Goal: Information Seeking & Learning: Learn about a topic

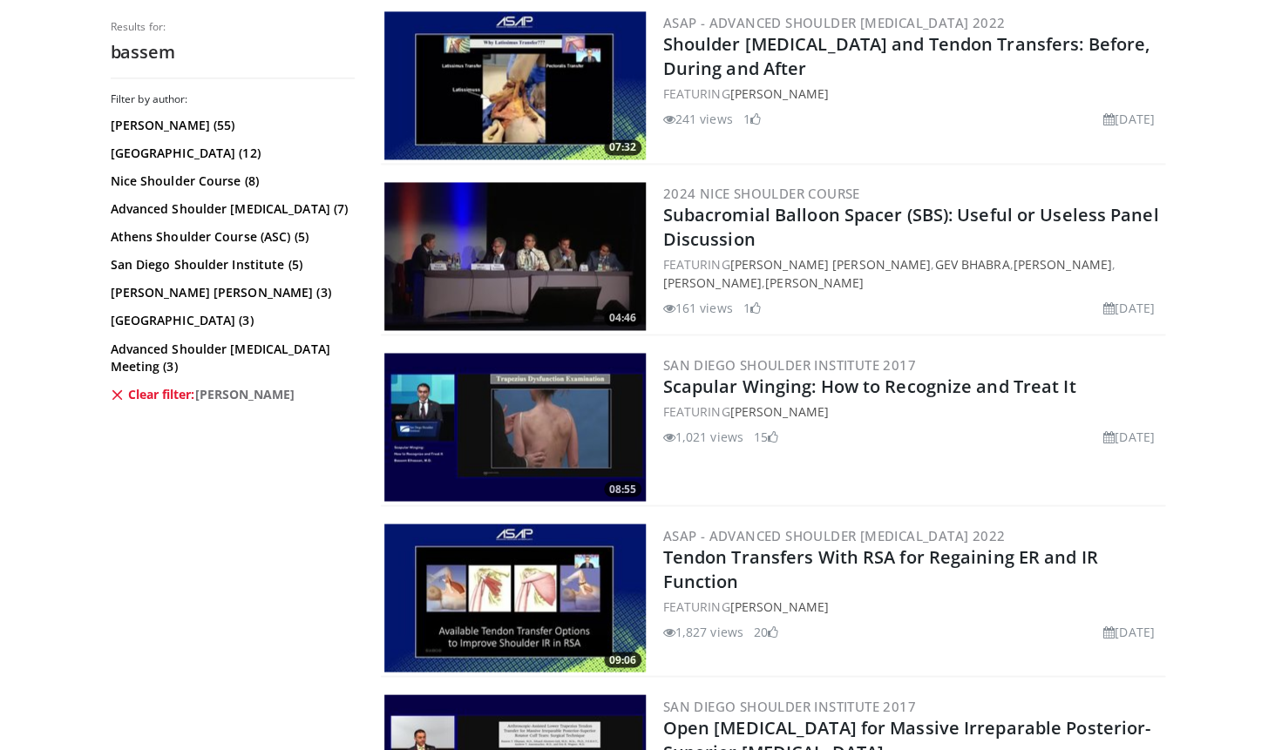
scroll to position [3471, 0]
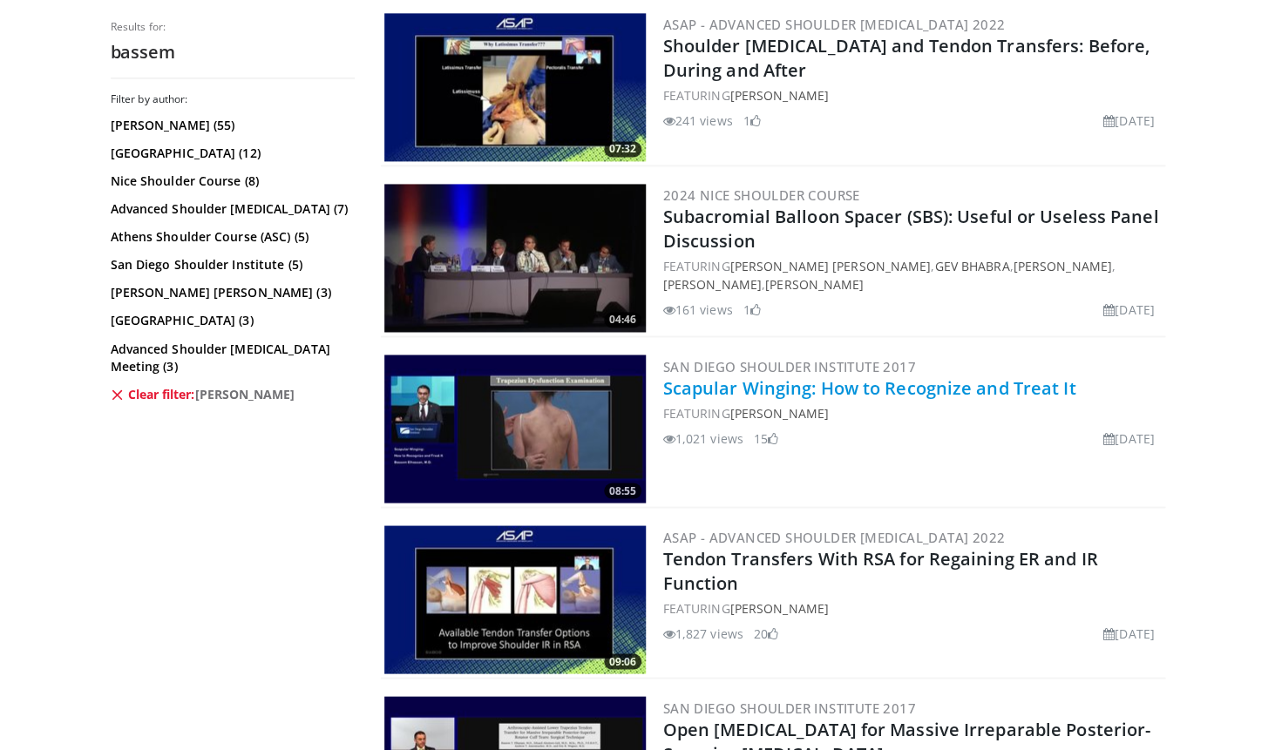
click at [933, 394] on link "Scapular Winging: How to Recognize and Treat It" at bounding box center [869, 388] width 413 height 24
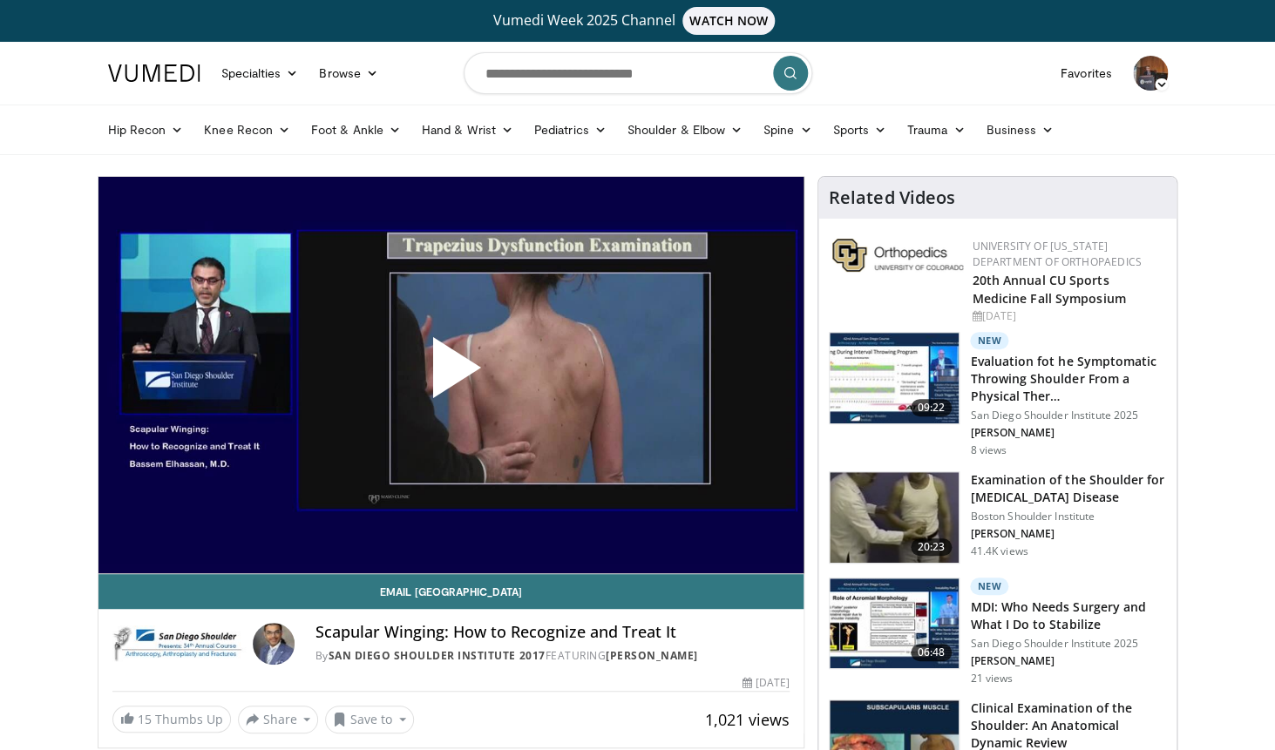
click at [450, 375] on span "Video Player" at bounding box center [450, 375] width 0 height 0
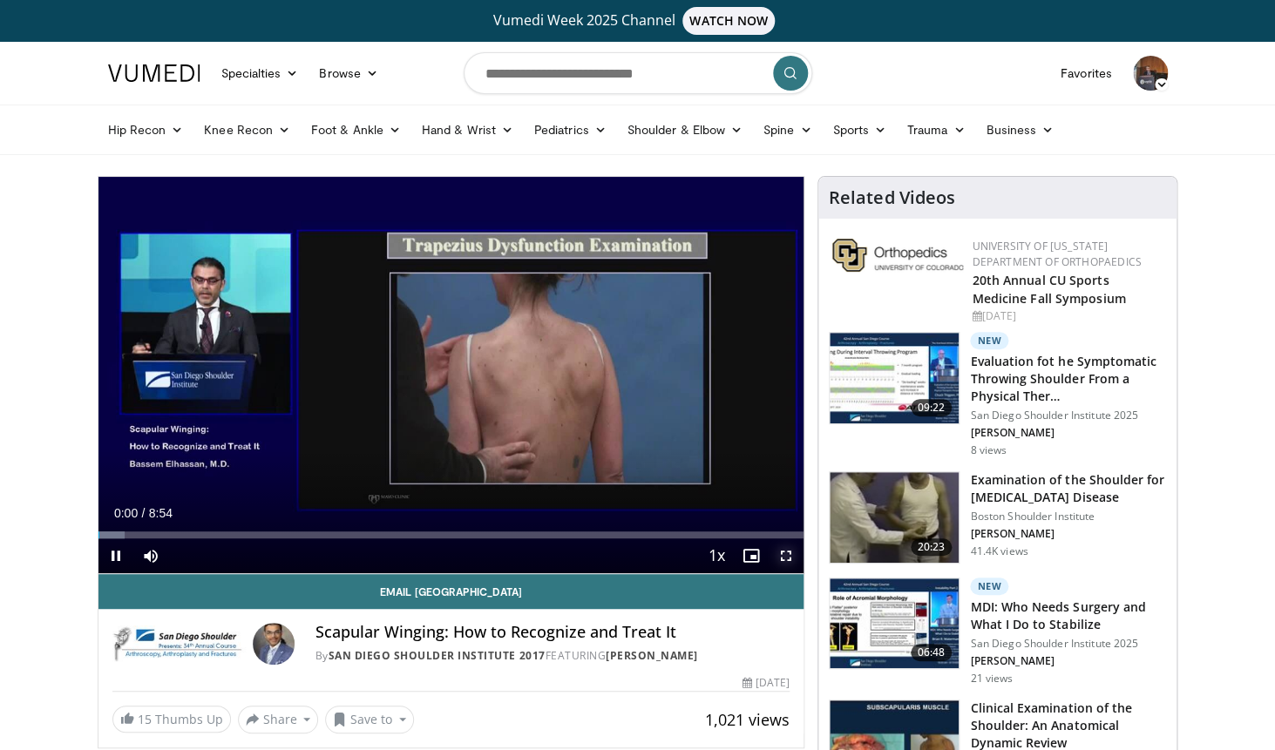
click at [786, 556] on span "Video Player" at bounding box center [786, 556] width 35 height 35
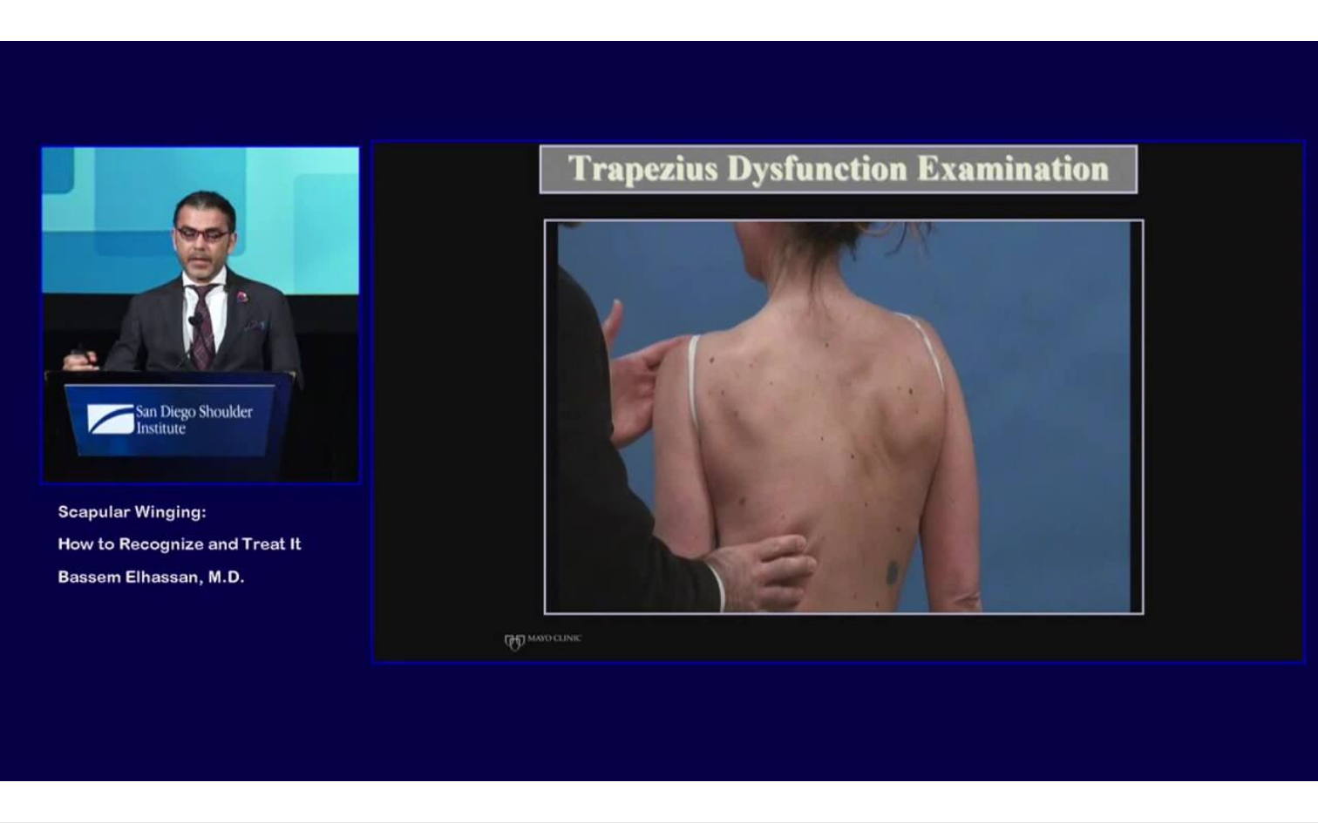
click at [776, 567] on div "10 seconds Tap to unmute" at bounding box center [659, 411] width 1318 height 823
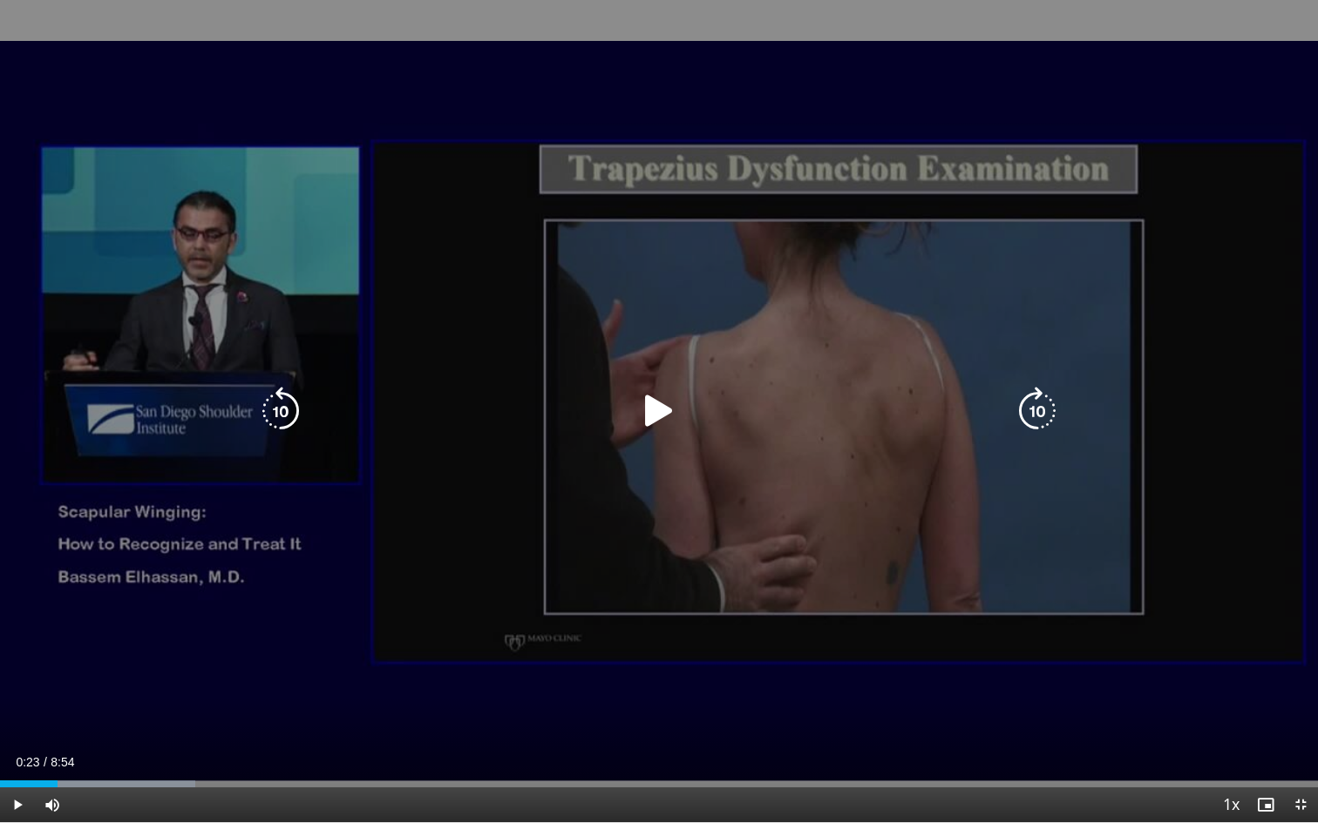
click at [660, 416] on icon "Video Player" at bounding box center [658, 411] width 49 height 49
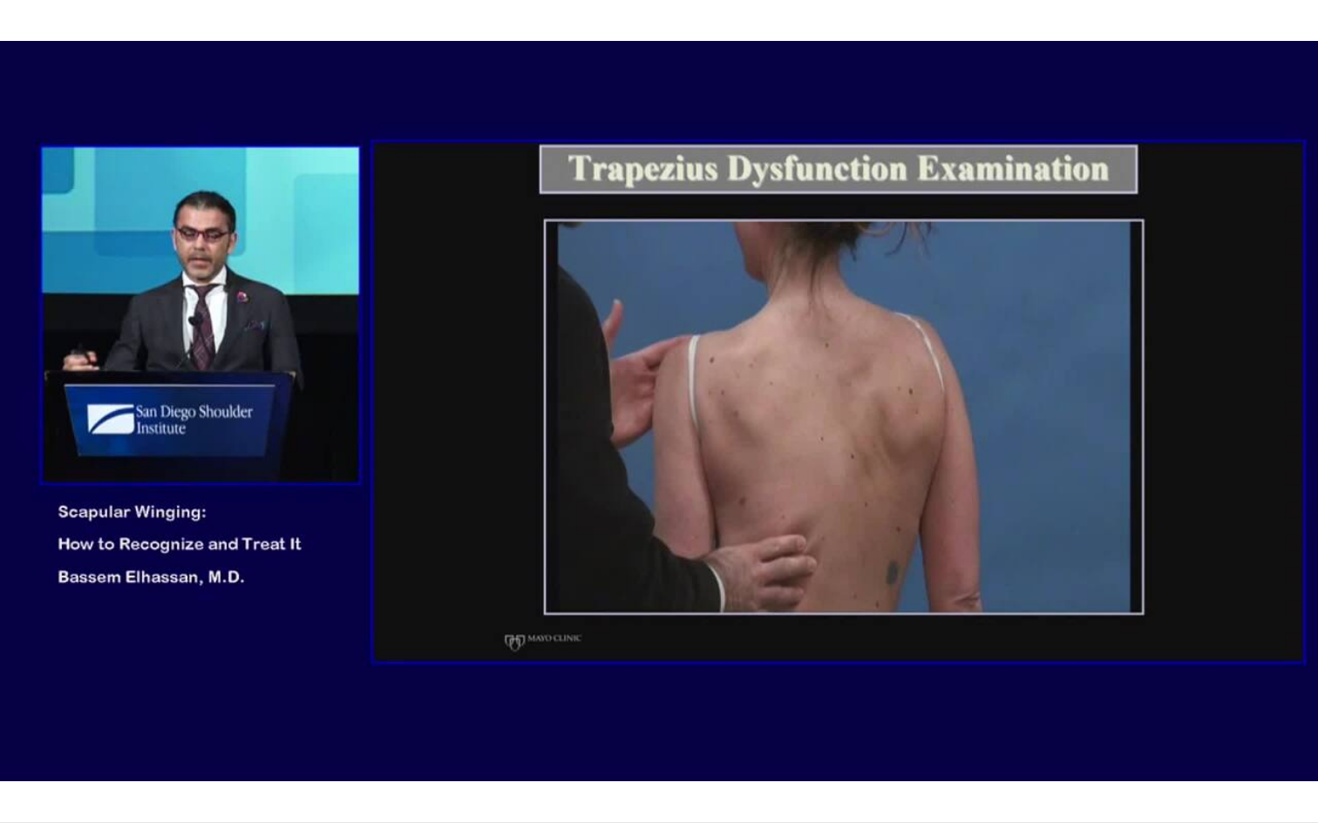
click at [739, 513] on div "10 seconds Tap to unmute" at bounding box center [659, 411] width 1318 height 823
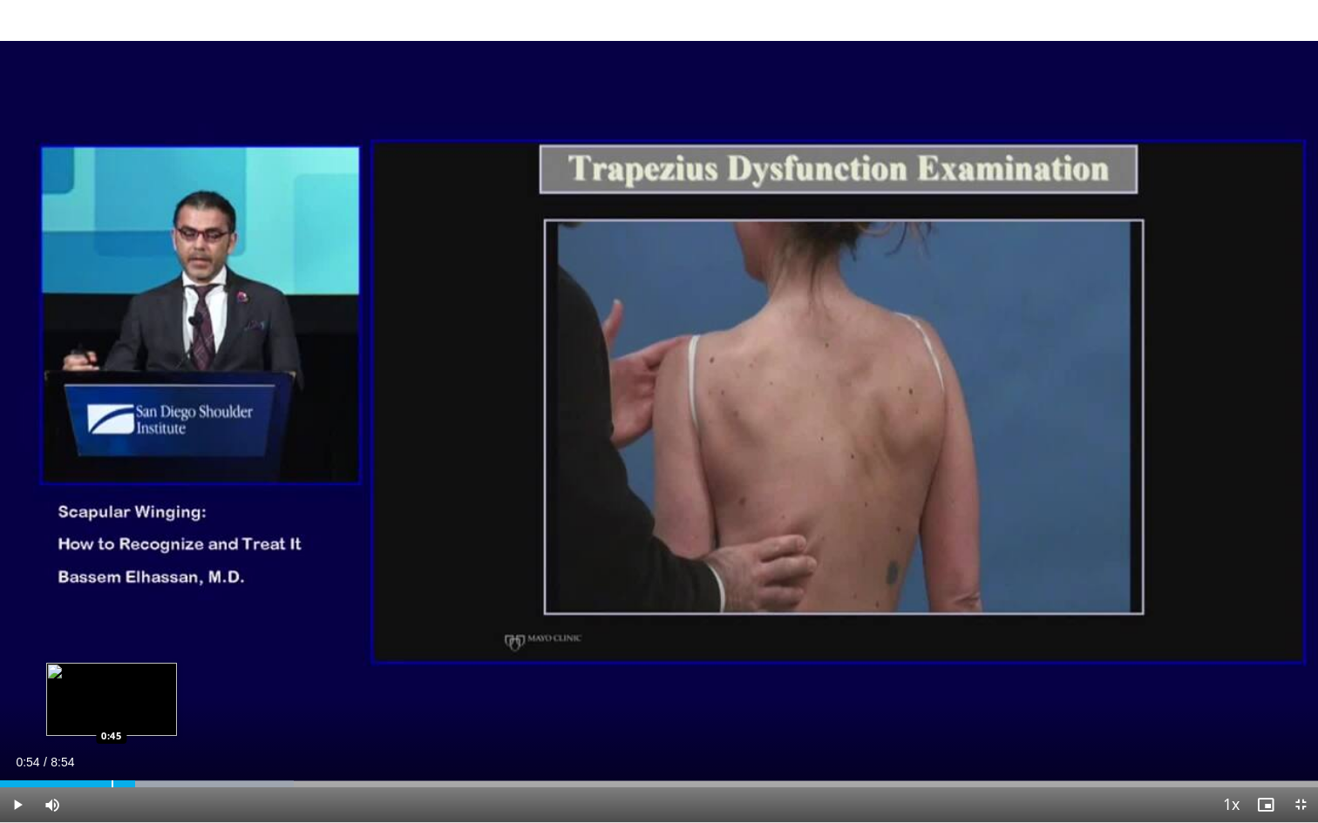
click at [112, 749] on div "Progress Bar" at bounding box center [113, 784] width 2 height 7
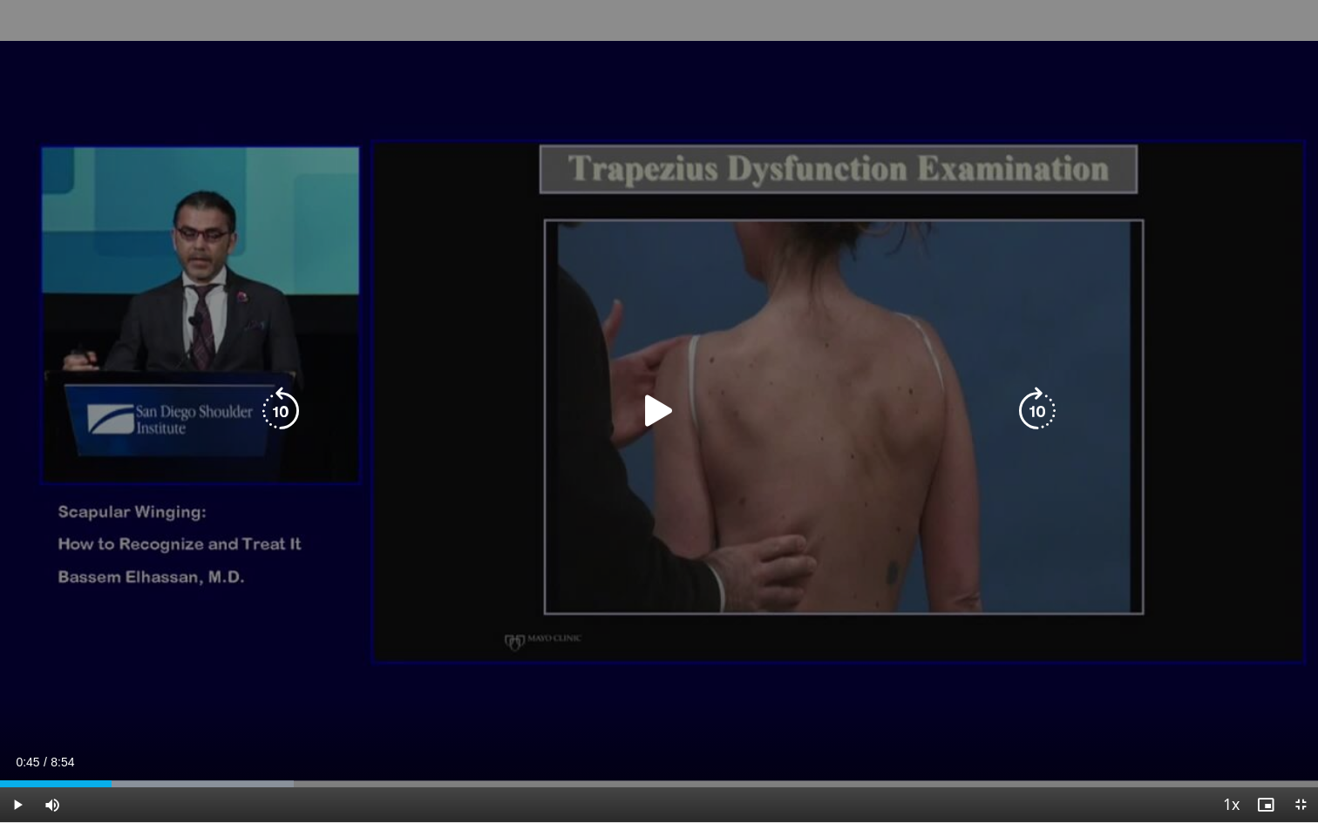
click at [657, 412] on icon "Video Player" at bounding box center [658, 411] width 49 height 49
click at [663, 430] on icon "Video Player" at bounding box center [658, 411] width 49 height 49
click at [666, 410] on icon "Video Player" at bounding box center [658, 411] width 49 height 49
click at [675, 396] on icon "Video Player" at bounding box center [658, 411] width 49 height 49
click at [657, 419] on icon "Video Player" at bounding box center [658, 411] width 49 height 49
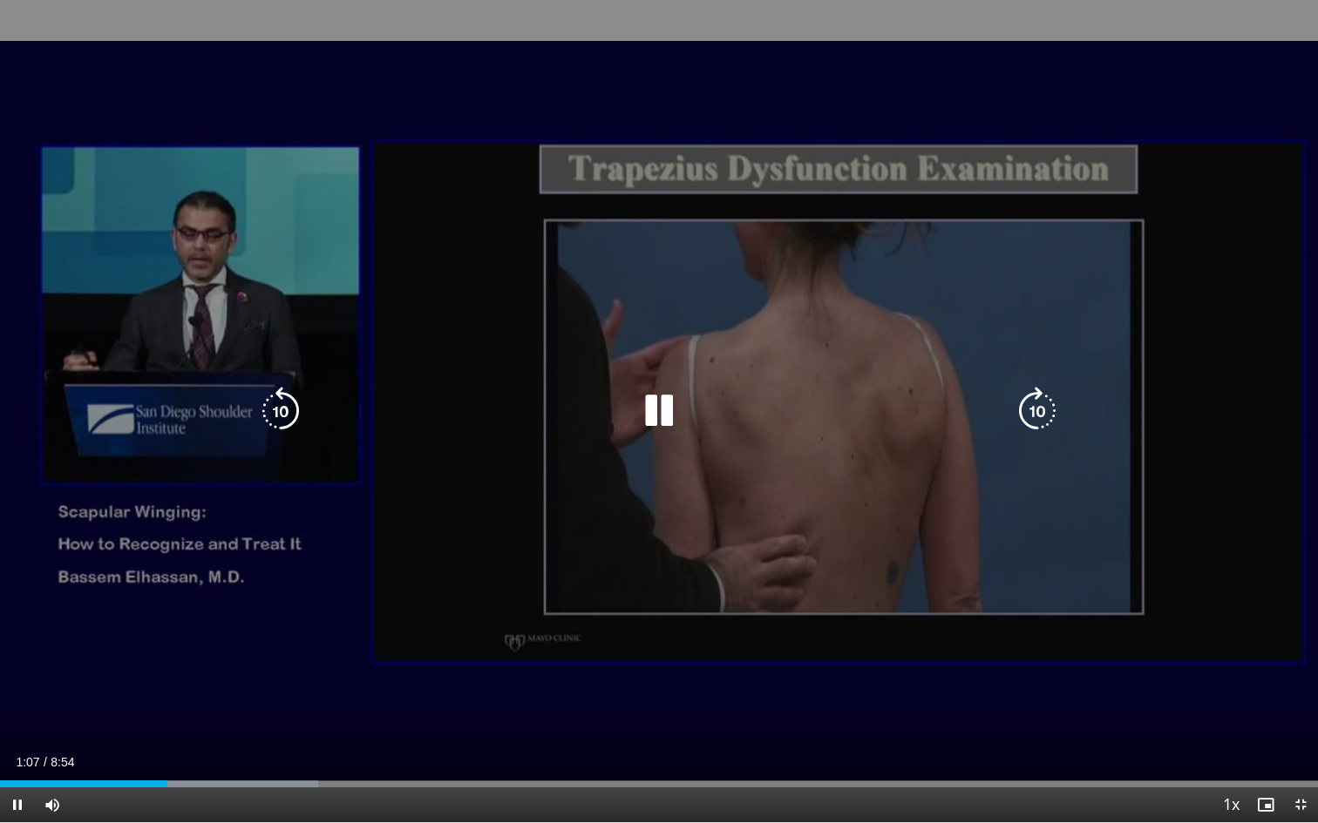
click at [721, 495] on div "10 seconds Tap to unmute" at bounding box center [659, 411] width 1318 height 823
click at [656, 428] on icon "Video Player" at bounding box center [658, 411] width 49 height 49
click at [660, 418] on icon "Video Player" at bounding box center [658, 411] width 49 height 49
click at [724, 539] on div "10 seconds Tap to unmute" at bounding box center [659, 411] width 1318 height 823
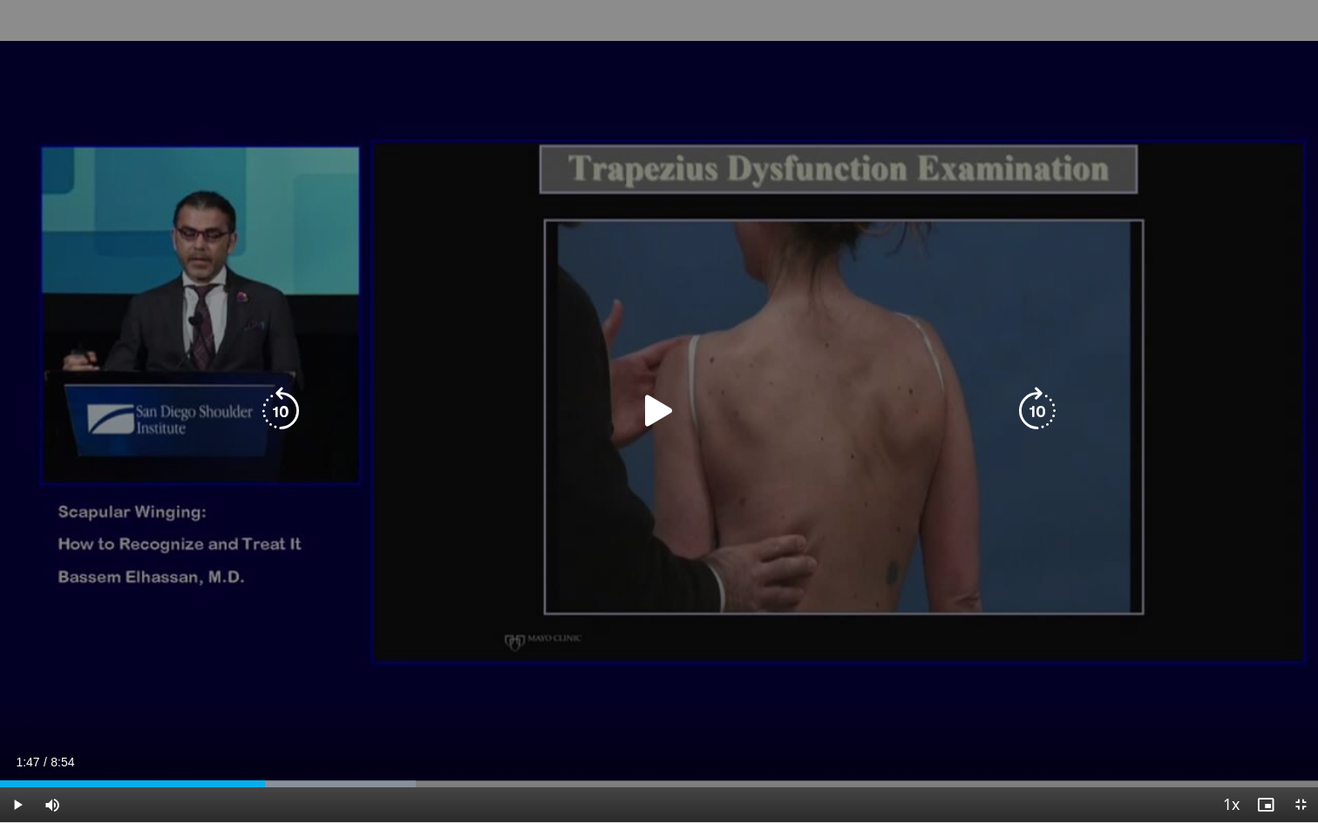
click at [654, 421] on icon "Video Player" at bounding box center [658, 411] width 49 height 49
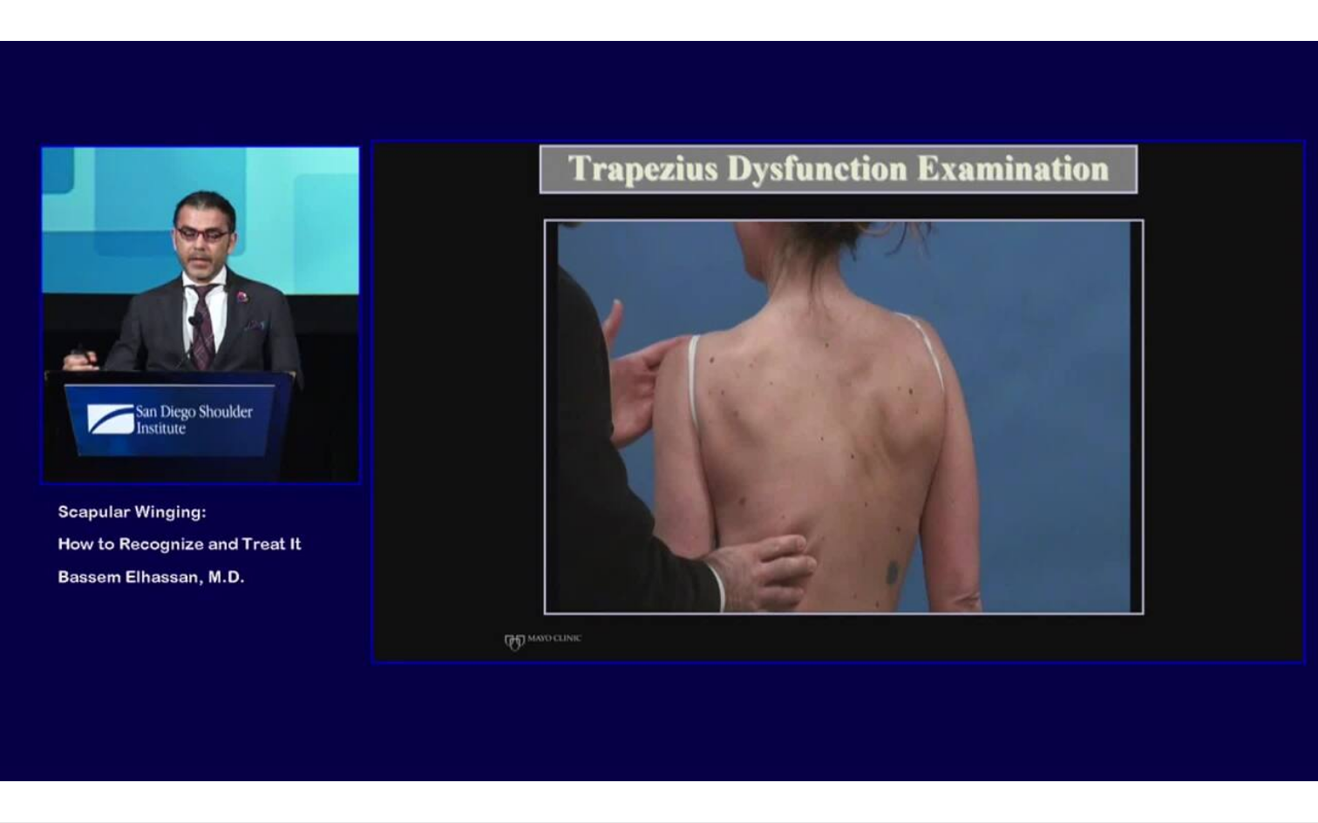
click at [740, 500] on div "10 seconds Tap to unmute" at bounding box center [659, 411] width 1318 height 823
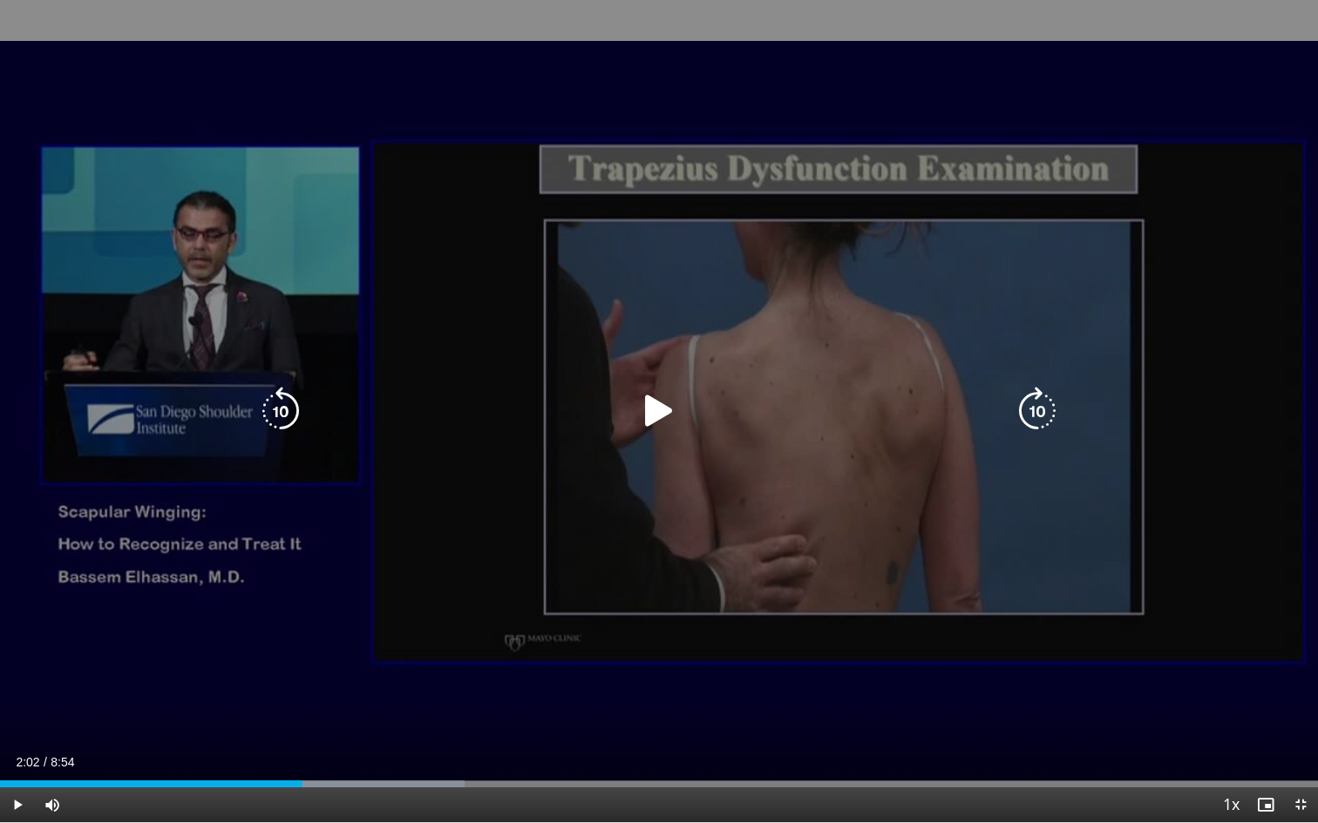
click at [654, 420] on icon "Video Player" at bounding box center [658, 411] width 49 height 49
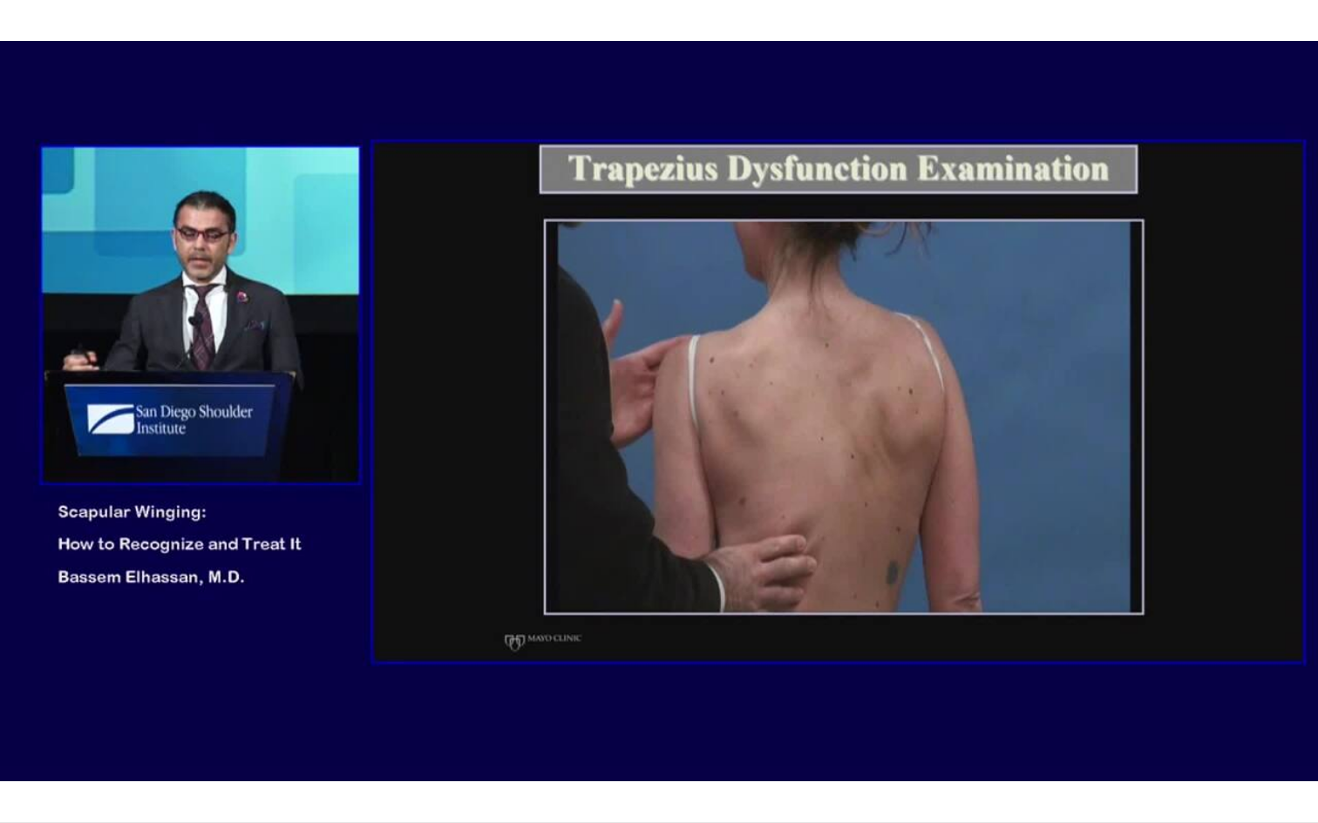
click at [710, 545] on div "10 seconds Tap to unmute" at bounding box center [659, 411] width 1318 height 823
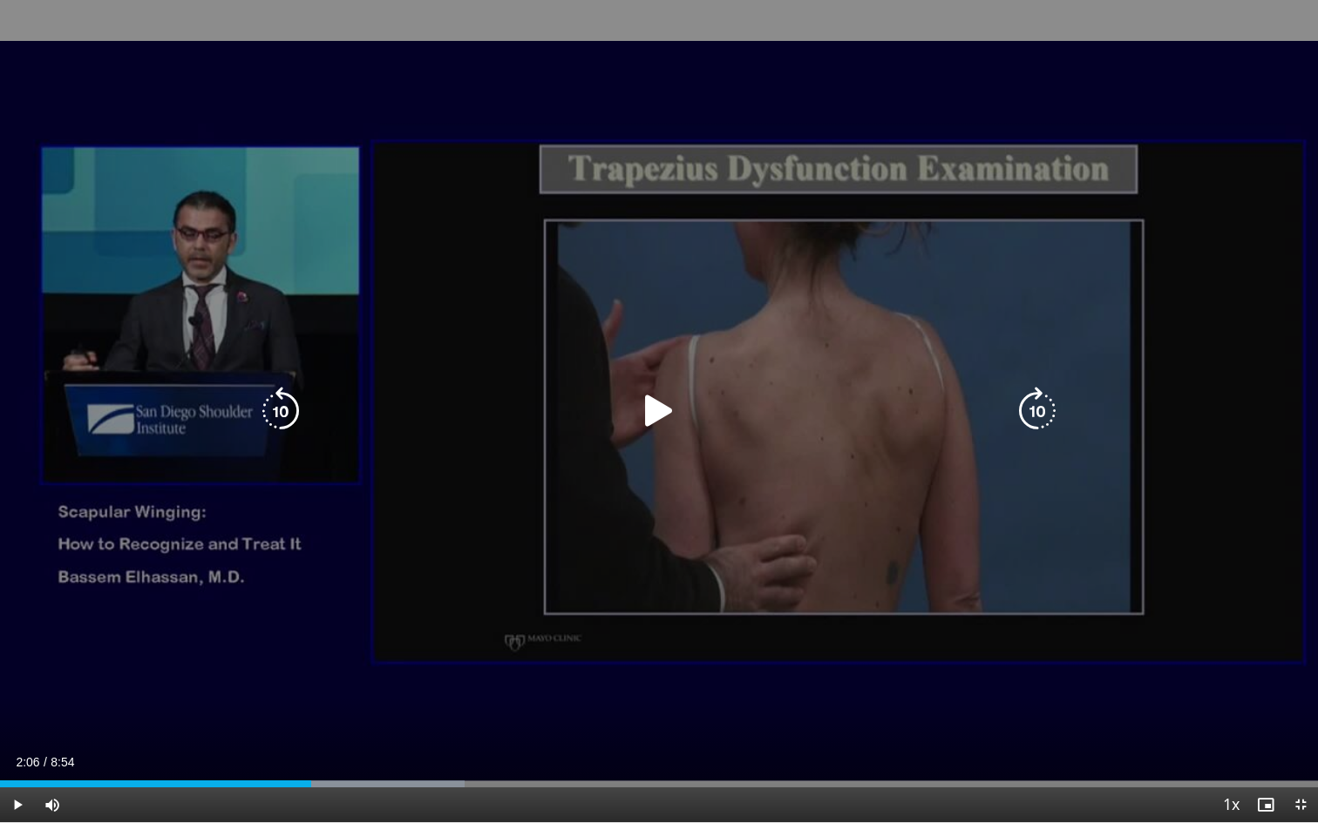
click at [650, 419] on icon "Video Player" at bounding box center [658, 411] width 49 height 49
click at [648, 518] on div "10 seconds Tap to unmute" at bounding box center [659, 411] width 1318 height 823
click at [654, 415] on icon "Video Player" at bounding box center [658, 411] width 49 height 49
click at [715, 529] on div "10 seconds Tap to unmute" at bounding box center [659, 411] width 1318 height 823
click at [655, 422] on icon "Video Player" at bounding box center [658, 411] width 49 height 49
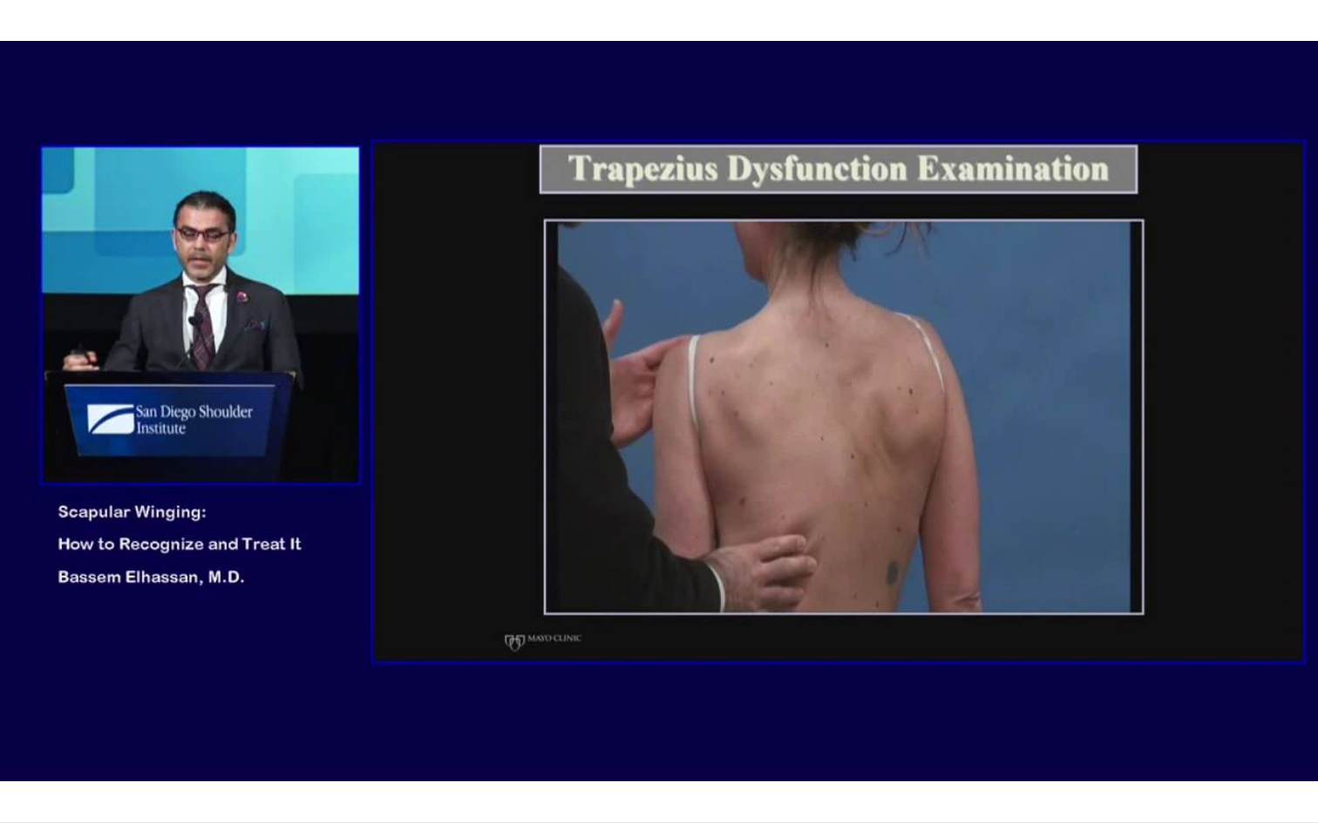
click at [720, 540] on div "10 seconds Tap to unmute" at bounding box center [659, 411] width 1318 height 823
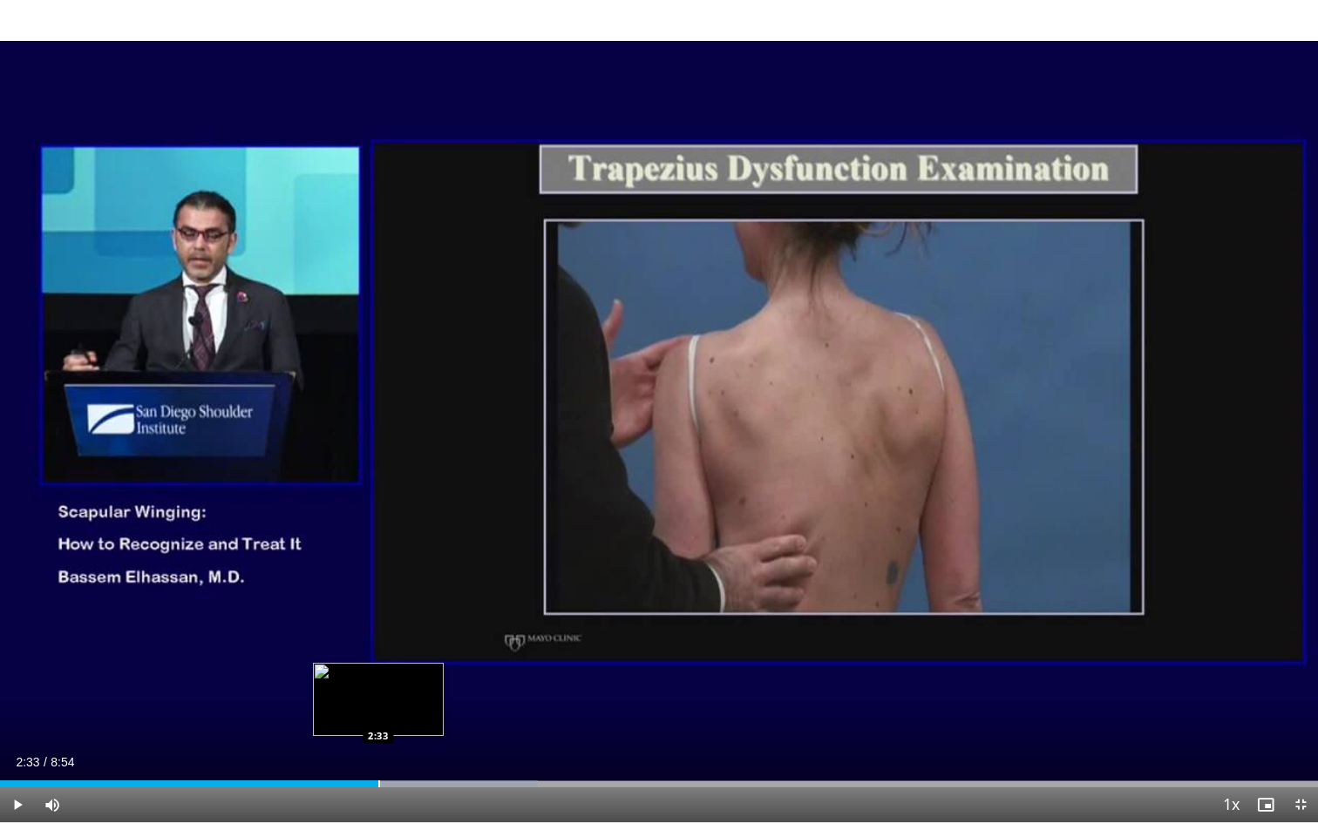
click at [378, 749] on div "2:33" at bounding box center [189, 784] width 378 height 7
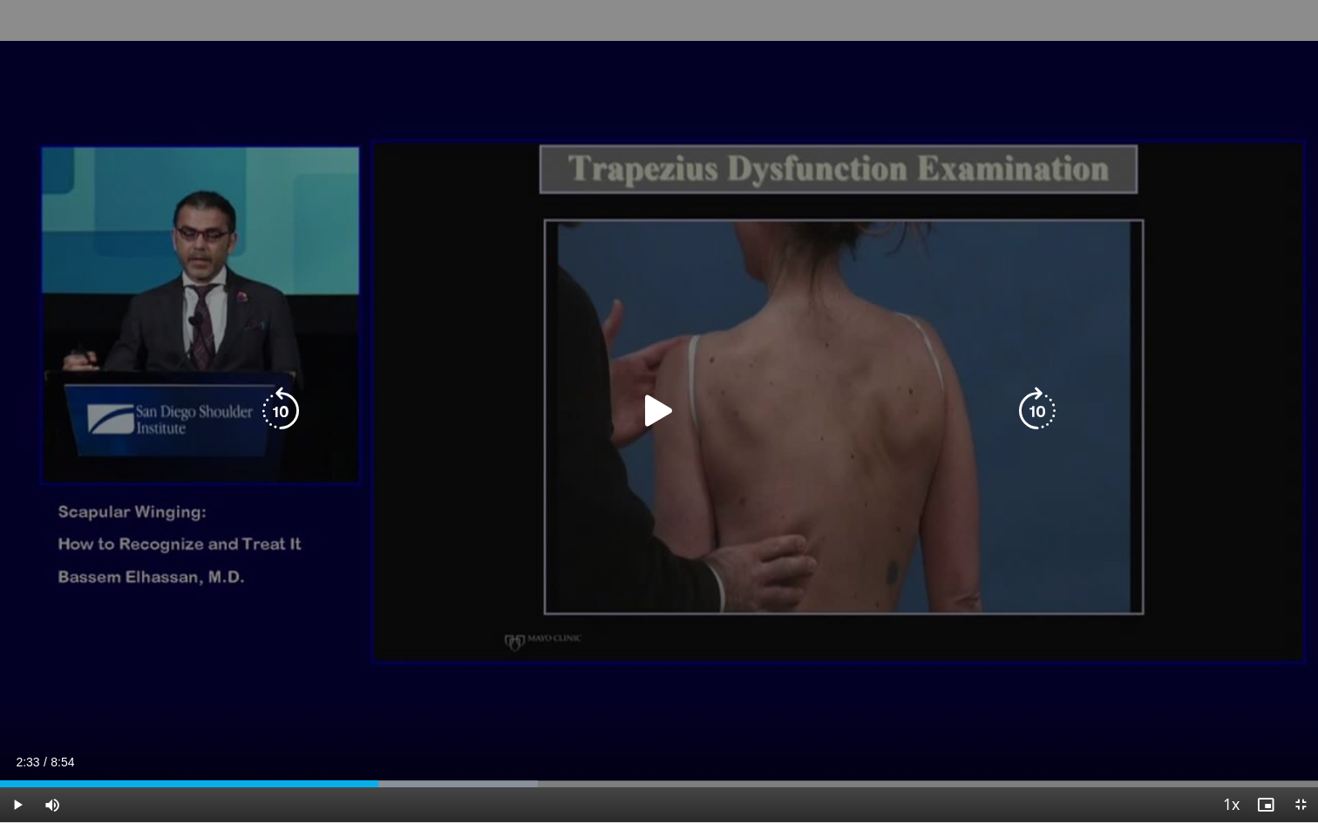
click at [730, 599] on div "10 seconds Tap to unmute" at bounding box center [659, 411] width 1318 height 823
click at [737, 590] on div "10 seconds Tap to unmute" at bounding box center [659, 411] width 1318 height 823
click at [809, 627] on div "10 seconds Tap to unmute" at bounding box center [659, 411] width 1318 height 823
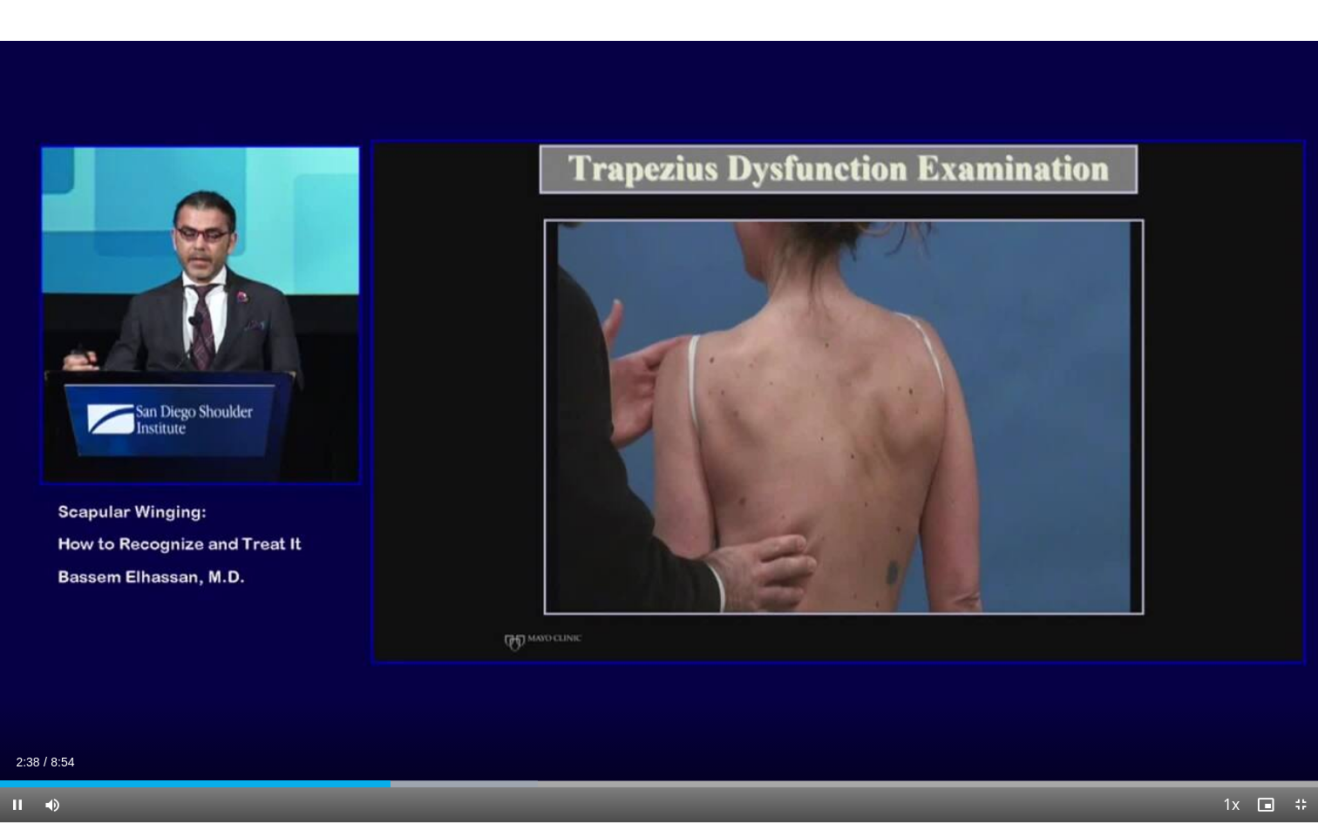
click at [735, 614] on div "10 seconds Tap to unmute" at bounding box center [659, 411] width 1318 height 823
click at [386, 749] on div "2:36" at bounding box center [193, 784] width 386 height 7
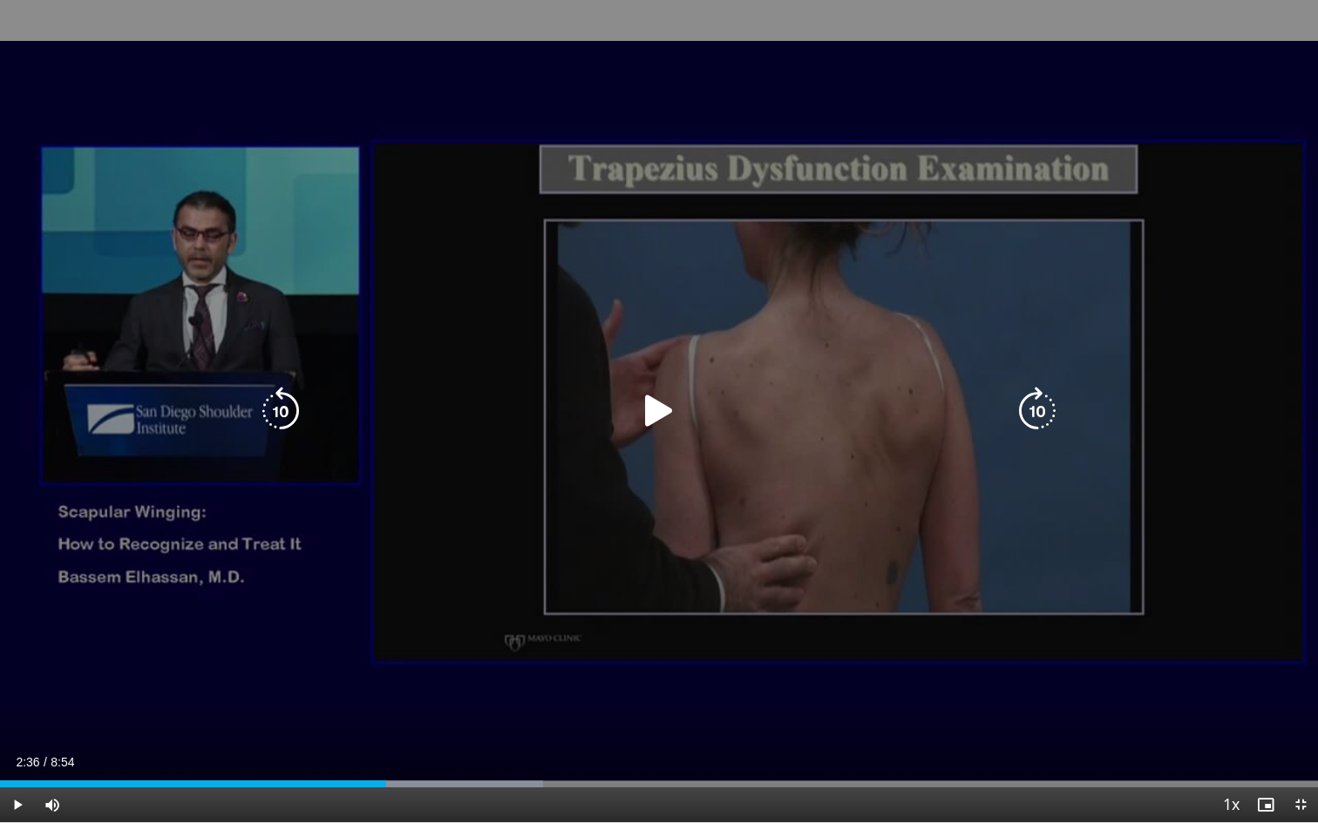
click at [725, 568] on div "10 seconds Tap to unmute" at bounding box center [659, 411] width 1318 height 823
click at [654, 417] on icon "Video Player" at bounding box center [658, 411] width 49 height 49
click at [688, 507] on div "10 seconds Tap to unmute" at bounding box center [659, 411] width 1318 height 823
click at [710, 494] on div "10 seconds Tap to unmute" at bounding box center [659, 411] width 1318 height 823
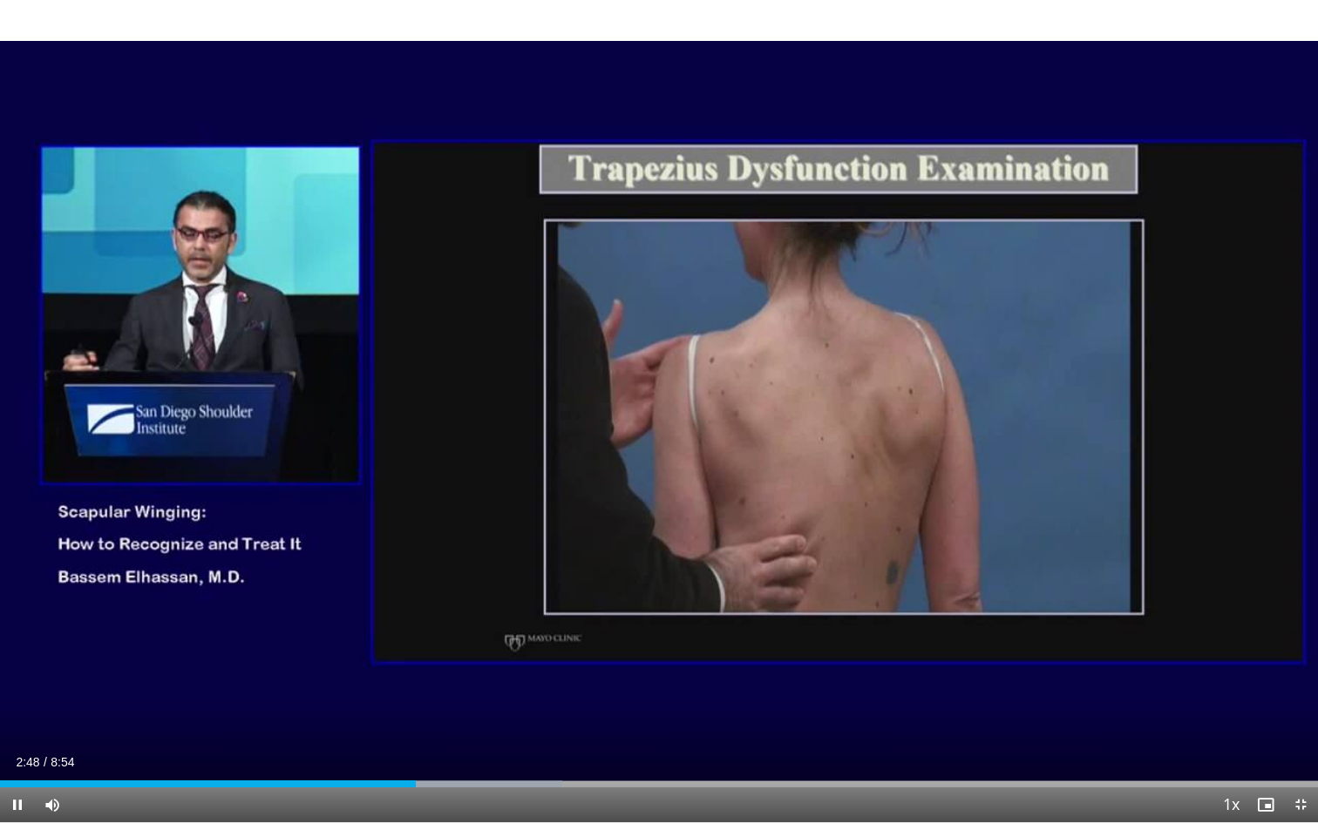
click at [721, 503] on div "10 seconds Tap to unmute" at bounding box center [659, 411] width 1318 height 823
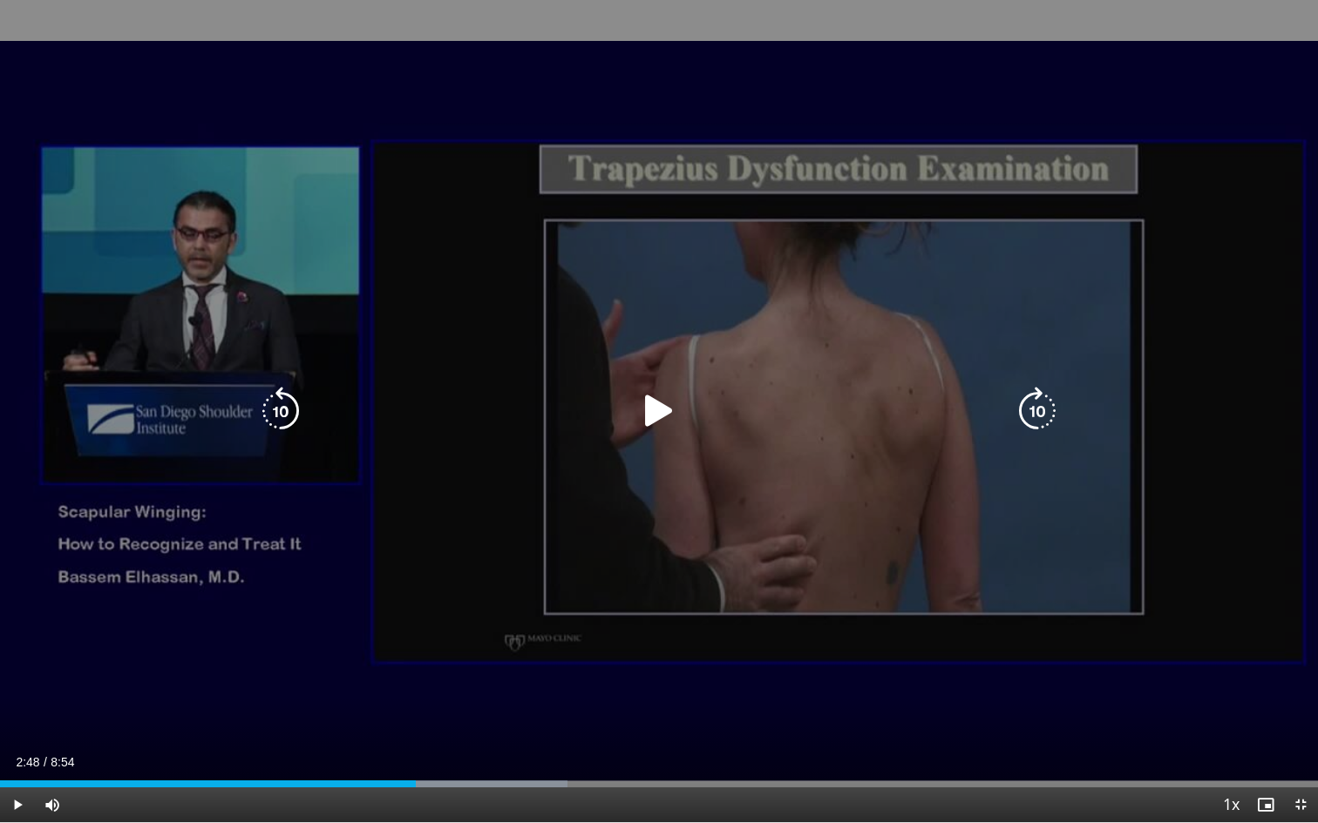
click at [648, 410] on icon "Video Player" at bounding box center [658, 411] width 49 height 49
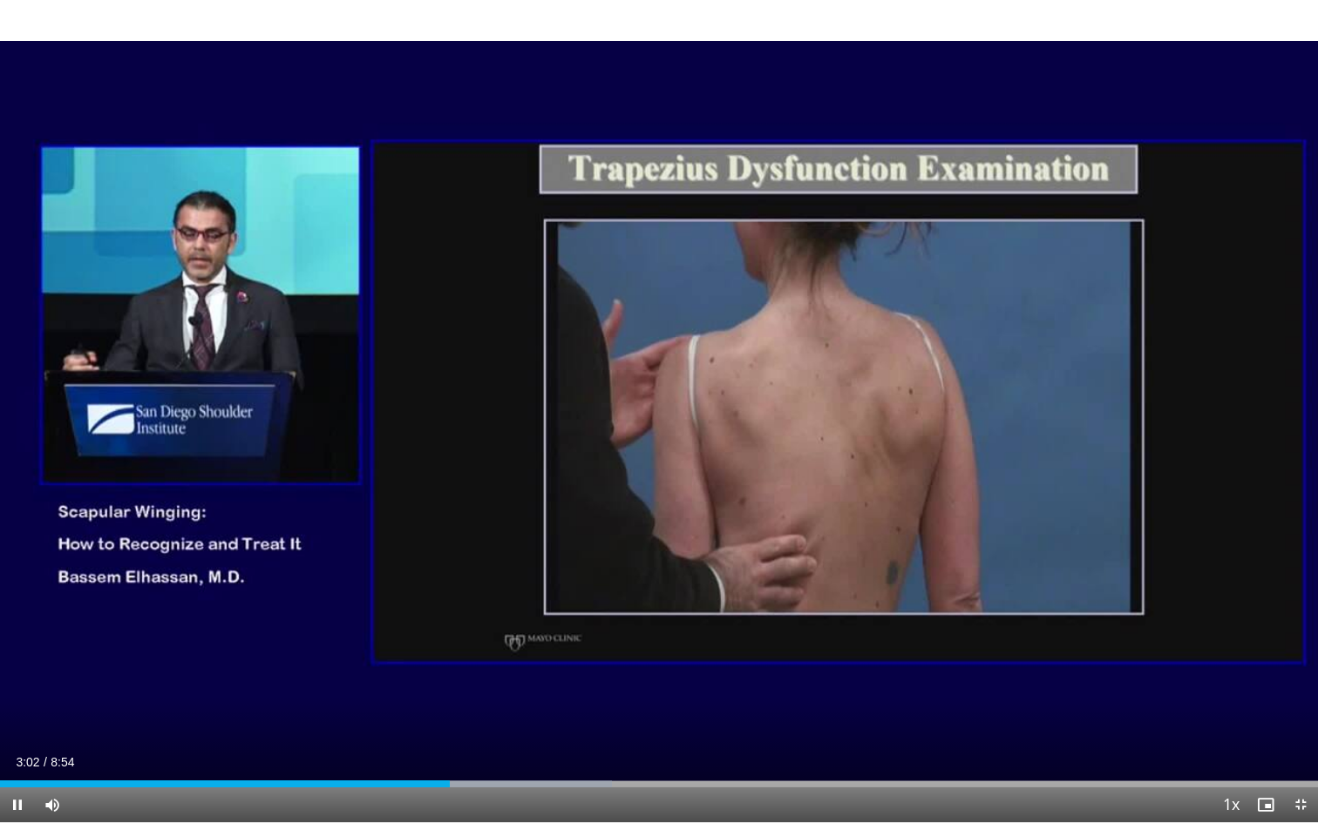
click at [786, 504] on div "10 seconds Tap to unmute" at bounding box center [659, 411] width 1318 height 823
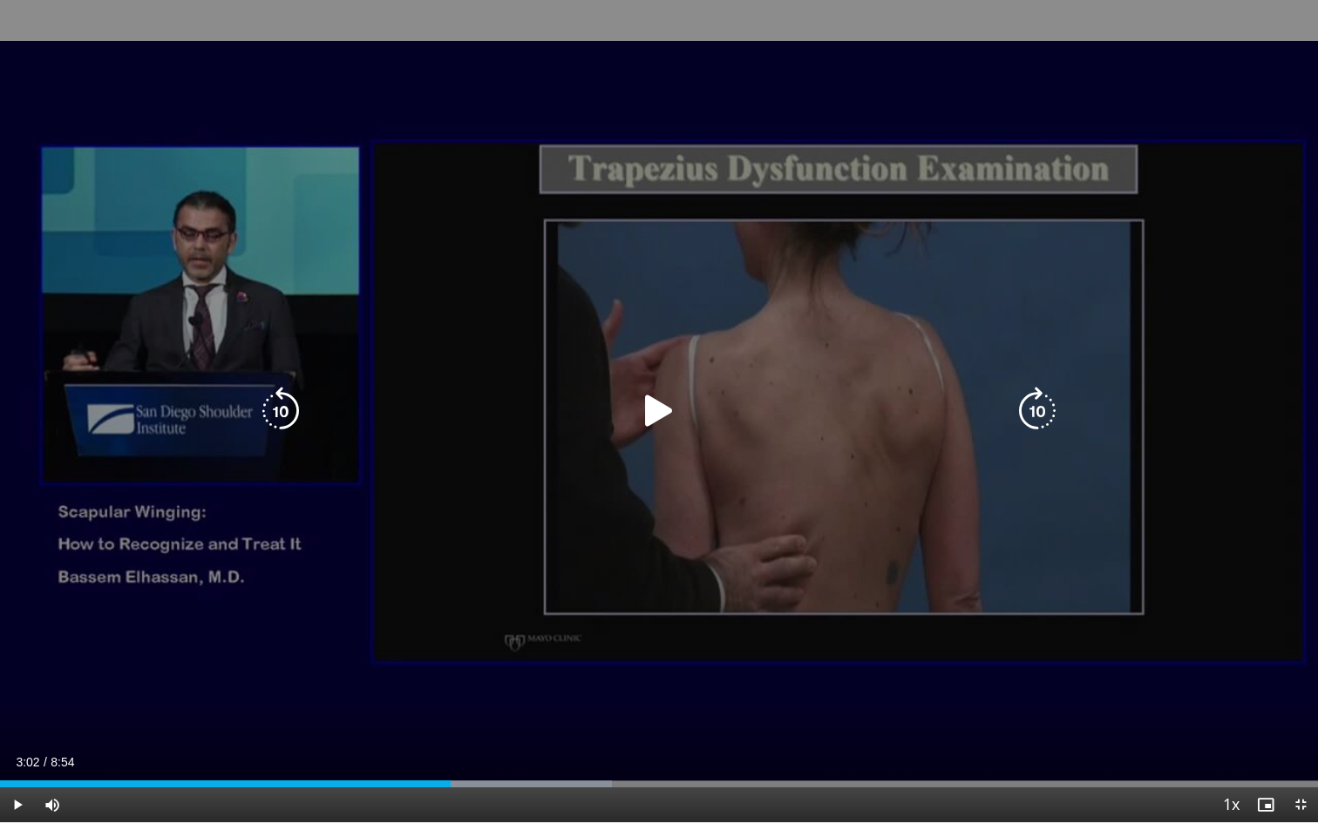
click at [705, 493] on div "10 seconds Tap to unmute" at bounding box center [659, 411] width 1318 height 823
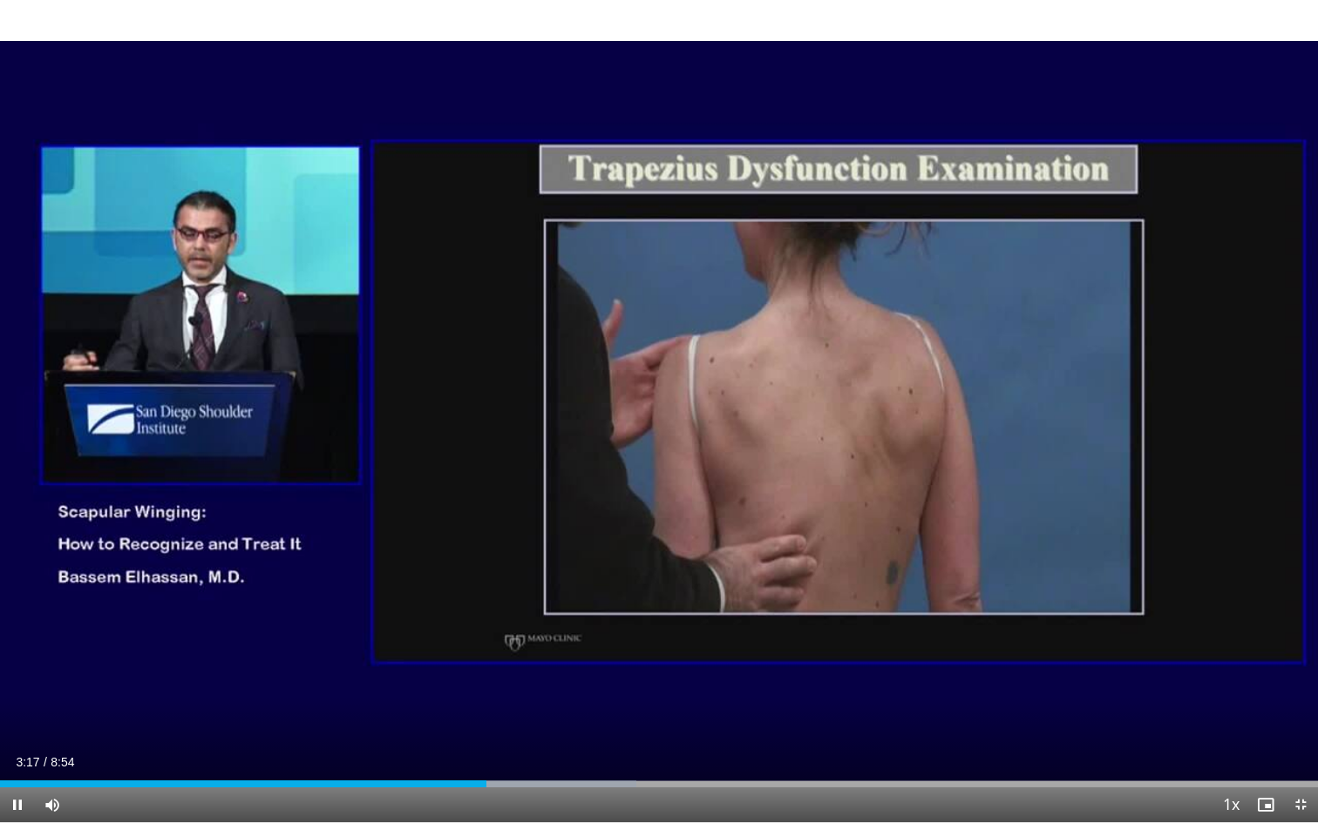
click at [700, 503] on div "10 seconds Tap to unmute" at bounding box center [659, 411] width 1318 height 823
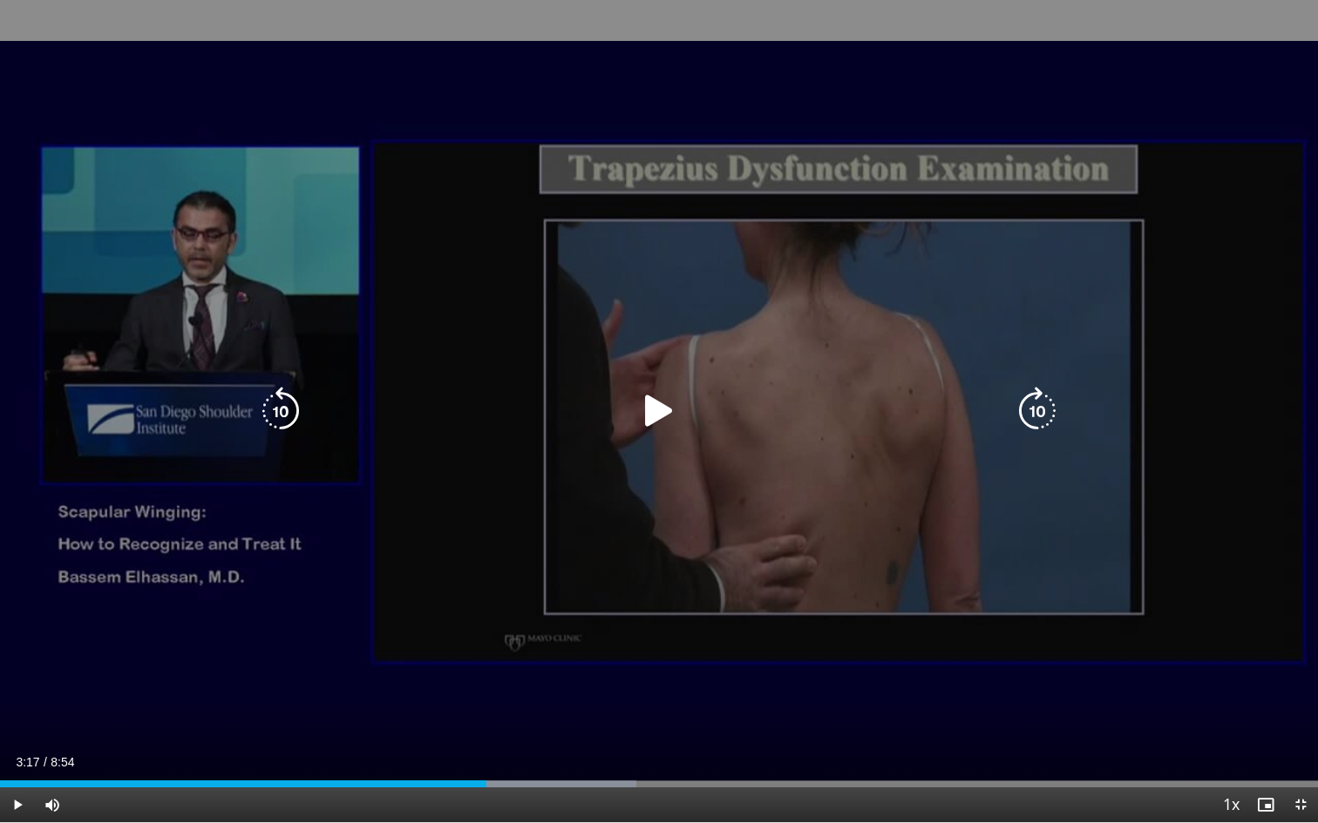
click at [726, 518] on div "10 seconds Tap to unmute" at bounding box center [659, 411] width 1318 height 823
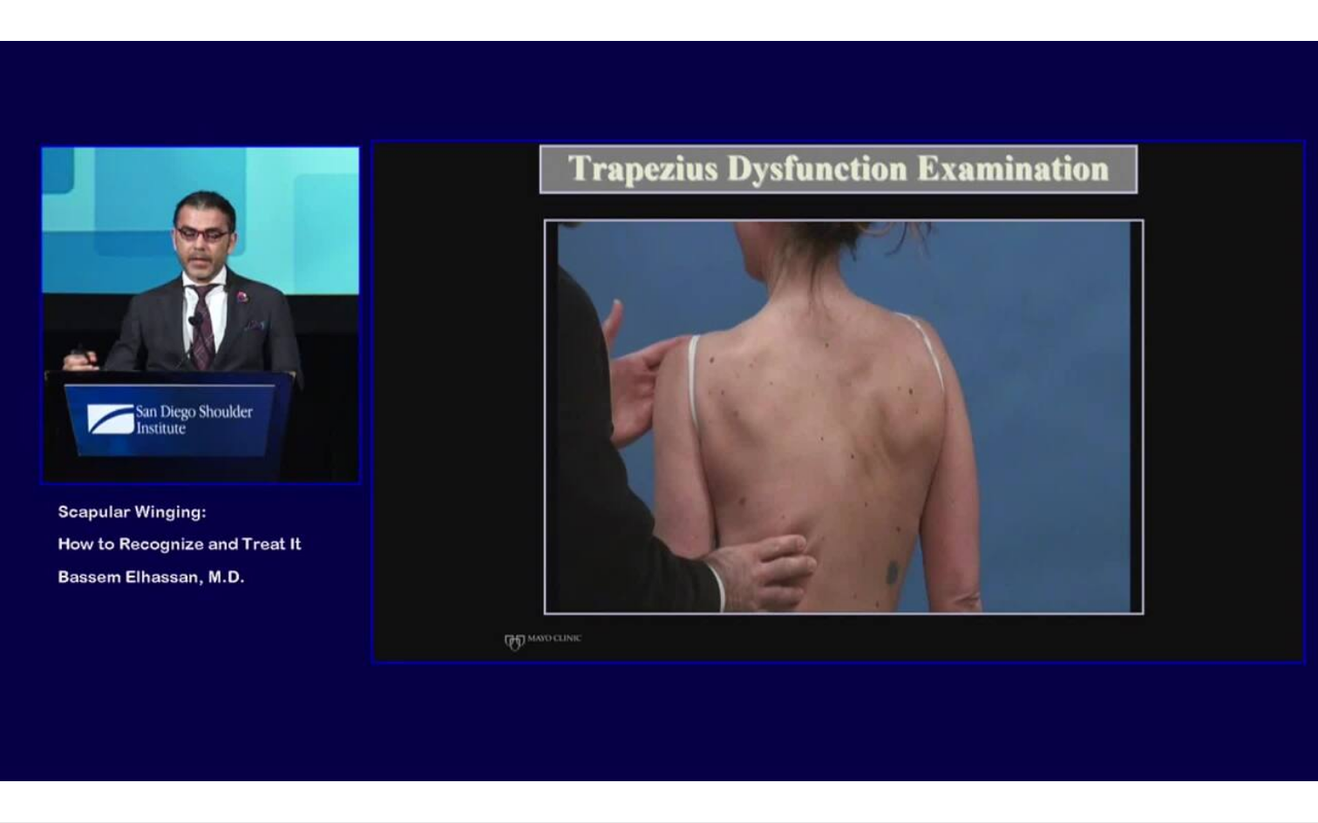
click at [726, 518] on div "10 seconds Tap to unmute" at bounding box center [659, 411] width 1318 height 823
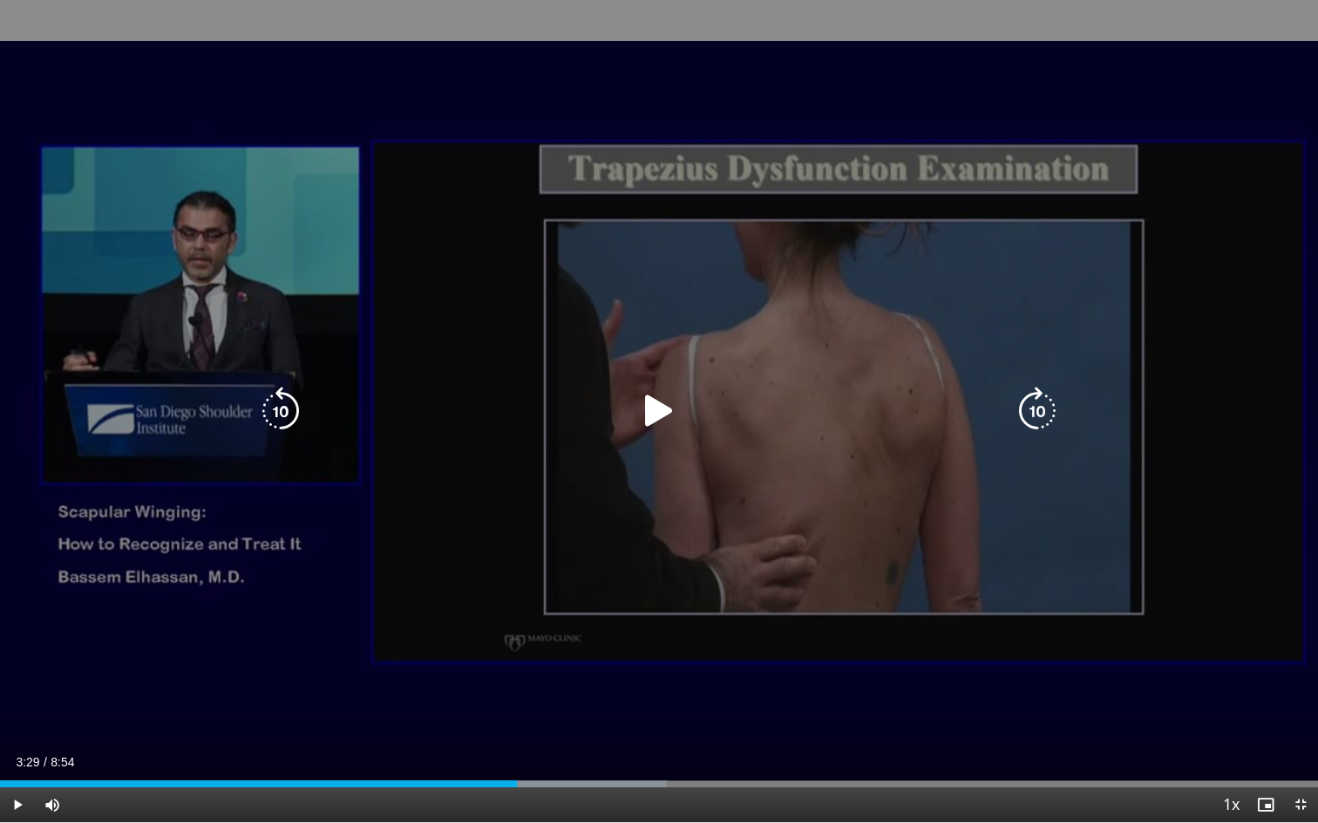
click at [708, 539] on div "10 seconds Tap to unmute" at bounding box center [659, 411] width 1318 height 823
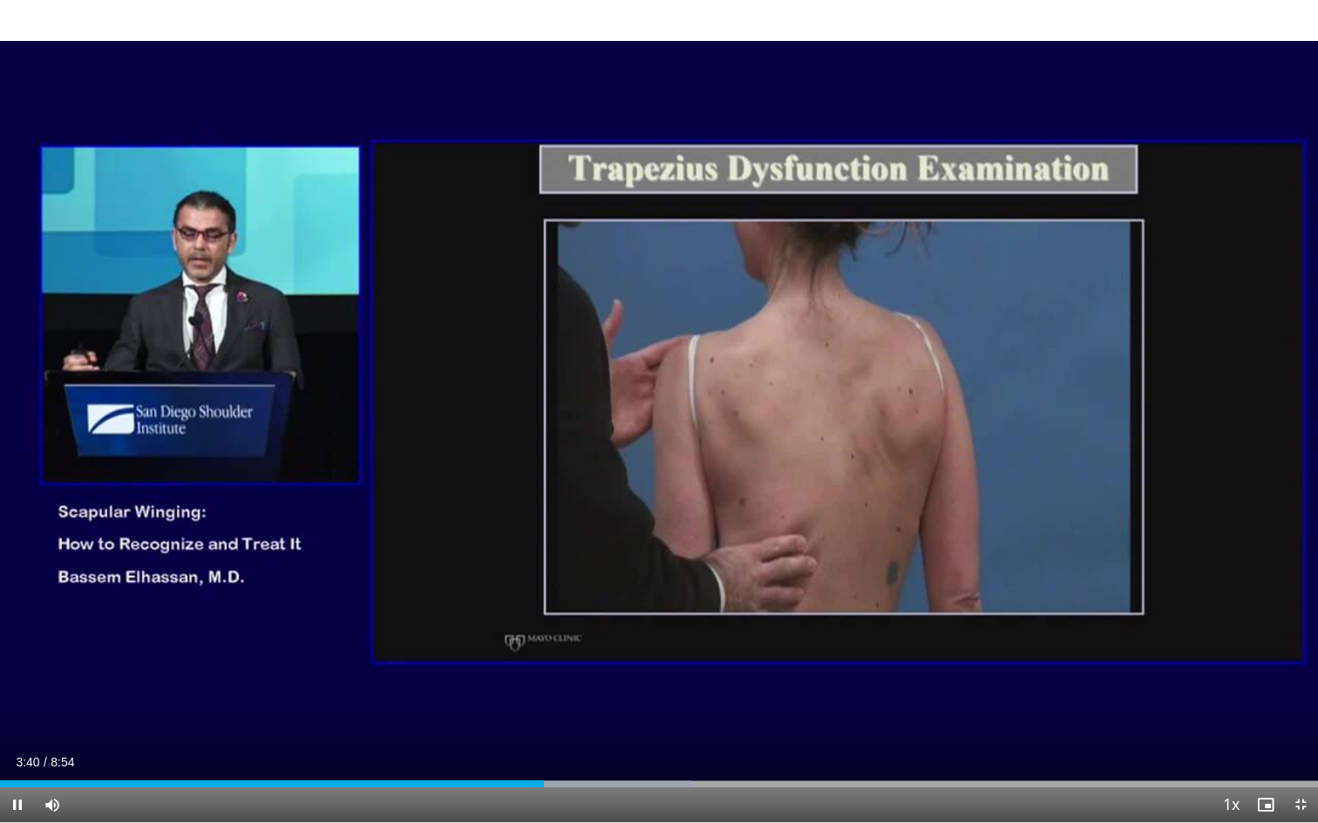
click at [709, 554] on div "10 seconds Tap to unmute" at bounding box center [659, 411] width 1318 height 823
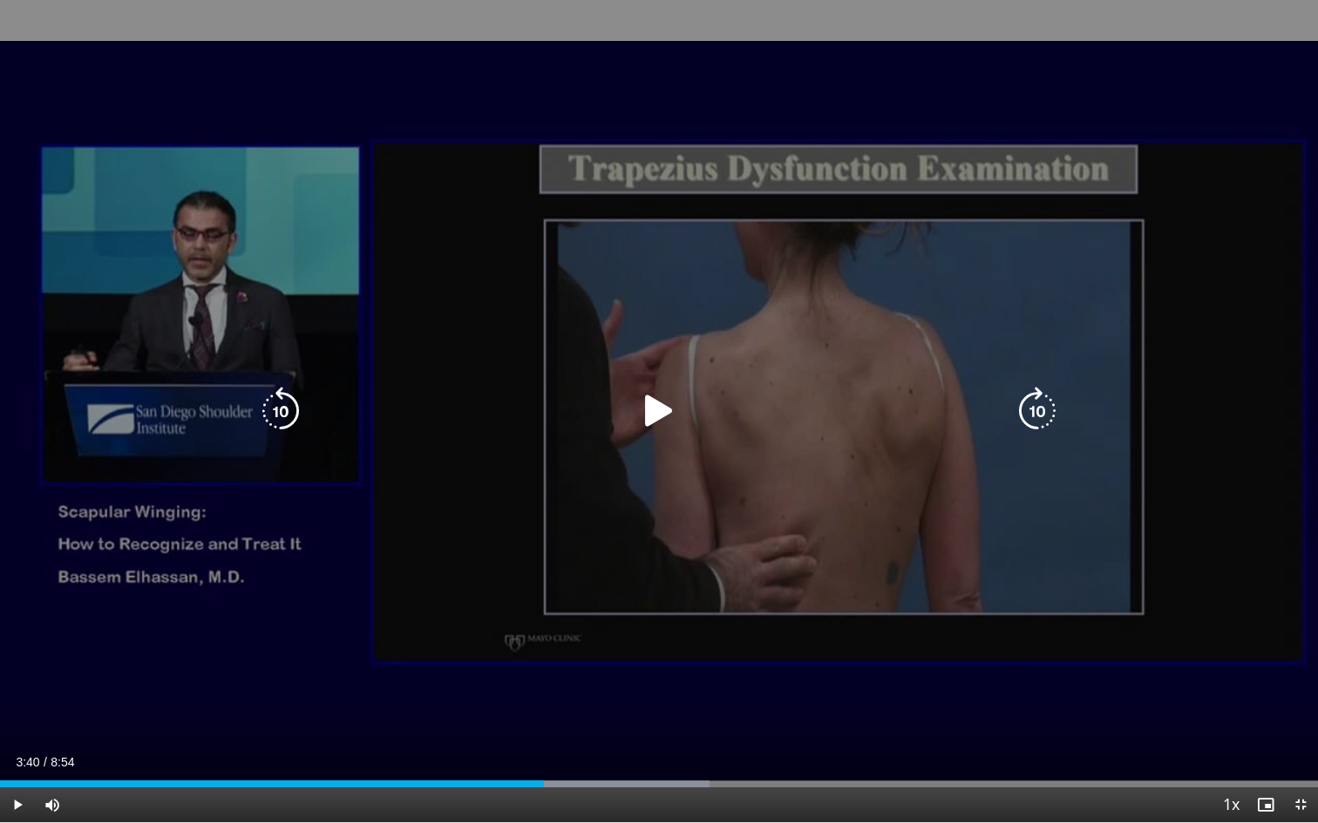
click at [742, 532] on div "10 seconds Tap to unmute" at bounding box center [659, 411] width 1318 height 823
click at [766, 542] on div "10 seconds Tap to unmute" at bounding box center [659, 411] width 1318 height 823
click at [683, 489] on div "10 seconds Tap to unmute" at bounding box center [659, 411] width 1318 height 823
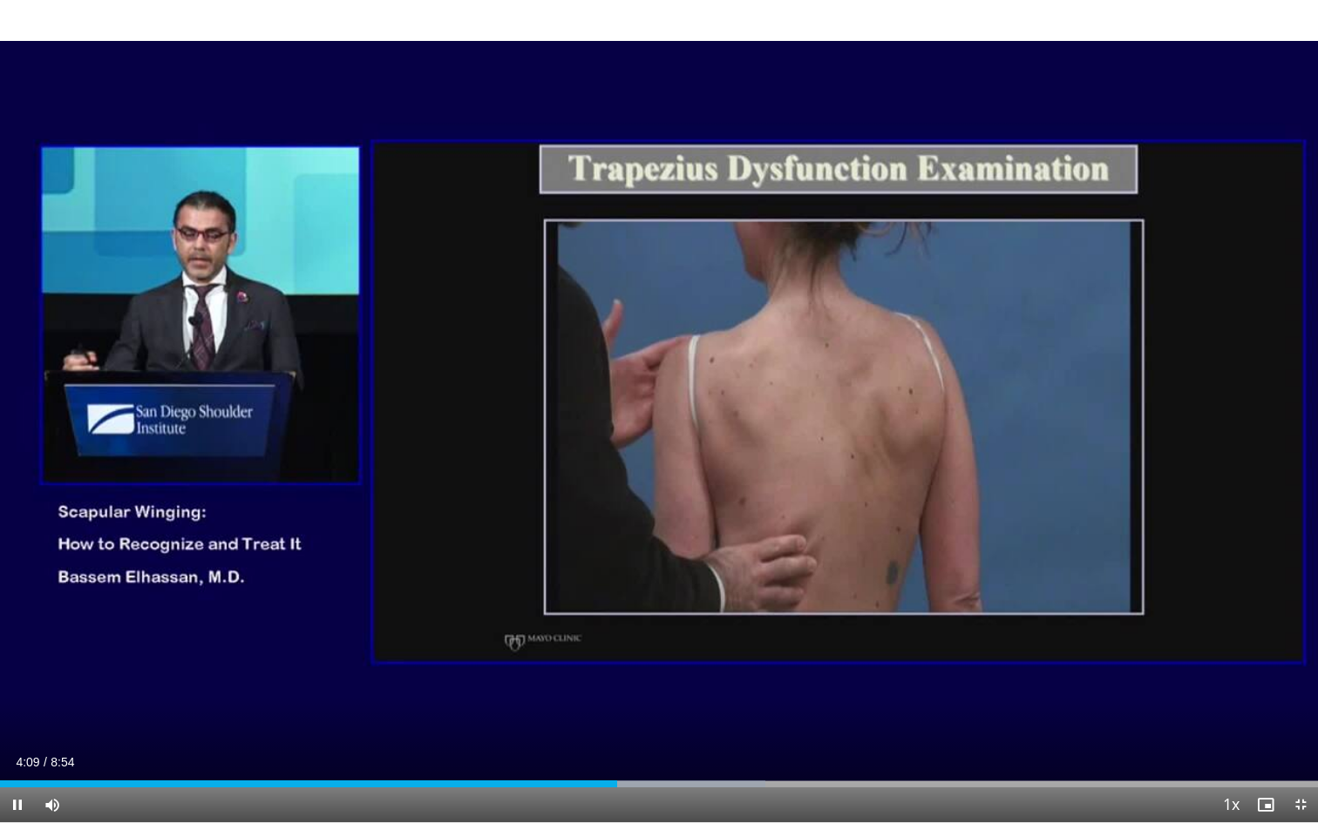
click at [683, 489] on div "10 seconds Tap to unmute" at bounding box center [659, 411] width 1318 height 823
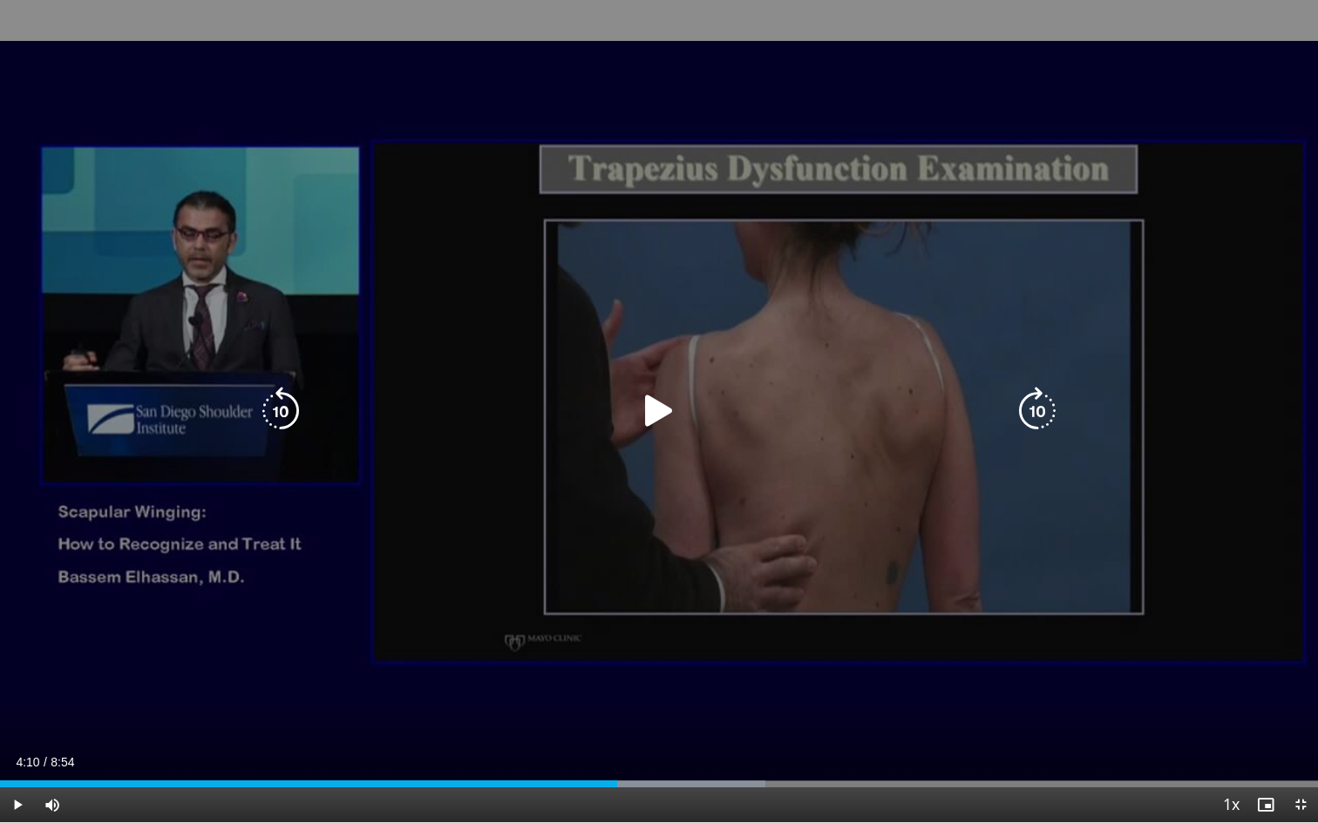
click at [654, 421] on icon "Video Player" at bounding box center [658, 411] width 49 height 49
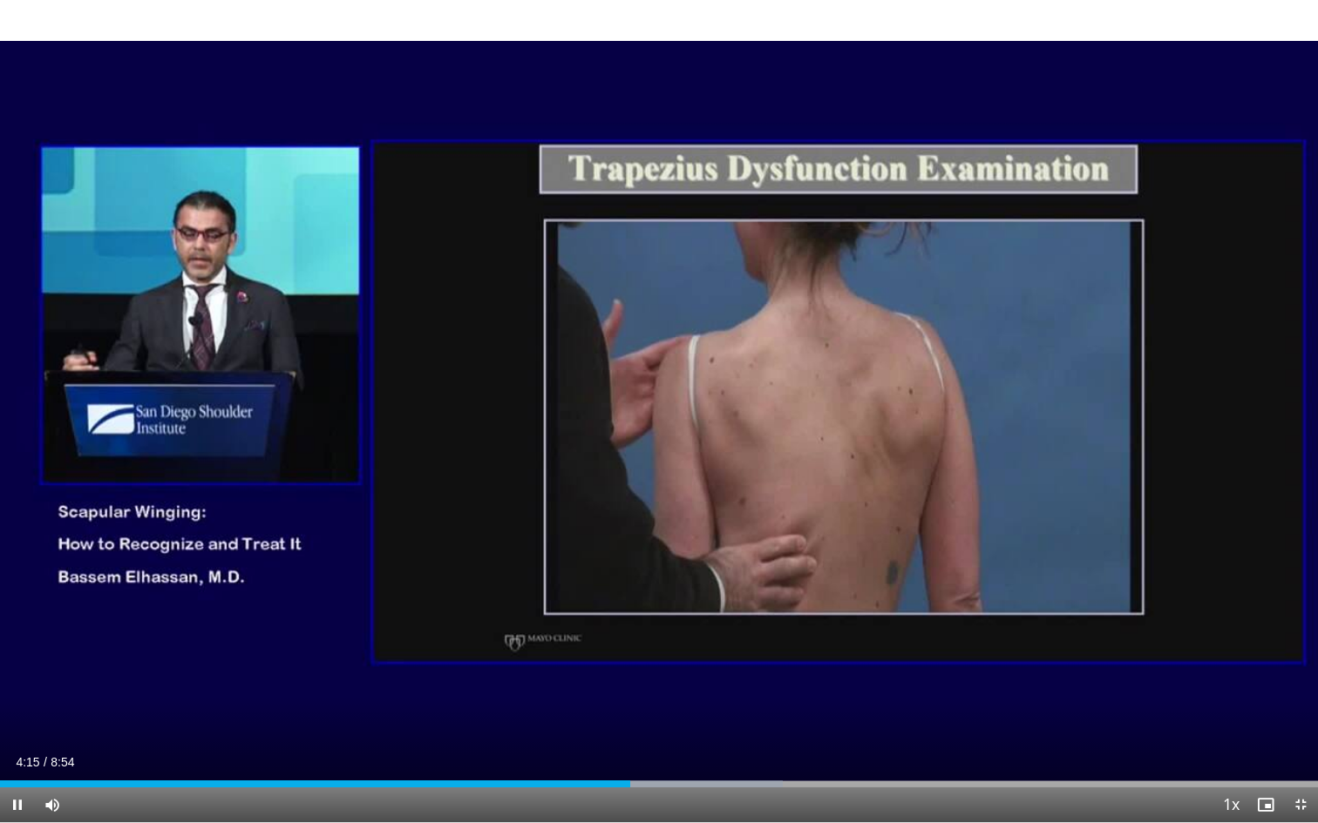
click at [747, 536] on div "10 seconds Tap to unmute" at bounding box center [659, 411] width 1318 height 823
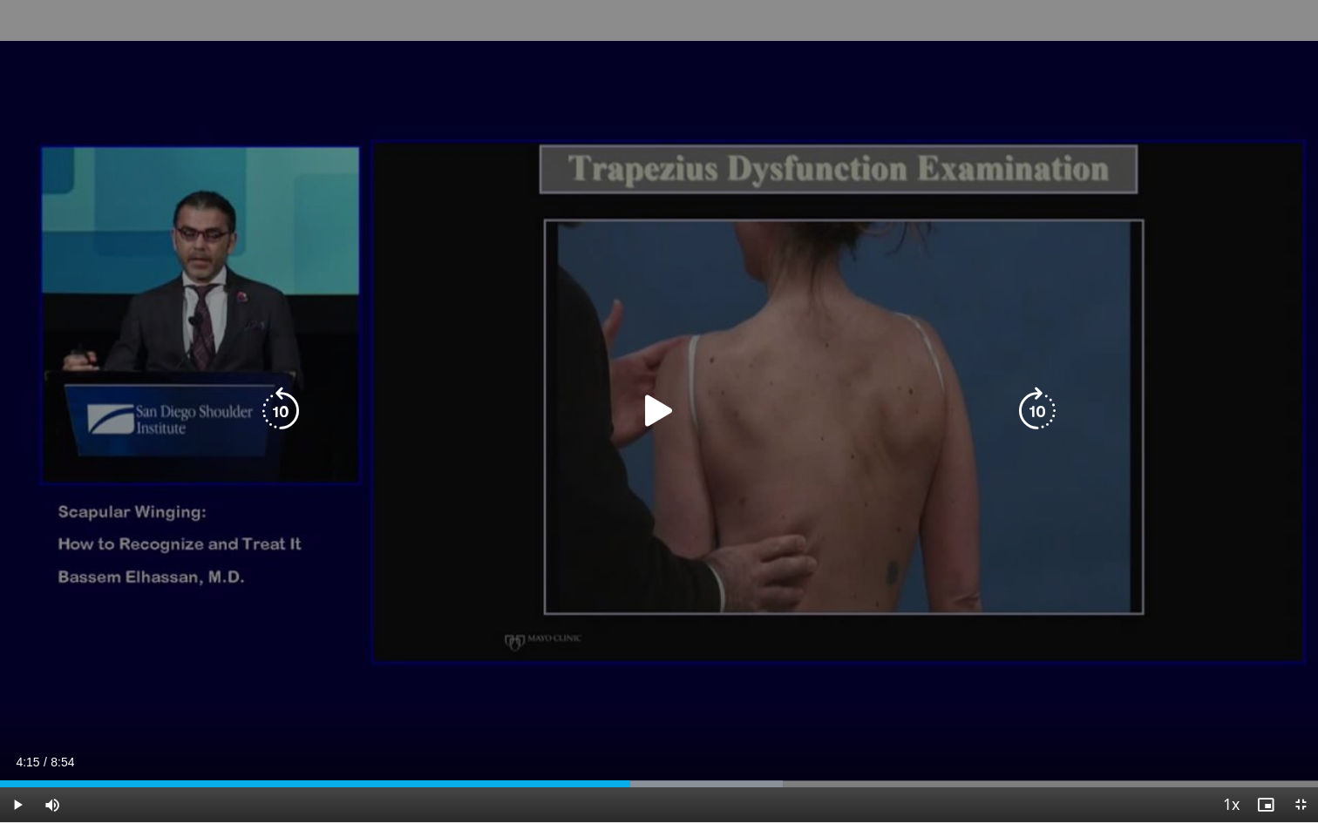
click at [654, 411] on icon "Video Player" at bounding box center [658, 411] width 49 height 49
click at [704, 539] on div "10 seconds Tap to unmute" at bounding box center [659, 411] width 1318 height 823
click at [747, 524] on div "10 seconds Tap to unmute" at bounding box center [659, 411] width 1318 height 823
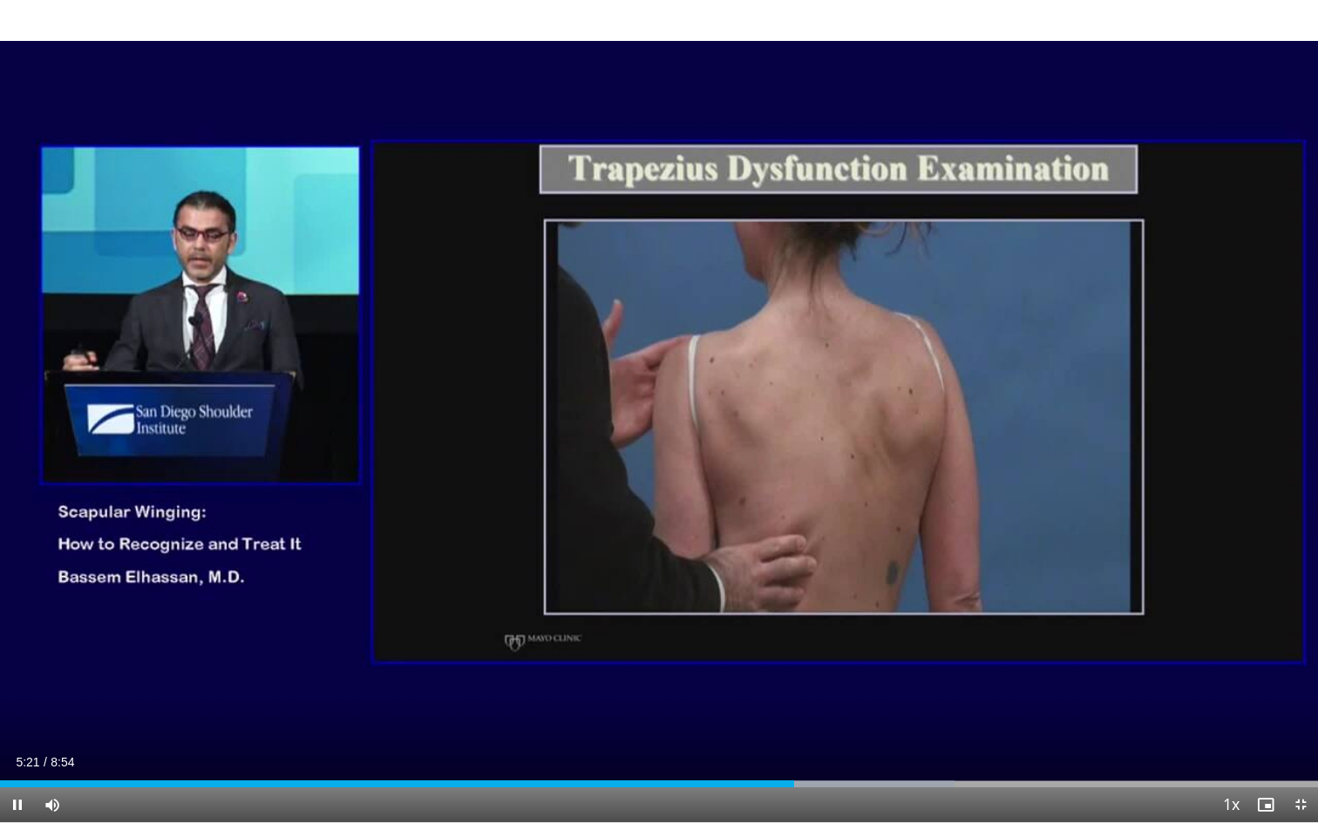
click at [747, 524] on div "10 seconds Tap to unmute" at bounding box center [659, 411] width 1318 height 823
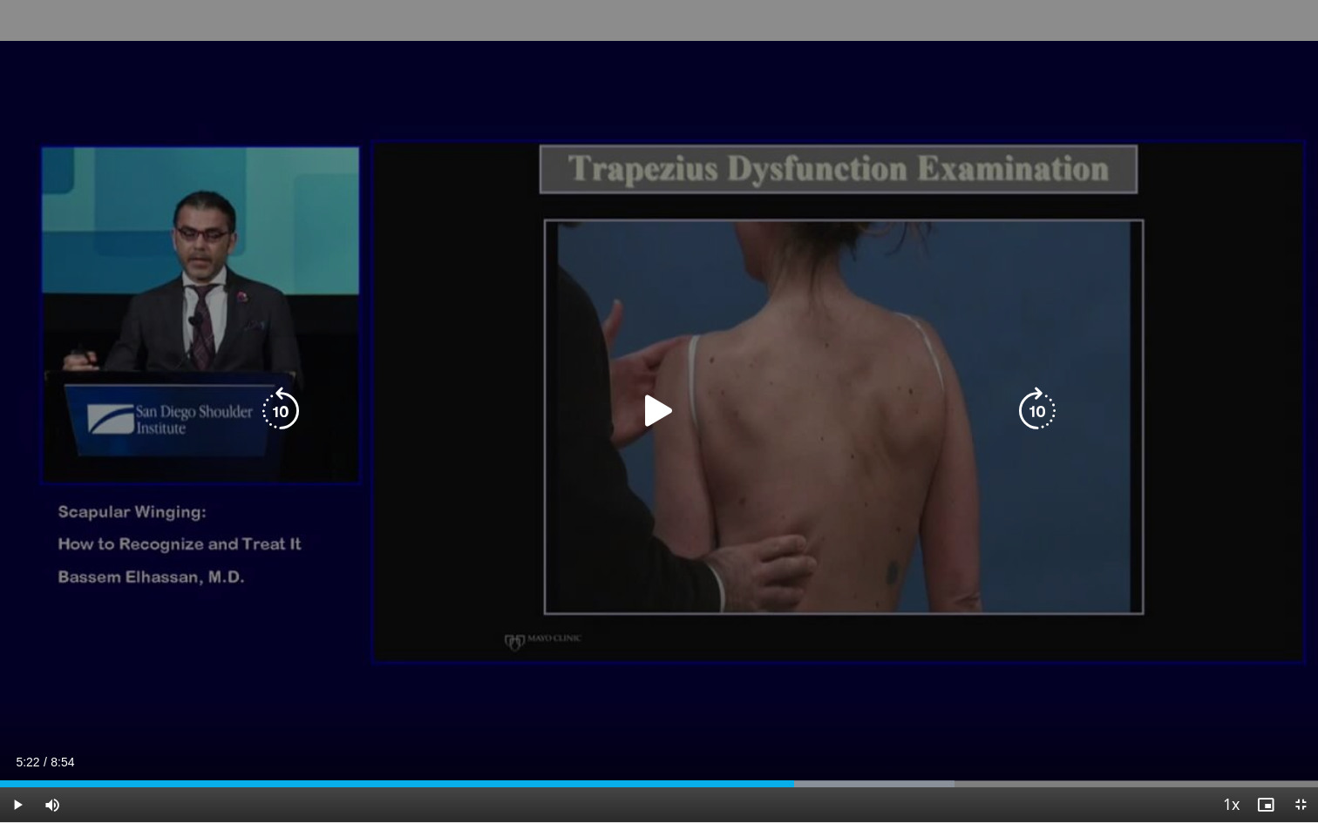
click at [653, 415] on icon "Video Player" at bounding box center [658, 411] width 49 height 49
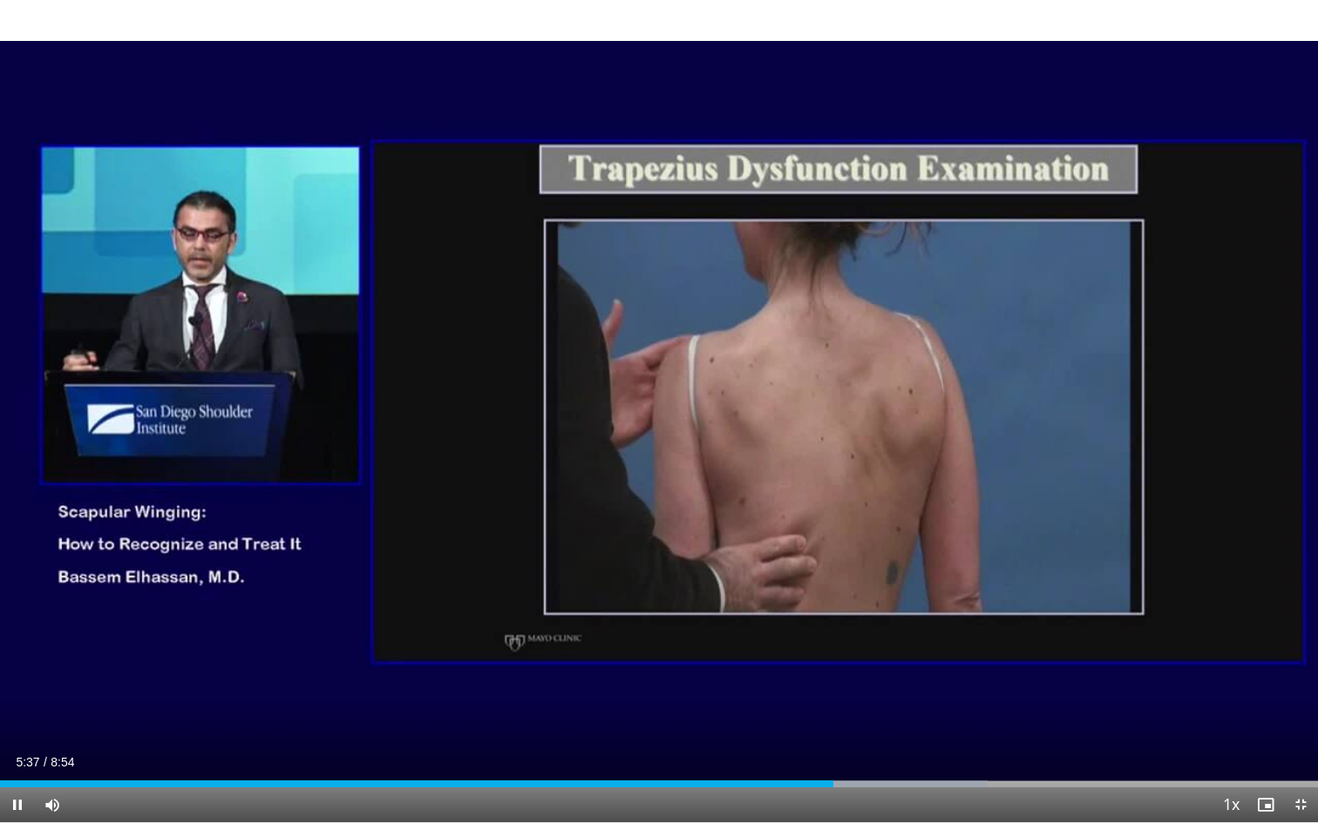
click at [708, 528] on div "10 seconds Tap to unmute" at bounding box center [659, 411] width 1318 height 823
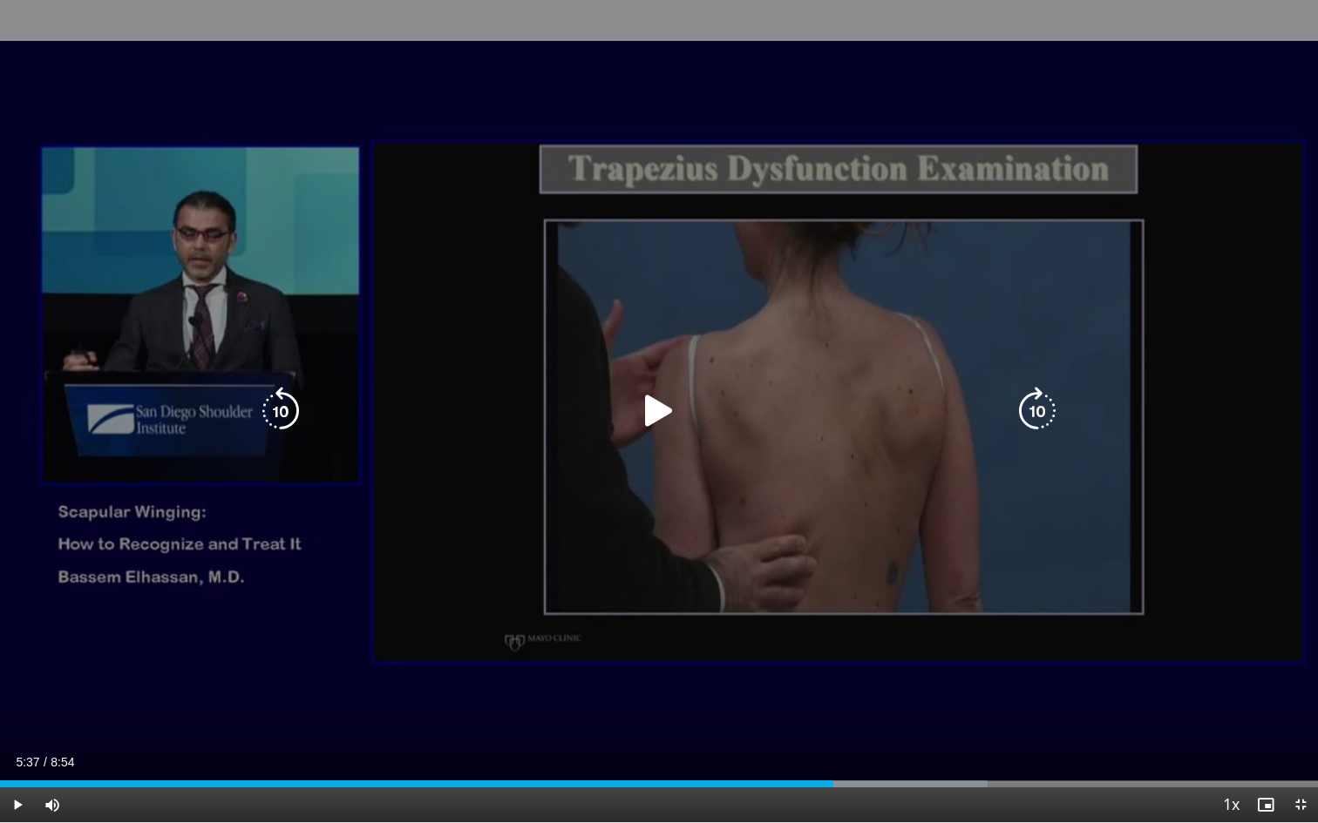
click at [666, 448] on div "10 seconds Tap to unmute" at bounding box center [659, 411] width 1318 height 823
click at [755, 516] on div "10 seconds Tap to unmute" at bounding box center [659, 411] width 1318 height 823
click at [651, 422] on icon "Video Player" at bounding box center [658, 411] width 49 height 49
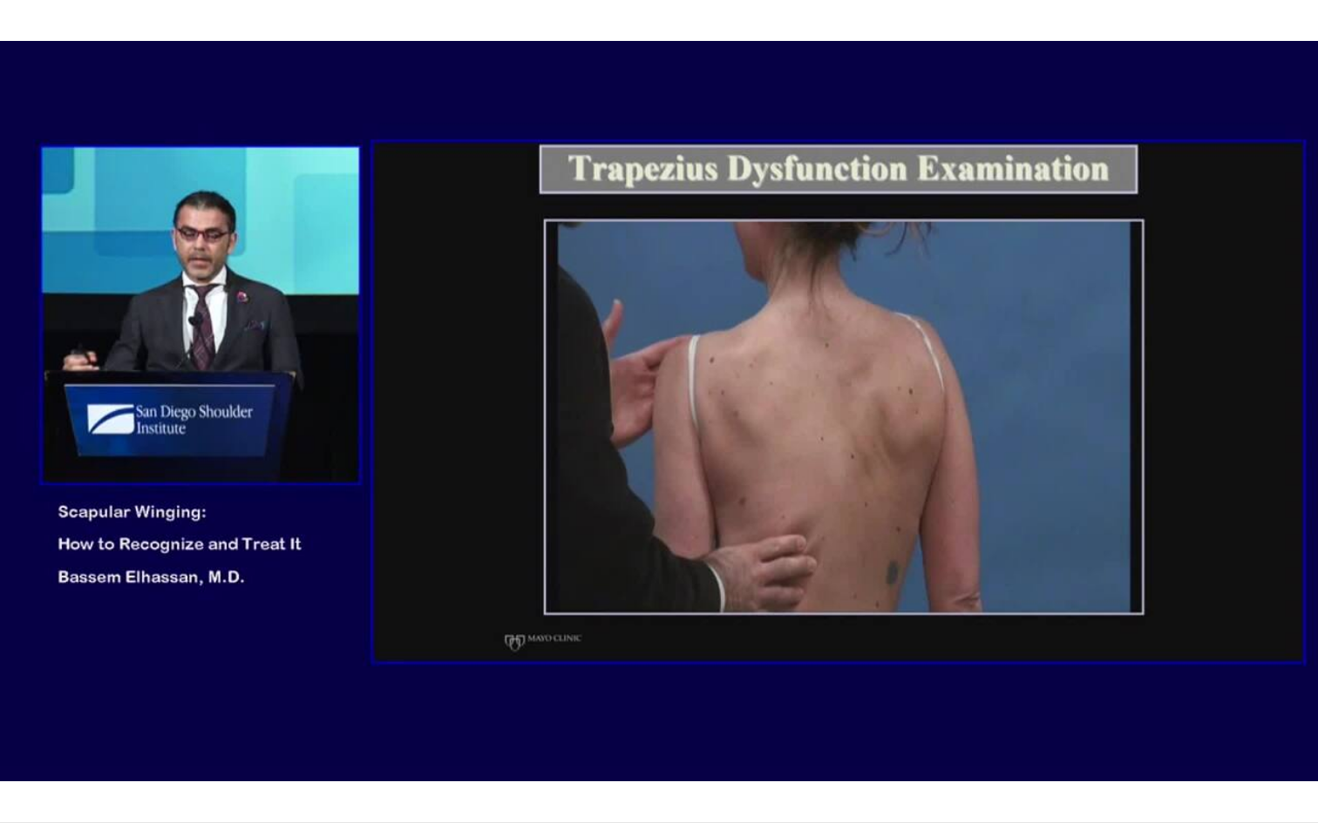
click at [711, 497] on div "10 seconds Tap to unmute" at bounding box center [659, 411] width 1318 height 823
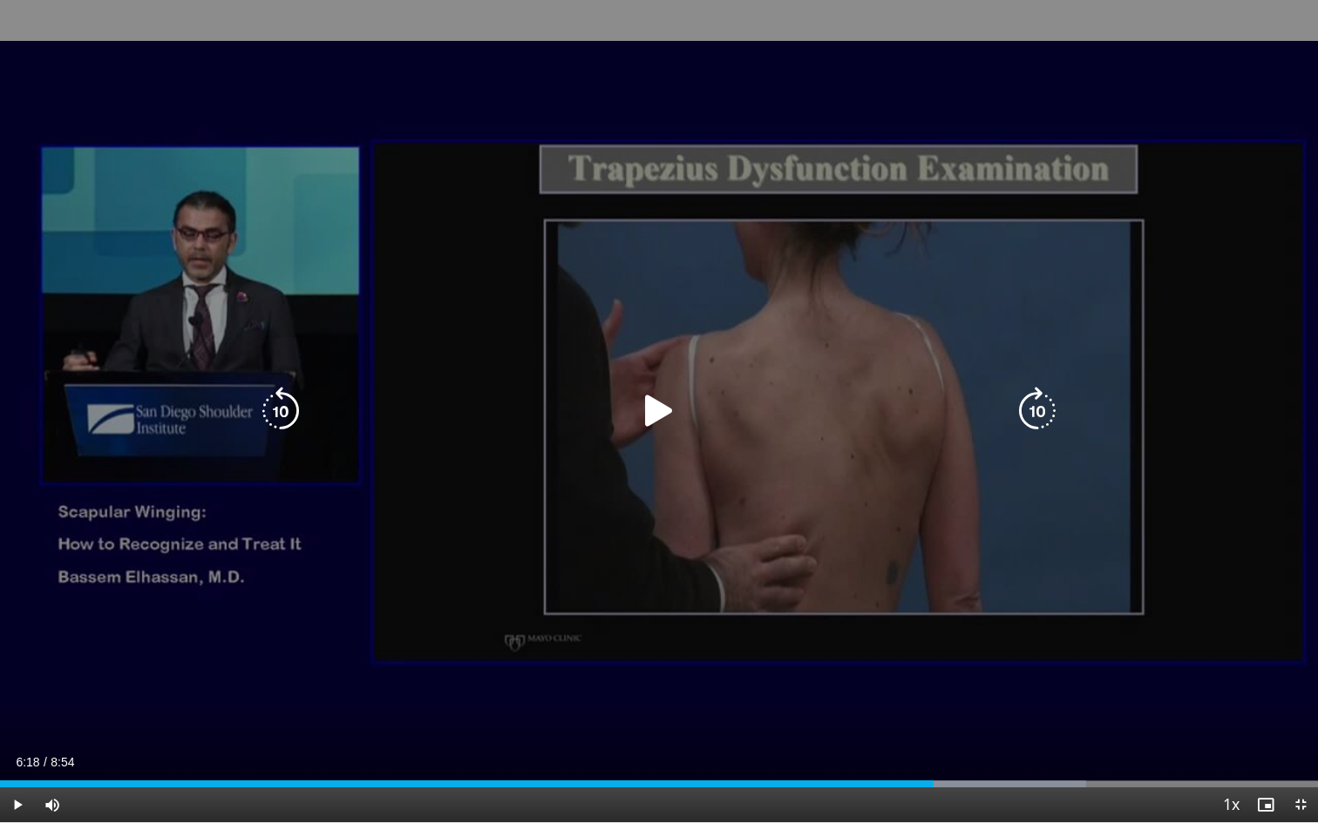
click at [658, 415] on icon "Video Player" at bounding box center [658, 411] width 49 height 49
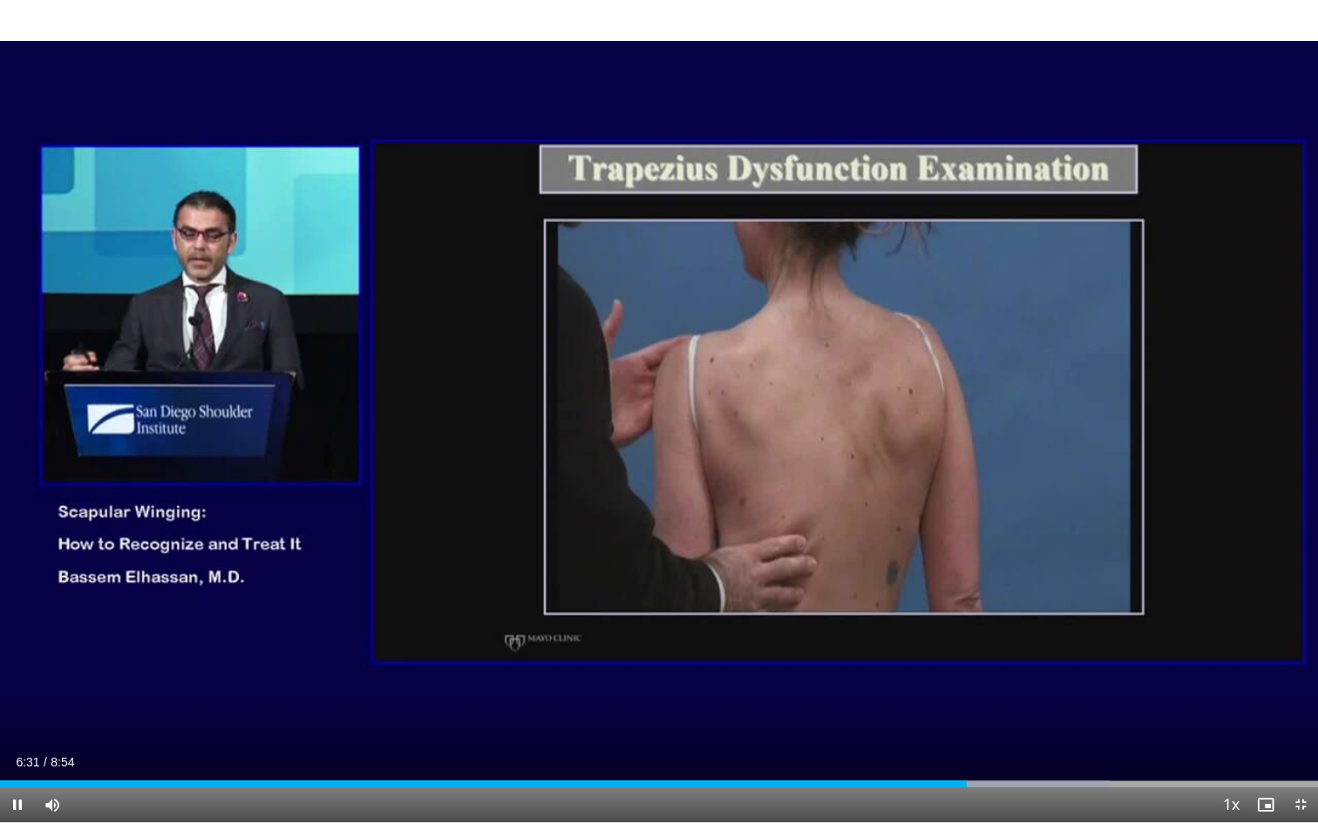
click at [807, 543] on div "10 seconds Tap to unmute" at bounding box center [659, 411] width 1318 height 823
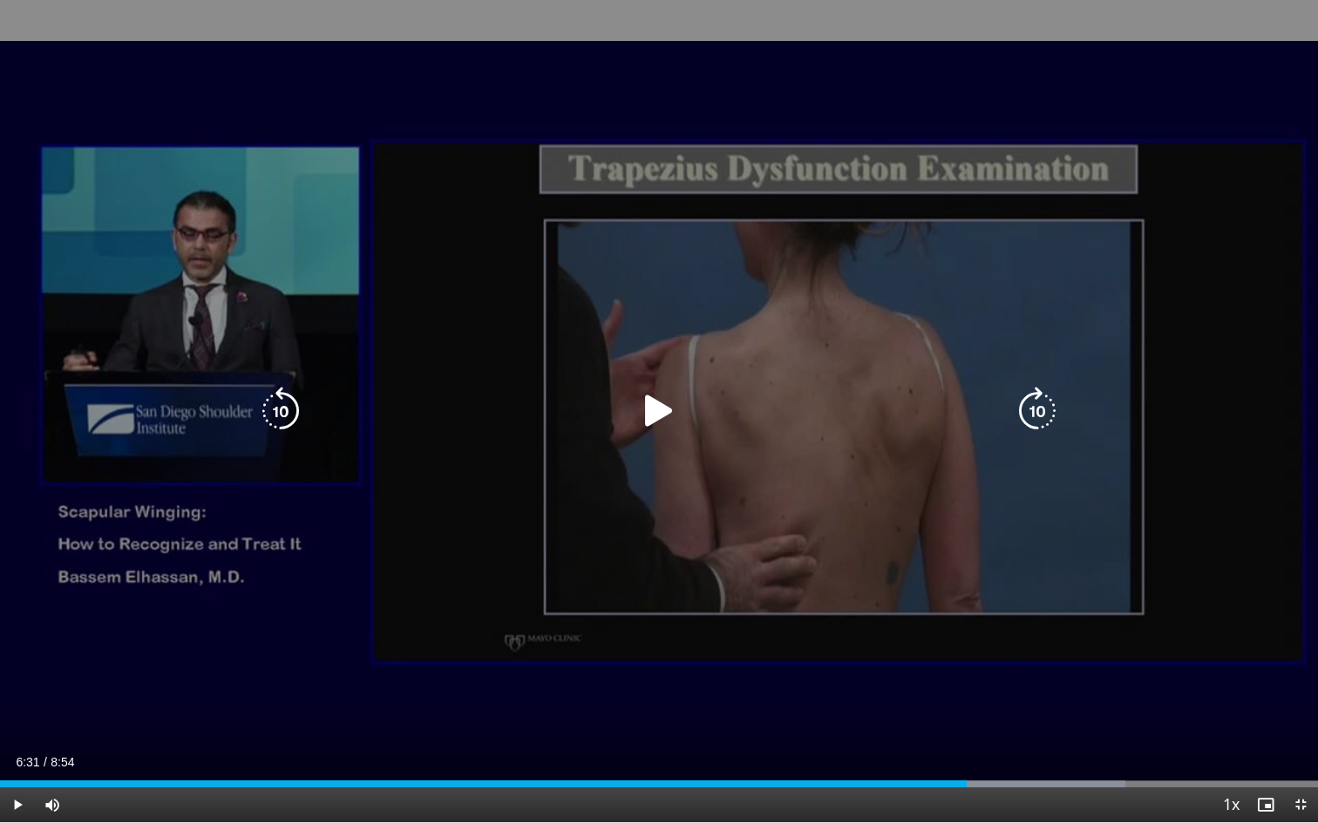
click at [658, 417] on icon "Video Player" at bounding box center [658, 411] width 49 height 49
click at [792, 481] on div "10 seconds Tap to unmute" at bounding box center [659, 411] width 1318 height 823
click at [654, 419] on icon "Video Player" at bounding box center [658, 411] width 49 height 49
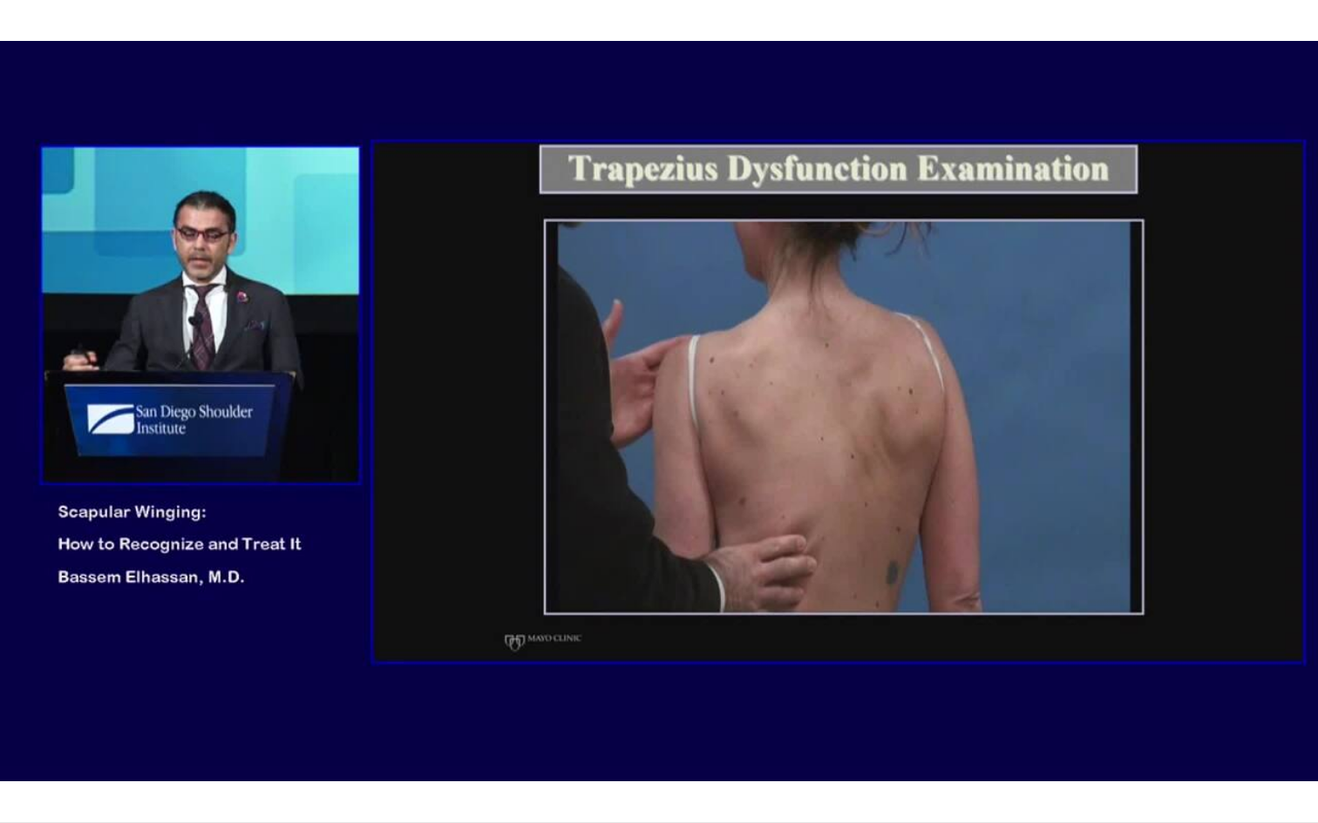
click at [722, 530] on div "10 seconds Tap to unmute" at bounding box center [659, 411] width 1318 height 823
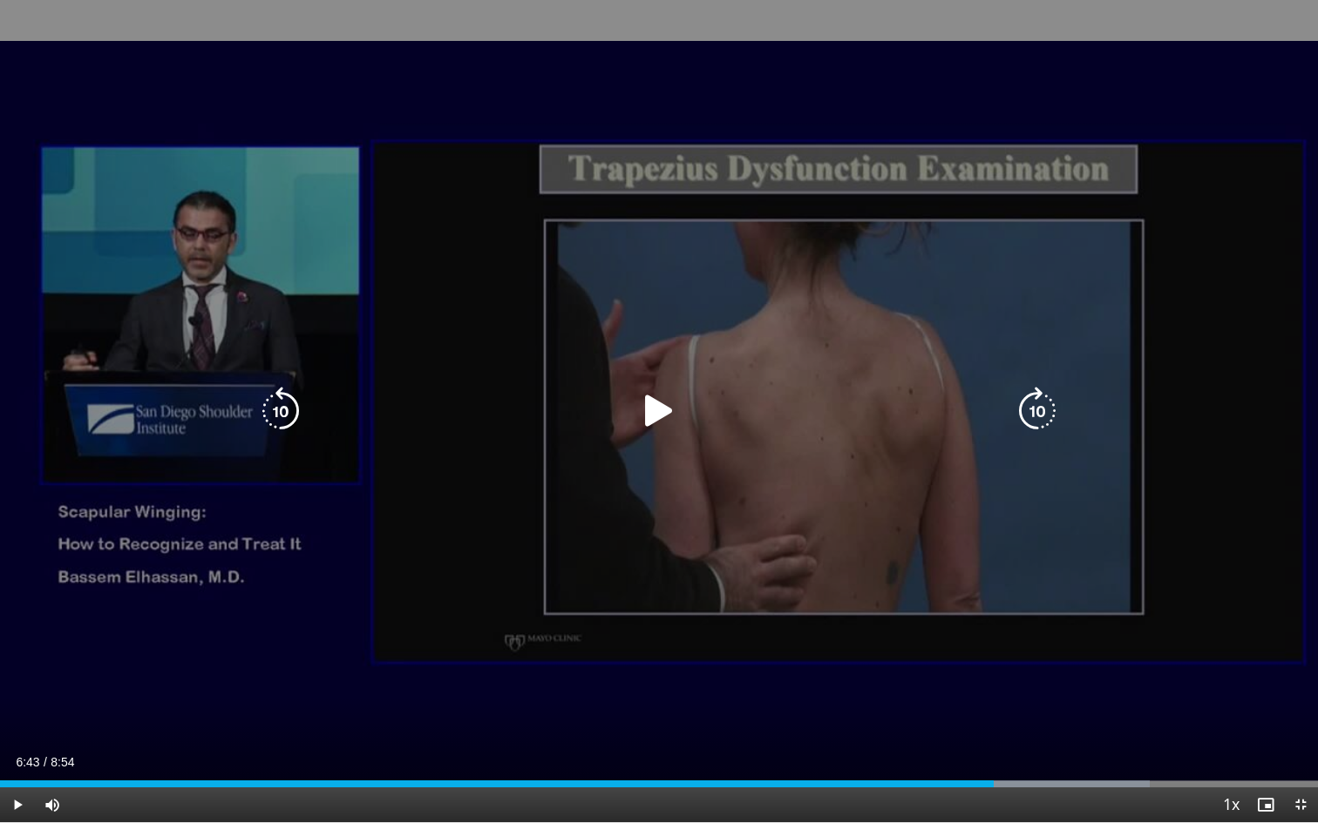
click at [647, 411] on icon "Video Player" at bounding box center [658, 411] width 49 height 49
click at [721, 503] on div "10 seconds Tap to unmute" at bounding box center [659, 411] width 1318 height 823
click at [657, 441] on div "10 seconds Tap to unmute" at bounding box center [659, 411] width 1318 height 823
click at [746, 528] on div "10 seconds Tap to unmute" at bounding box center [659, 411] width 1318 height 823
click at [783, 533] on div "10 seconds Tap to unmute" at bounding box center [659, 411] width 1318 height 823
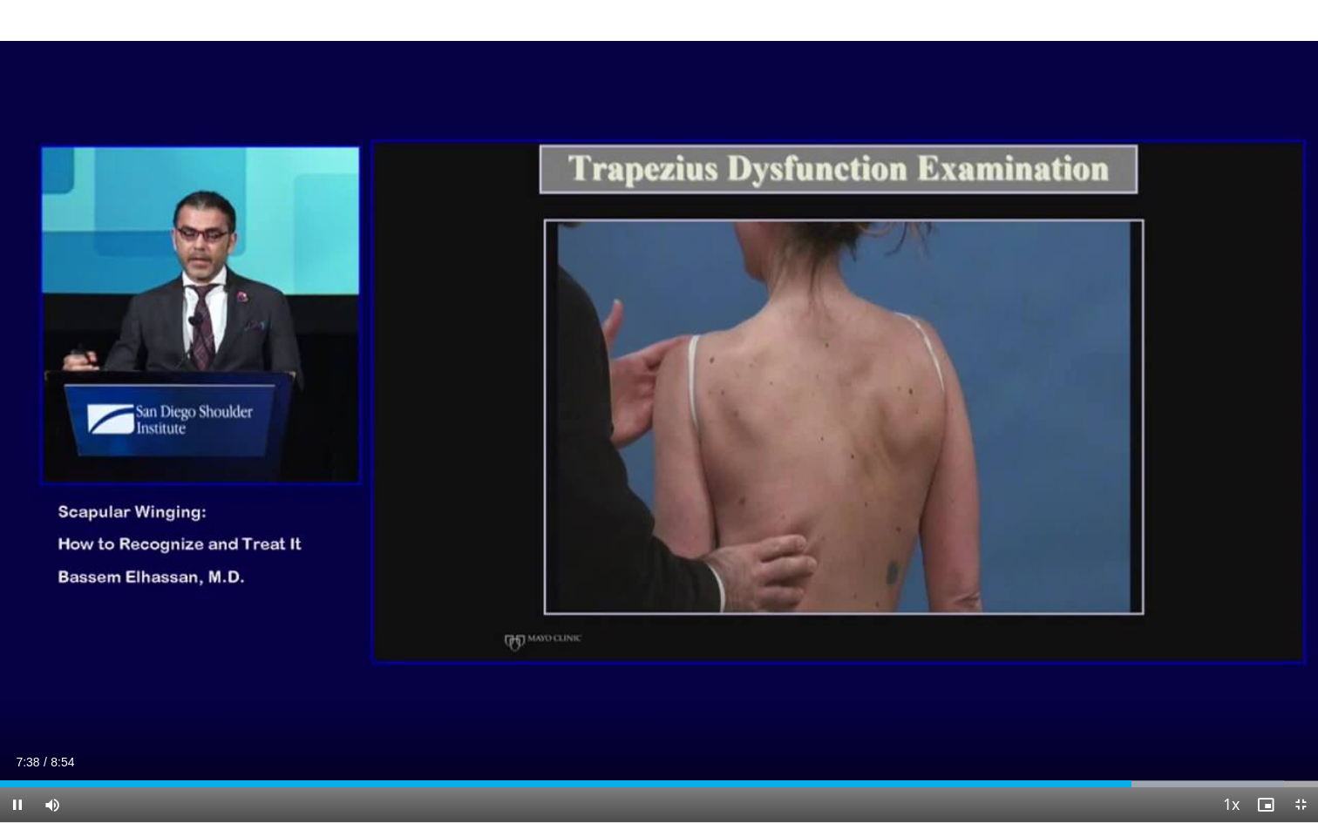
click at [783, 533] on div "10 seconds Tap to unmute" at bounding box center [659, 411] width 1318 height 823
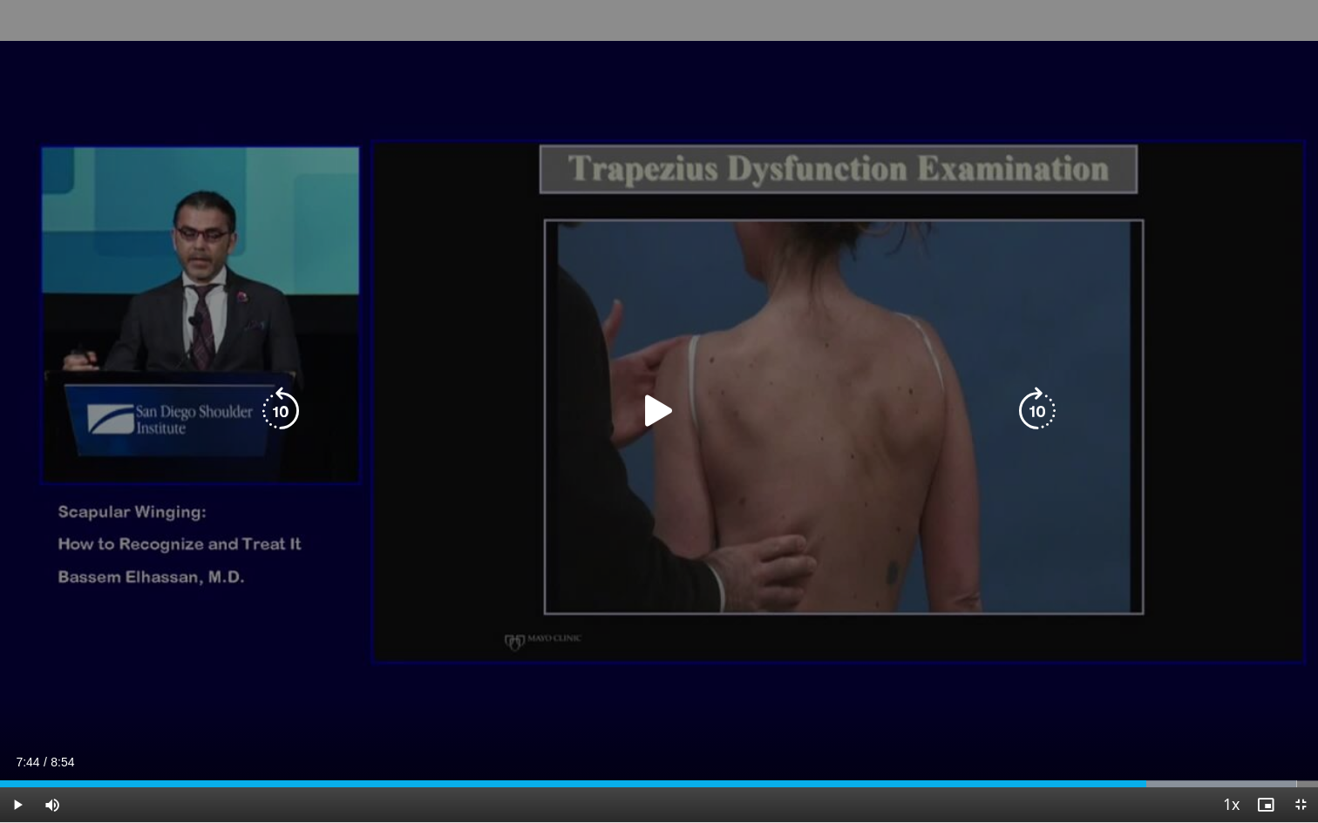
click at [793, 532] on div "10 seconds Tap to unmute" at bounding box center [659, 411] width 1318 height 823
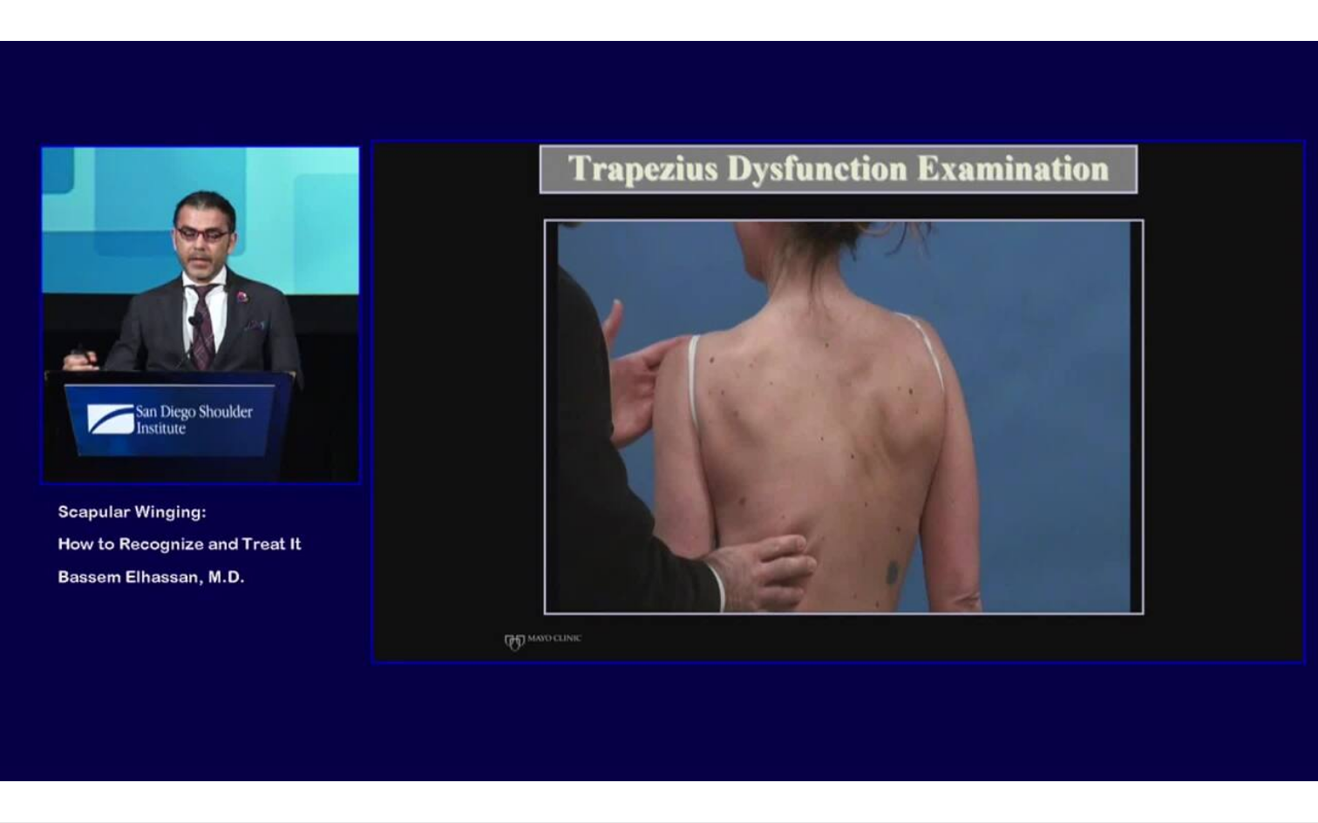
click at [793, 532] on div "10 seconds Tap to unmute" at bounding box center [659, 411] width 1318 height 823
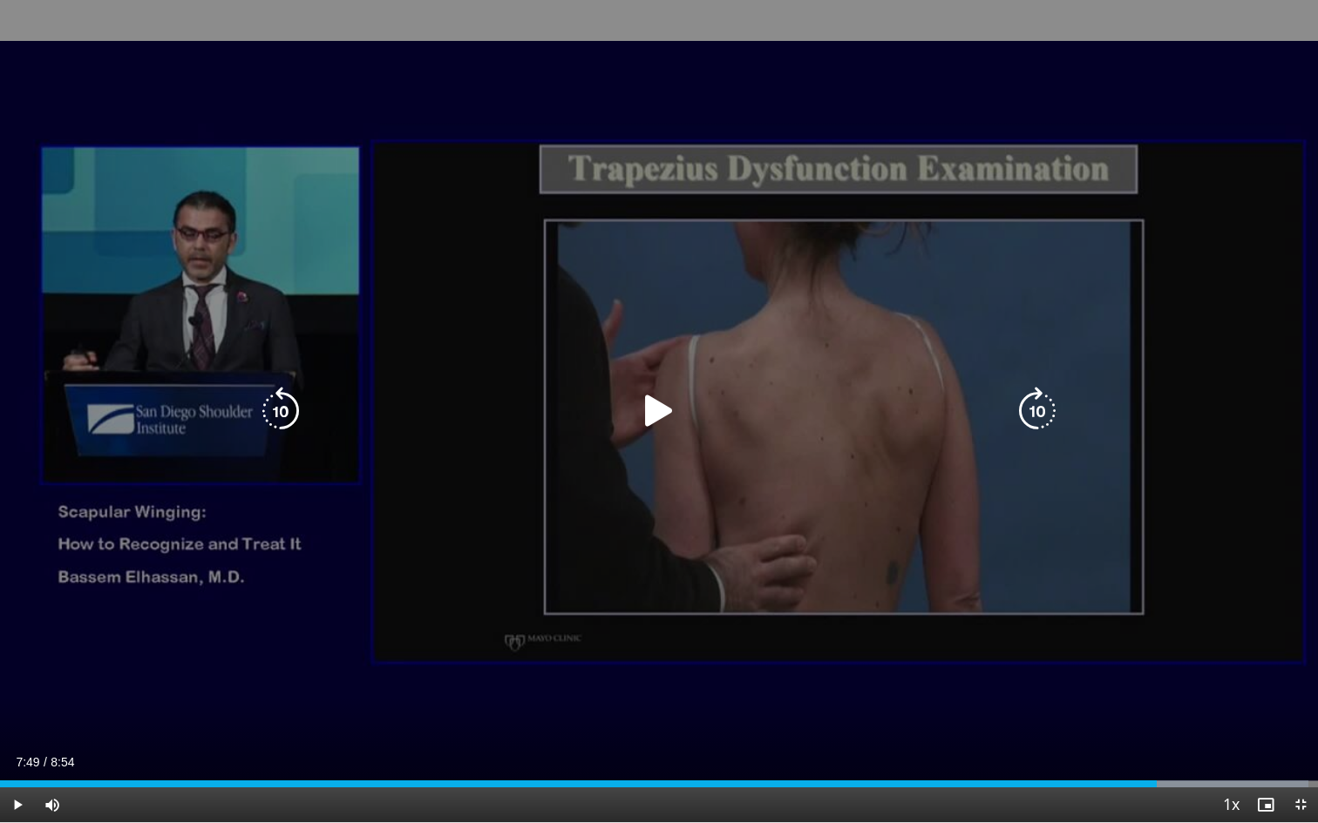
click at [657, 464] on div "10 seconds Tap to unmute" at bounding box center [659, 411] width 1318 height 823
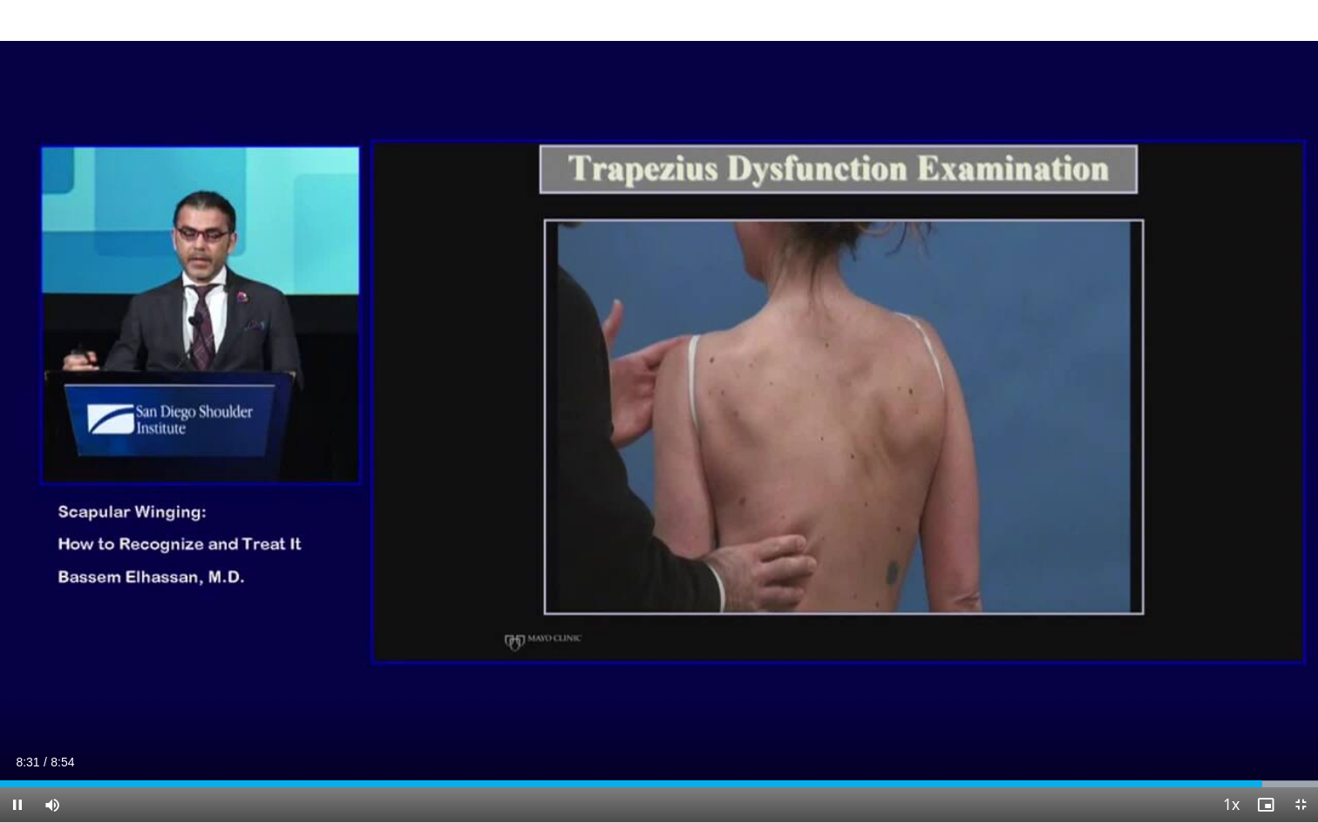
click at [657, 464] on div "10 seconds Tap to unmute" at bounding box center [659, 411] width 1318 height 823
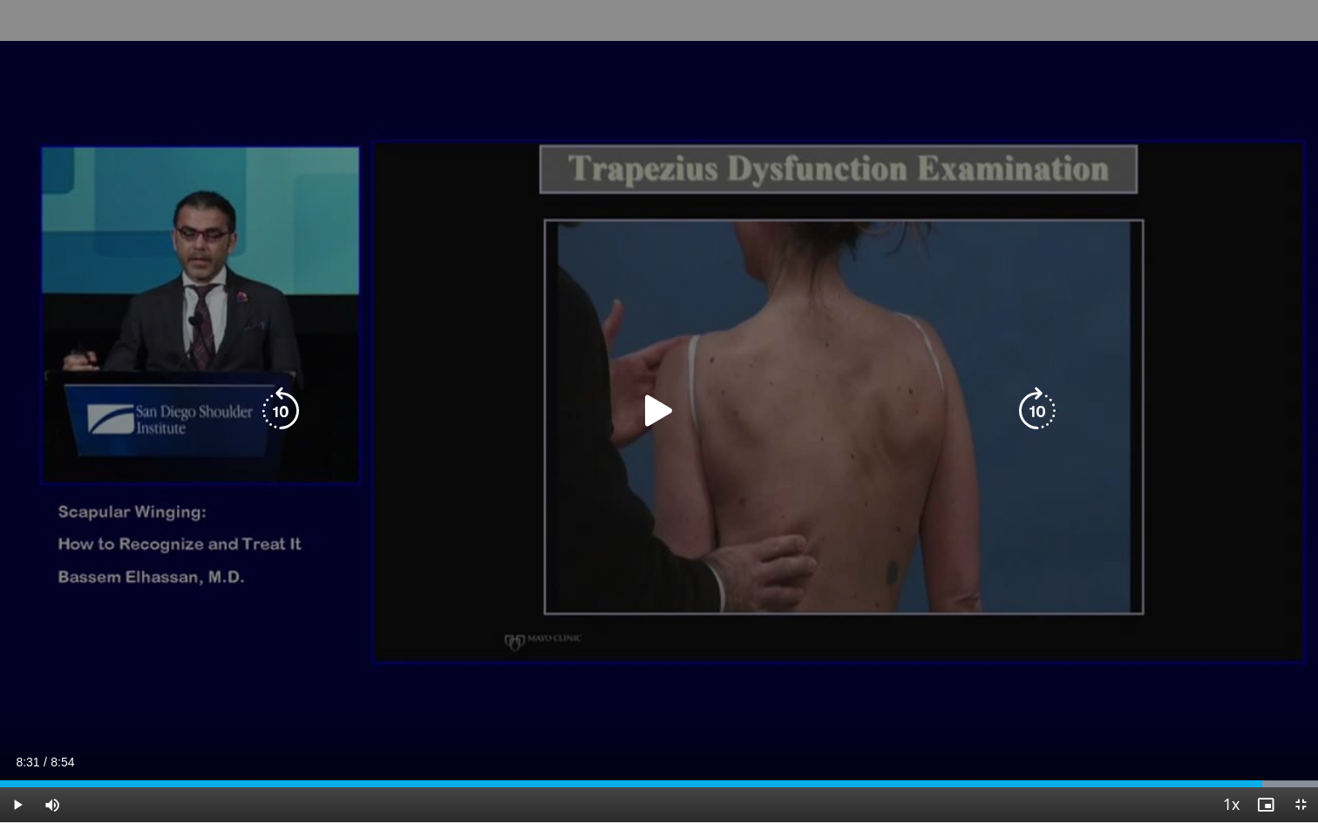
click at [651, 408] on icon "Video Player" at bounding box center [658, 411] width 49 height 49
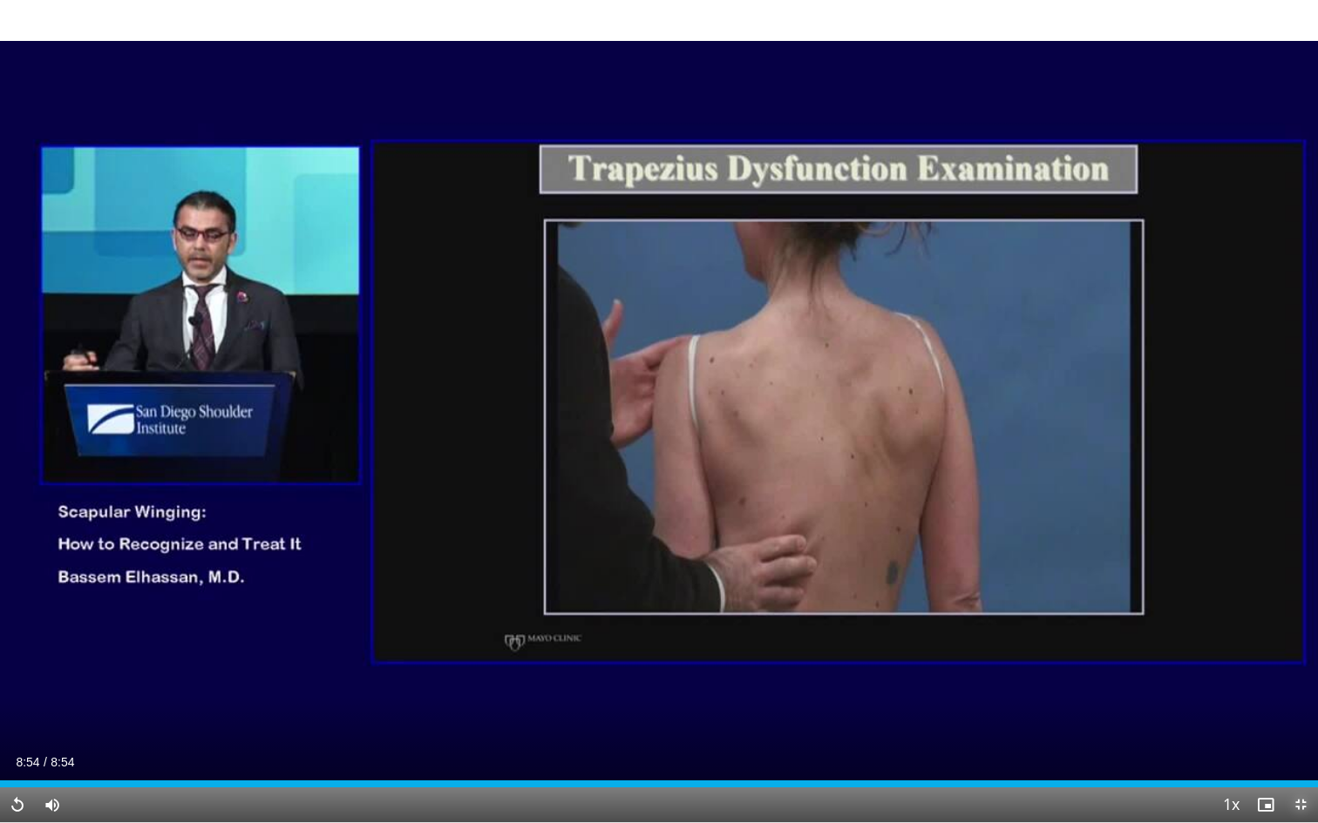
click at [1274, 749] on span "Video Player" at bounding box center [1300, 805] width 35 height 35
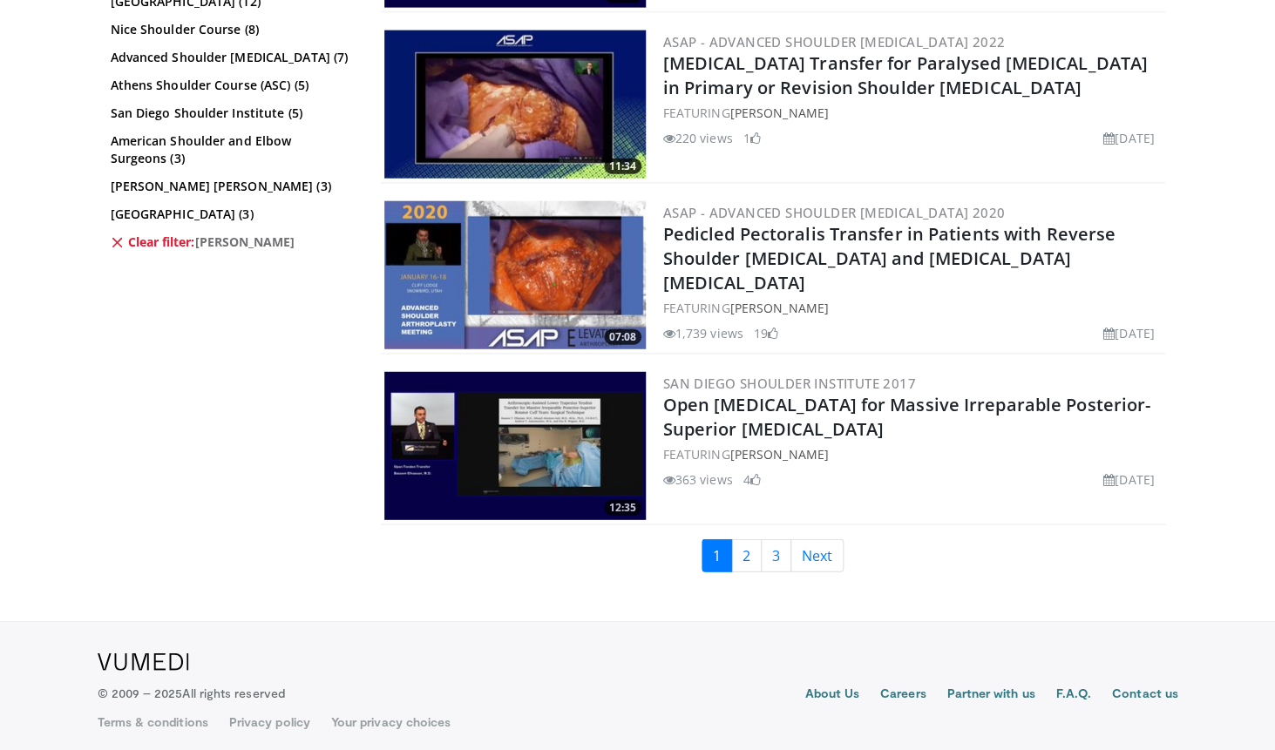
scroll to position [4145, 0]
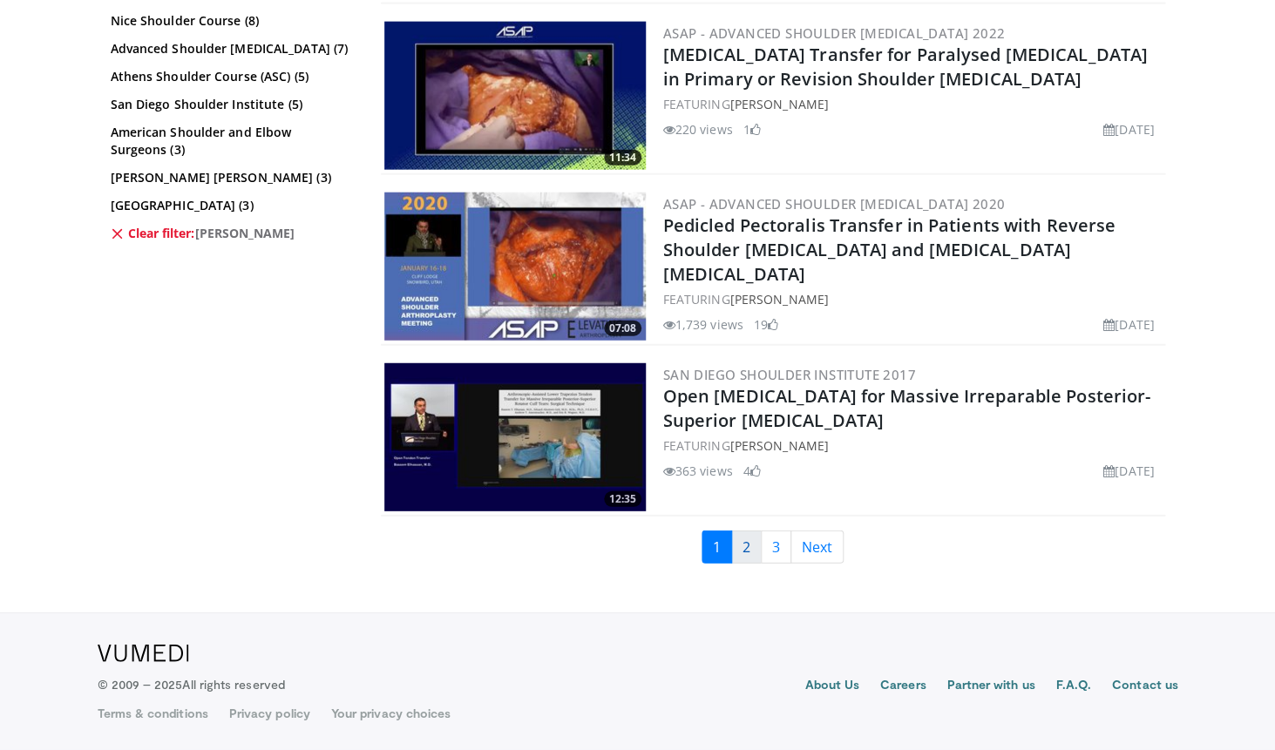
click at [742, 557] on link "2" at bounding box center [746, 547] width 30 height 33
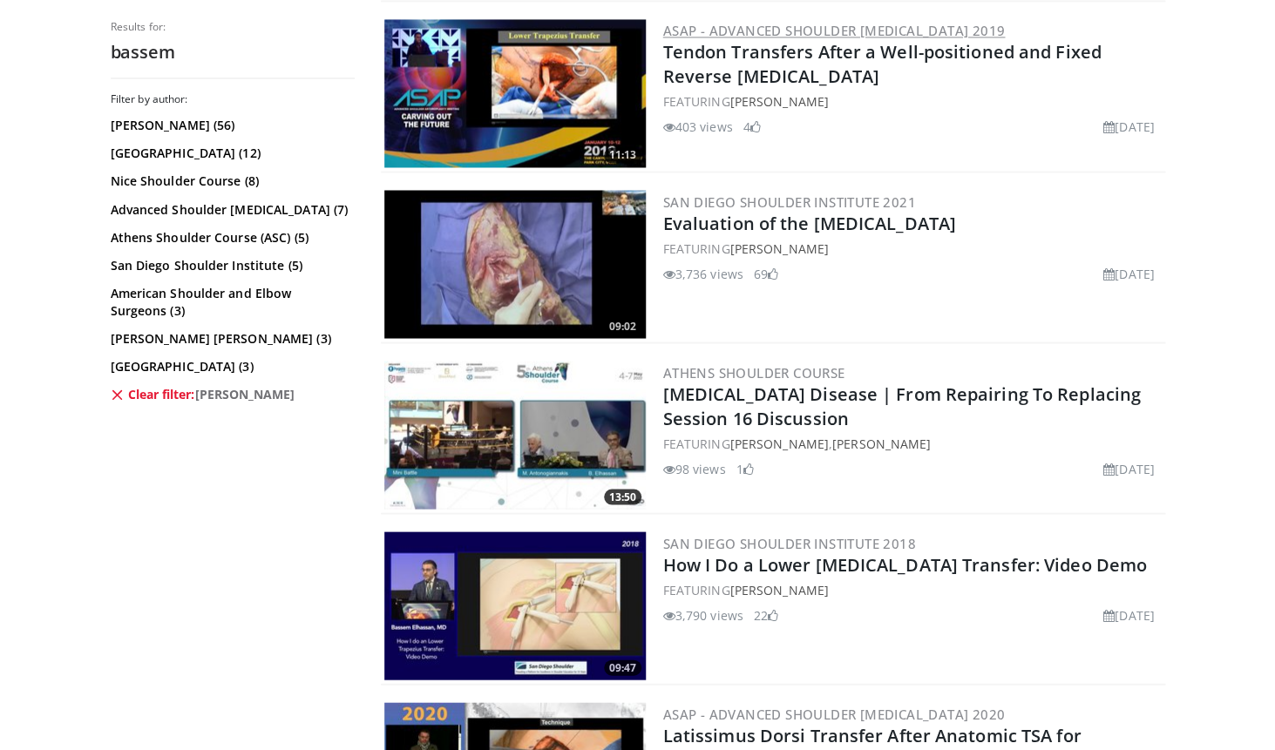
scroll to position [1076, 0]
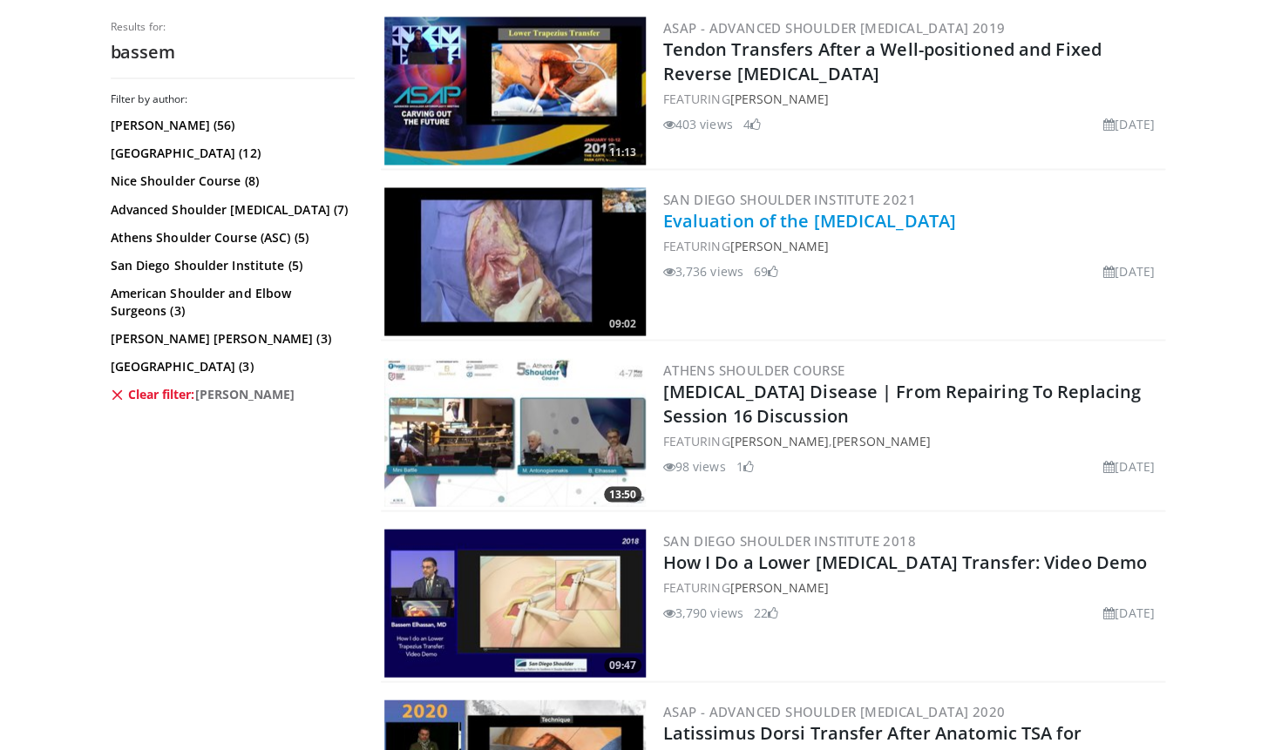
click at [805, 220] on link "Evaluation of the Scapula" at bounding box center [809, 220] width 293 height 24
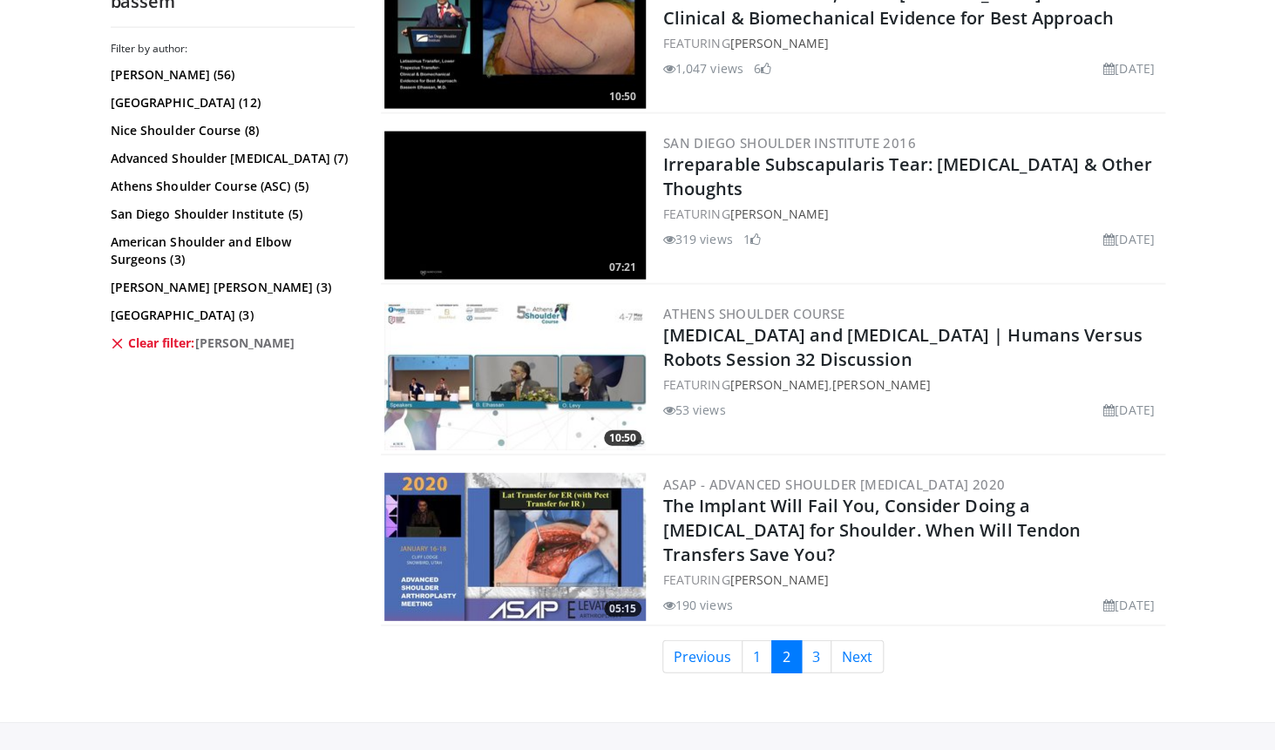
scroll to position [4036, 0]
click at [812, 666] on link "3" at bounding box center [816, 656] width 30 height 33
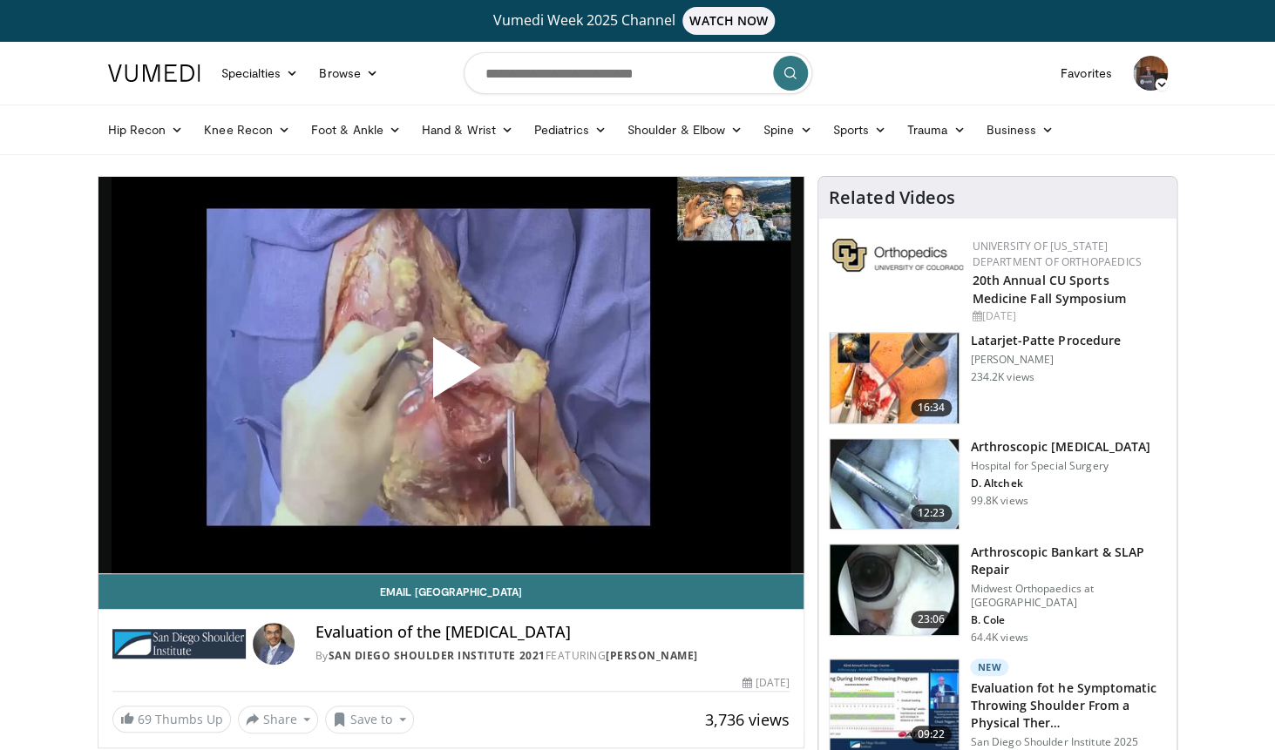
click at [450, 375] on span "Video Player" at bounding box center [450, 375] width 0 height 0
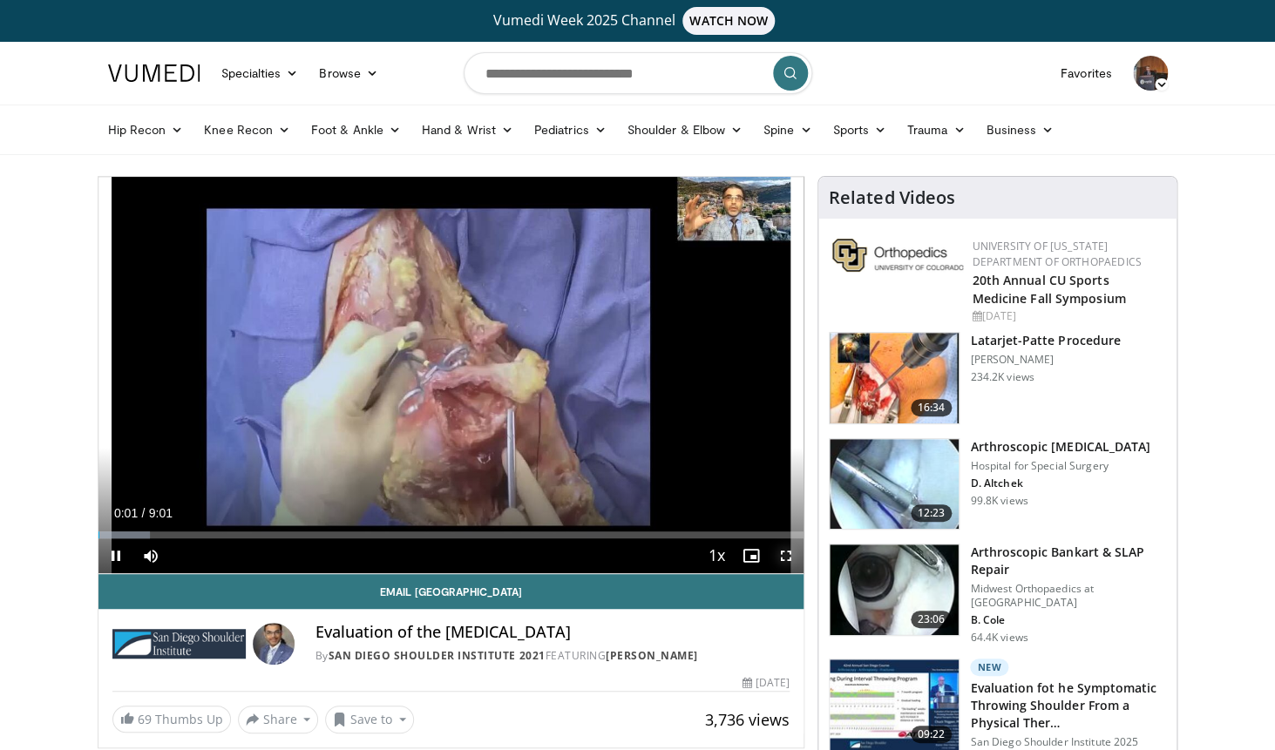
click at [792, 559] on span "Video Player" at bounding box center [786, 556] width 35 height 35
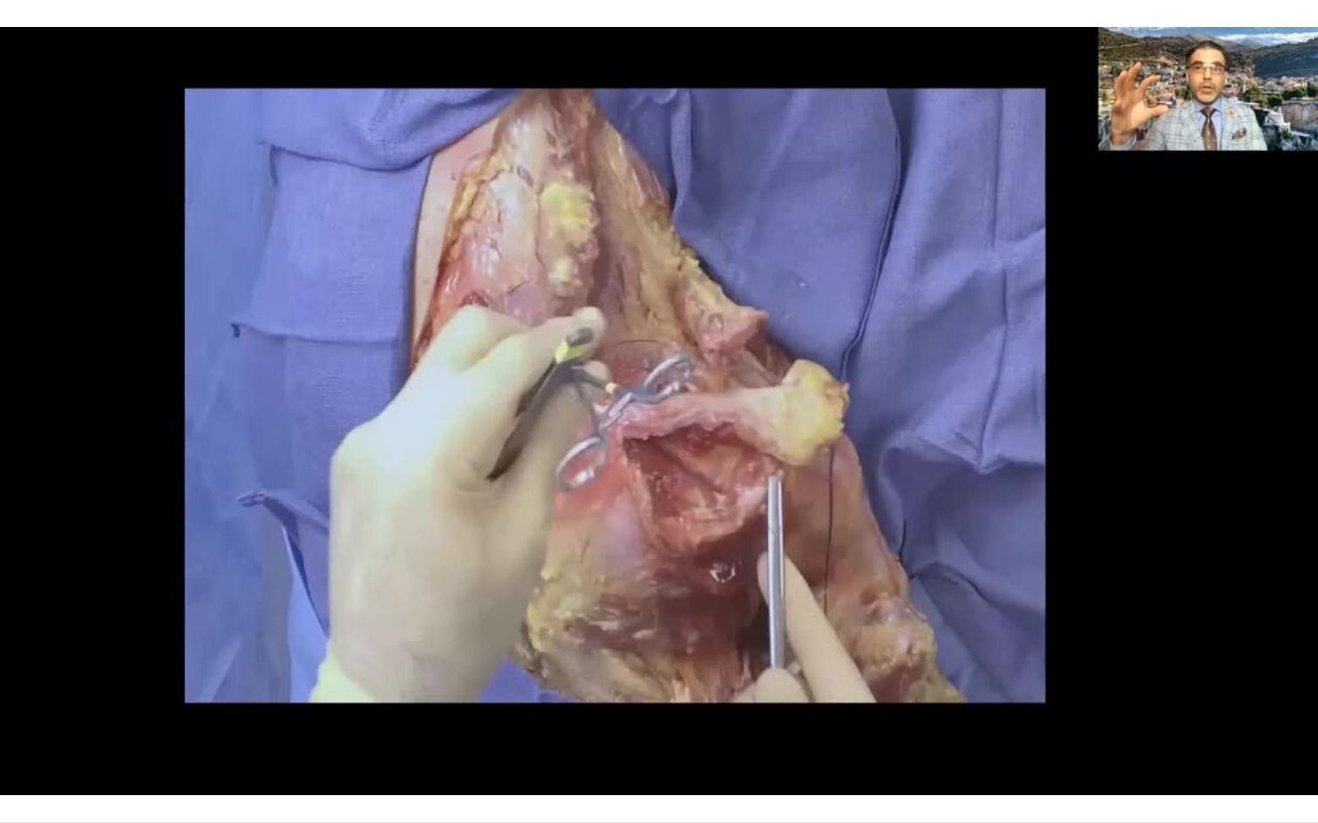
click at [1143, 645] on div "10 seconds Tap to unmute" at bounding box center [659, 411] width 1318 height 823
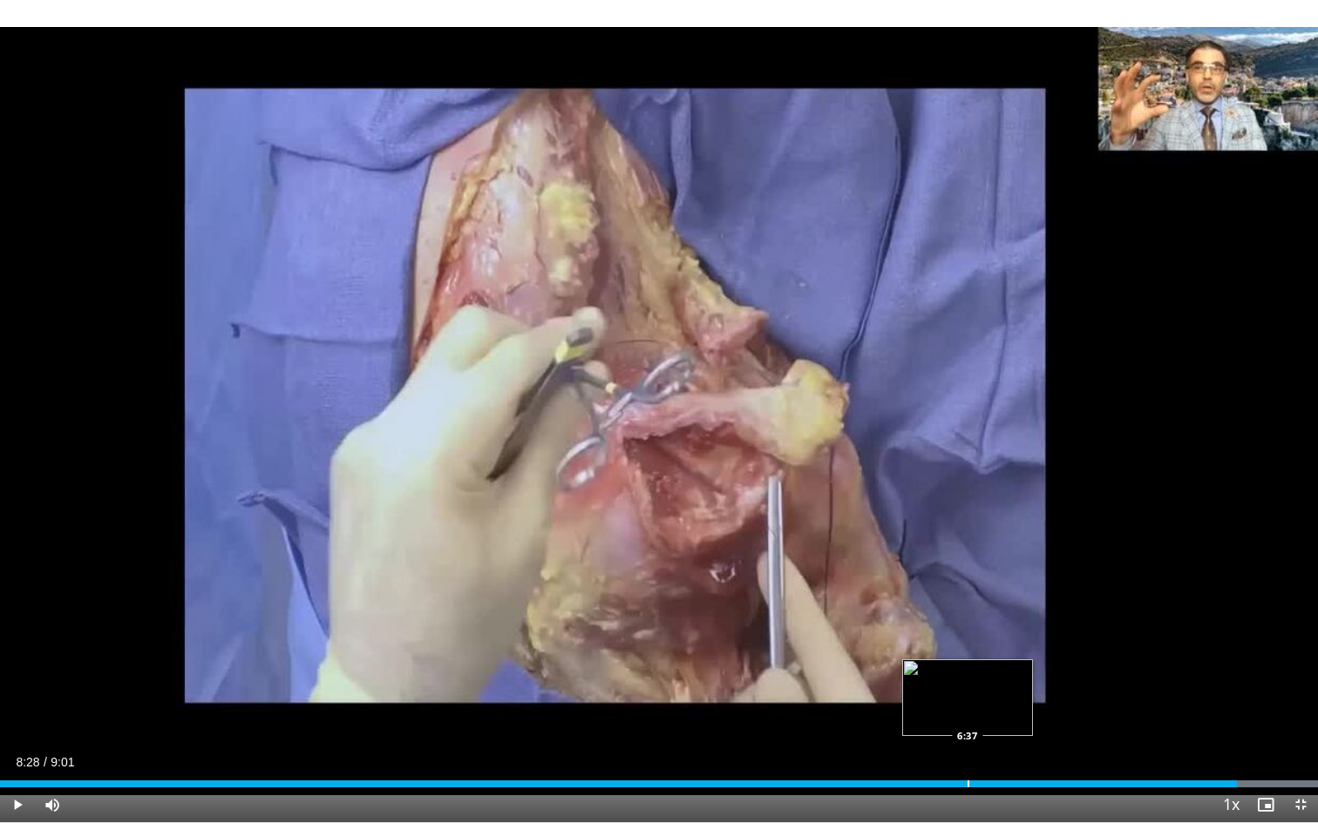
click at [967, 749] on div "8:28" at bounding box center [618, 784] width 1236 height 7
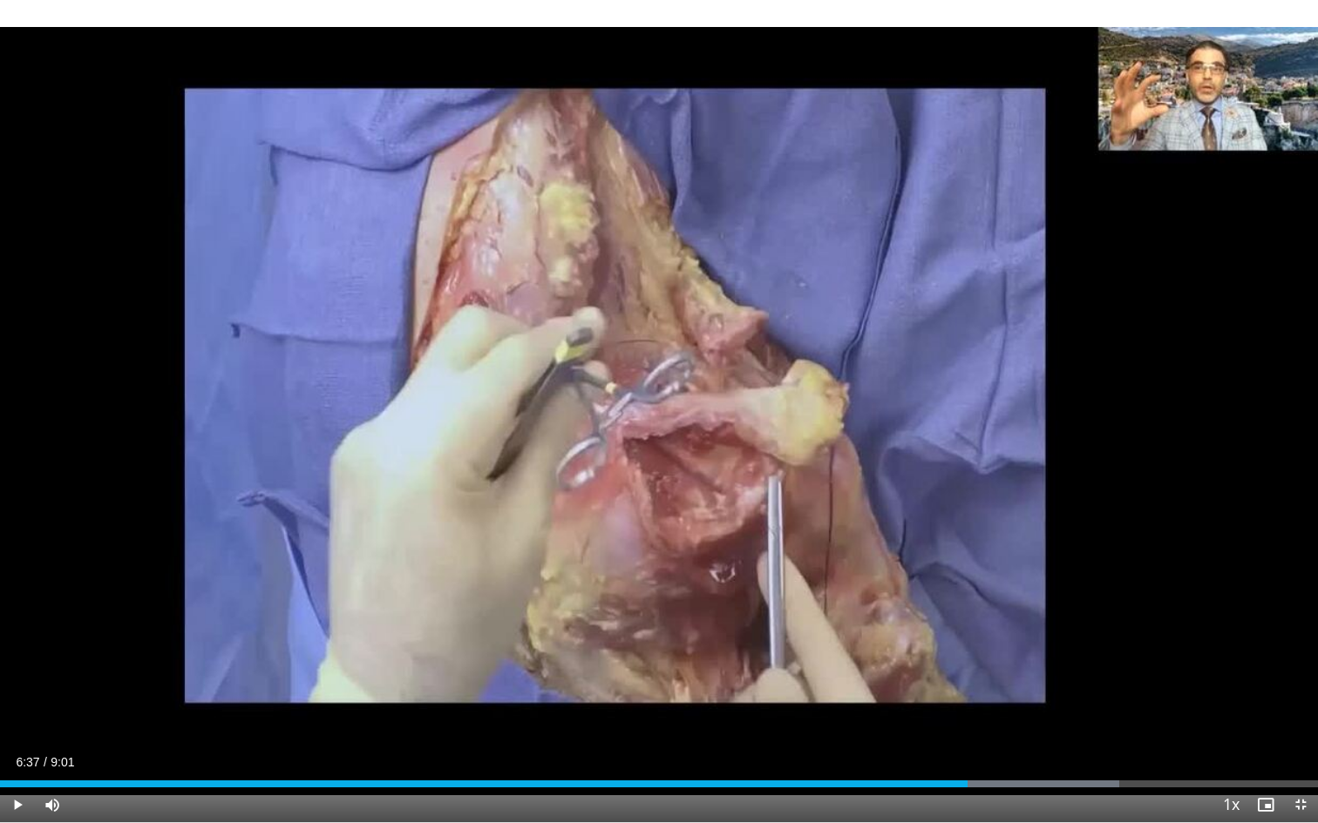
click at [909, 749] on div "Current Time 6:37 / Duration 9:01 Play Skip Backward Skip Forward Mute Loaded :…" at bounding box center [659, 805] width 1318 height 35
click at [874, 749] on div "Loaded : 84.89% 6:37 5:59" at bounding box center [659, 779] width 1318 height 17
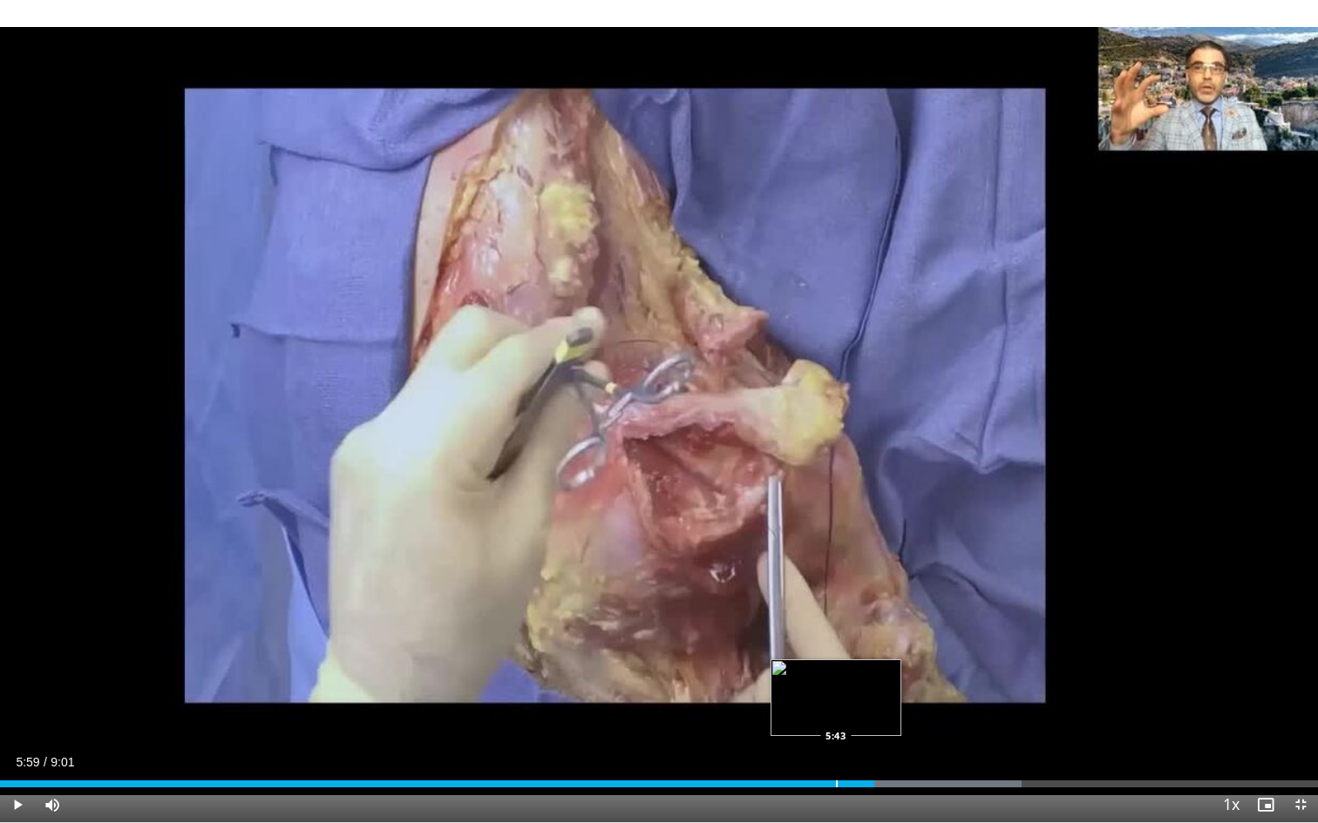
click at [836, 749] on div "Progress Bar" at bounding box center [837, 784] width 2 height 7
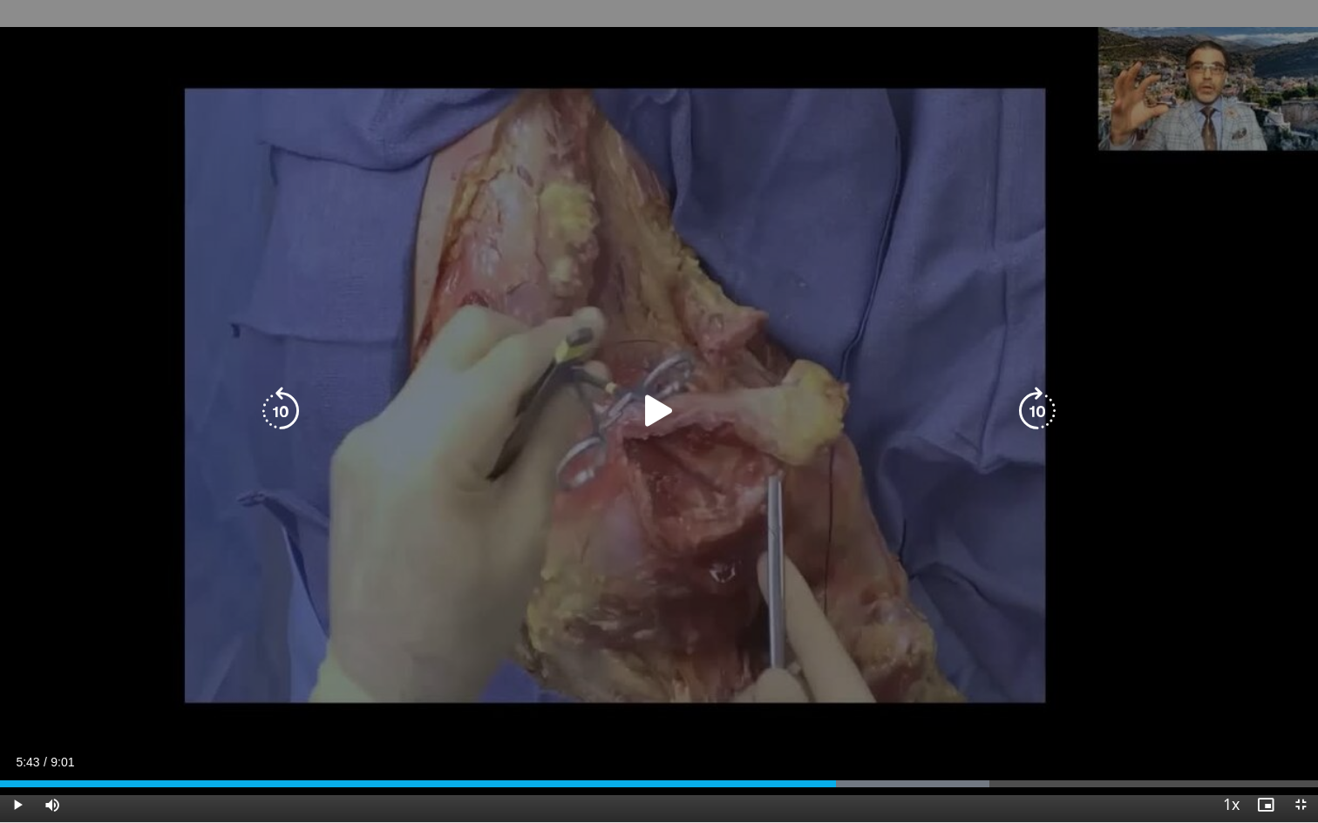
click at [649, 415] on icon "Video Player" at bounding box center [658, 411] width 49 height 49
click at [841, 544] on div "10 seconds Tap to unmute" at bounding box center [659, 411] width 1318 height 823
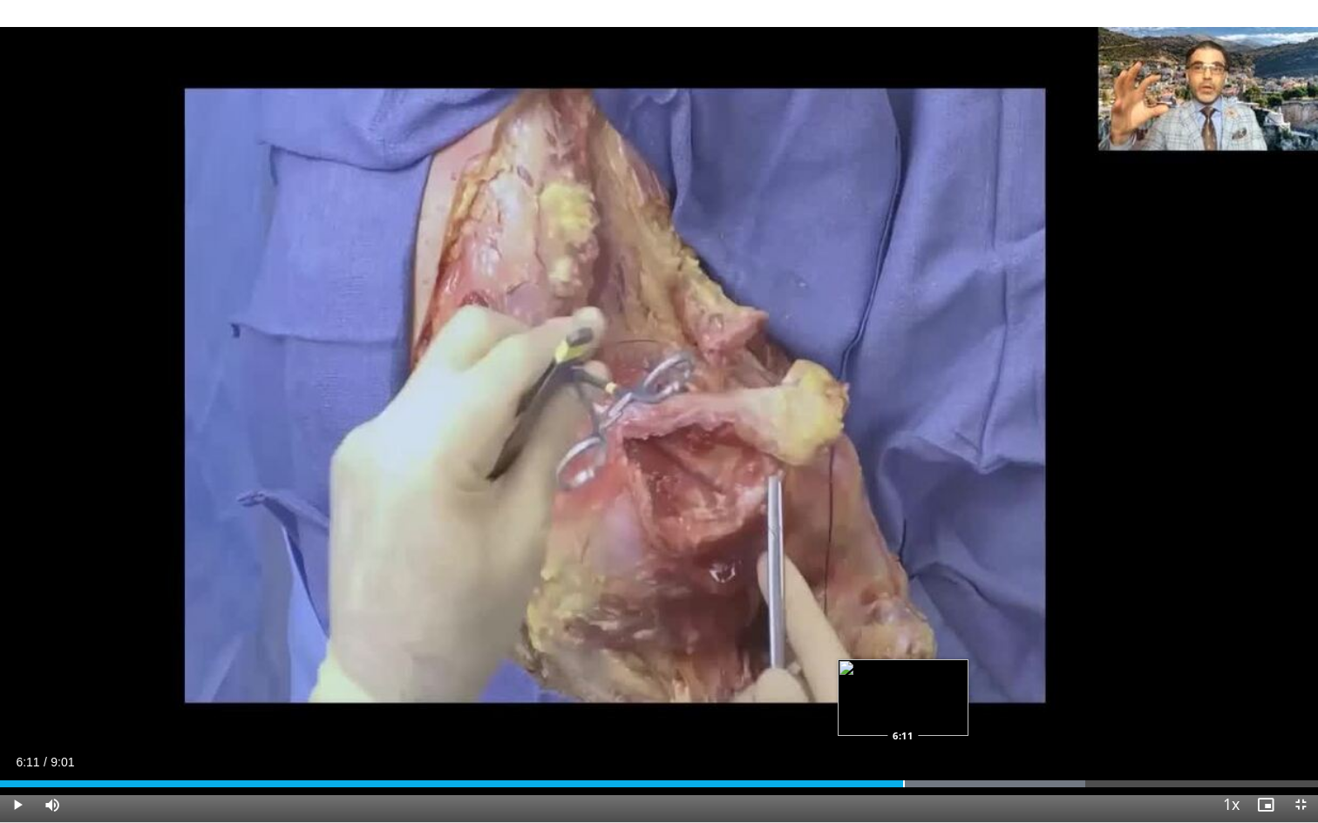
click at [903, 749] on div "6:11" at bounding box center [451, 784] width 903 height 7
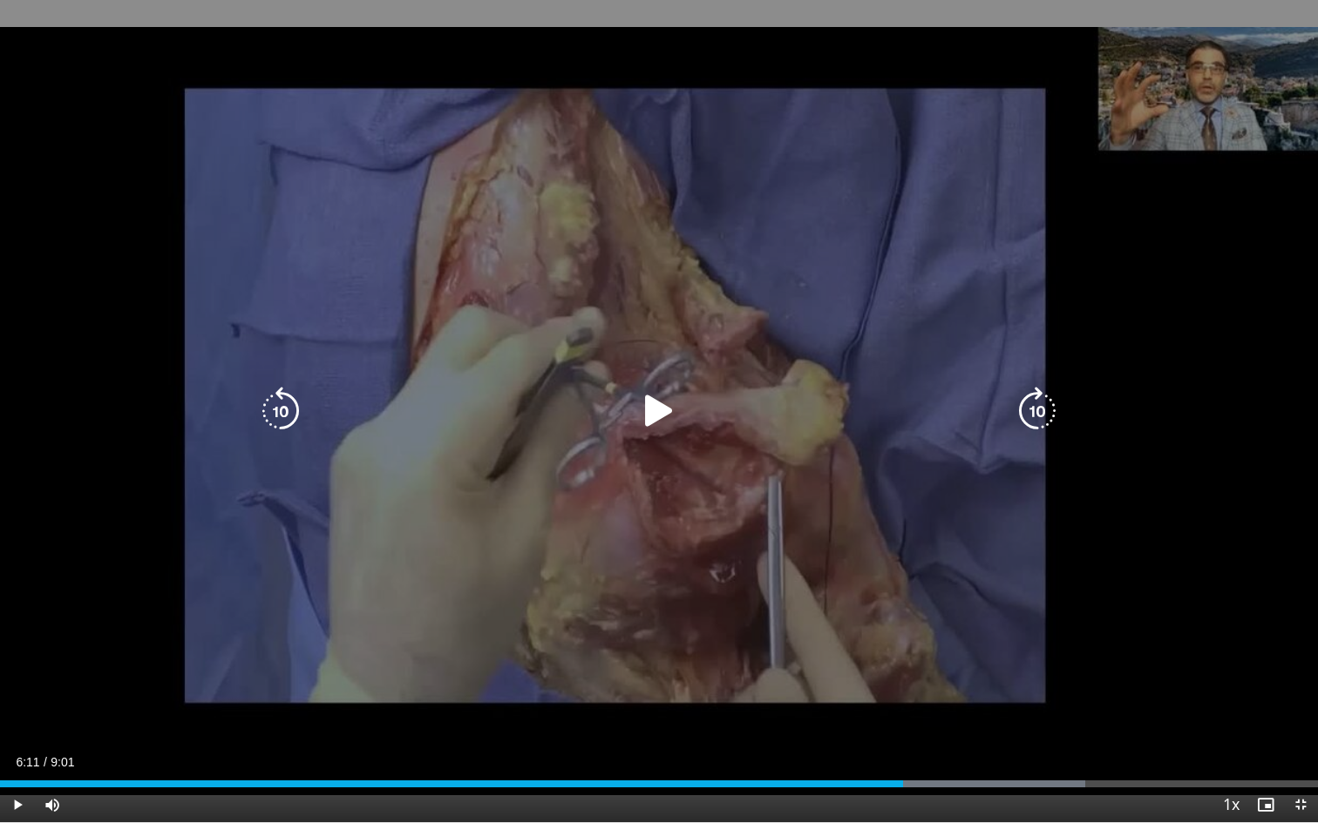
click at [657, 410] on icon "Video Player" at bounding box center [658, 411] width 49 height 49
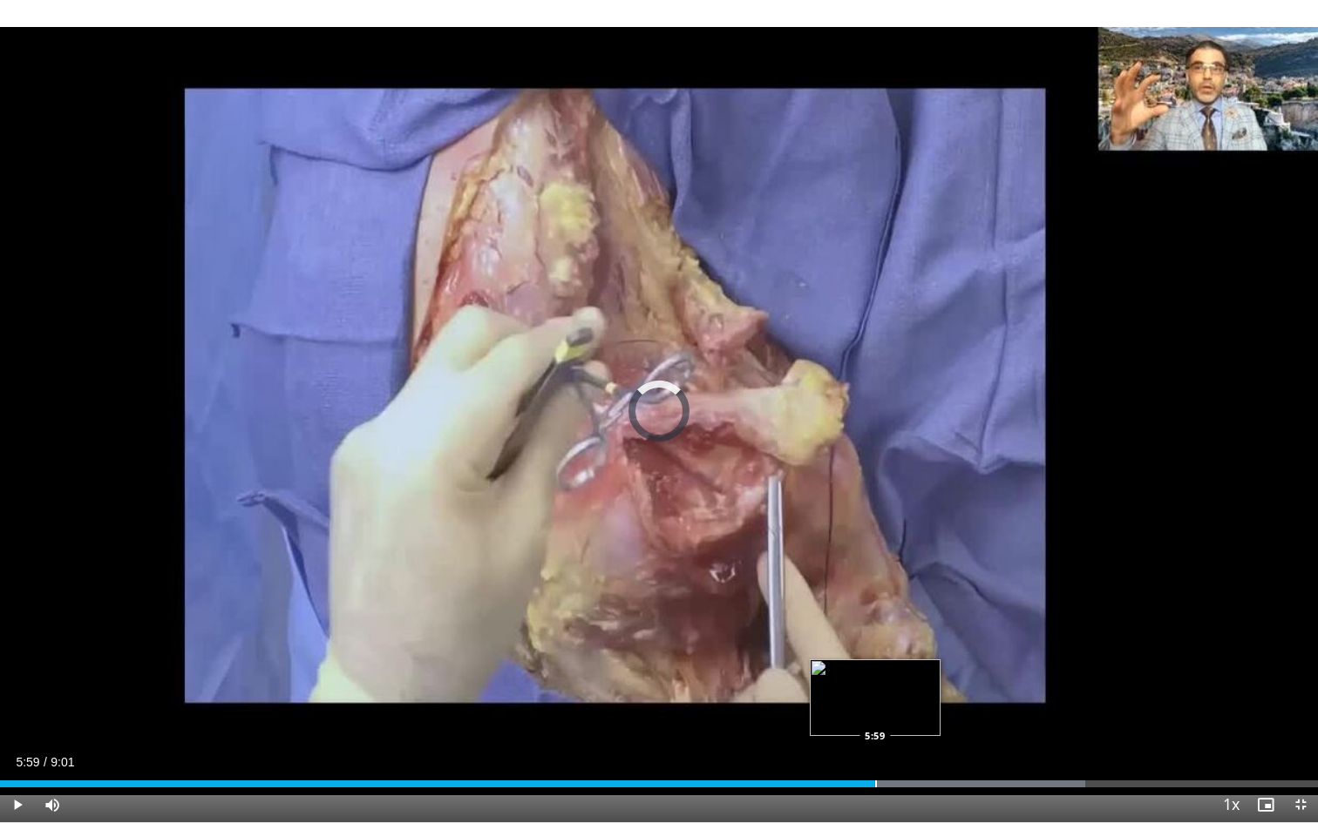
click at [874, 749] on div "5:59" at bounding box center [437, 784] width 874 height 7
click at [885, 749] on div "Progress Bar" at bounding box center [885, 784] width 2 height 7
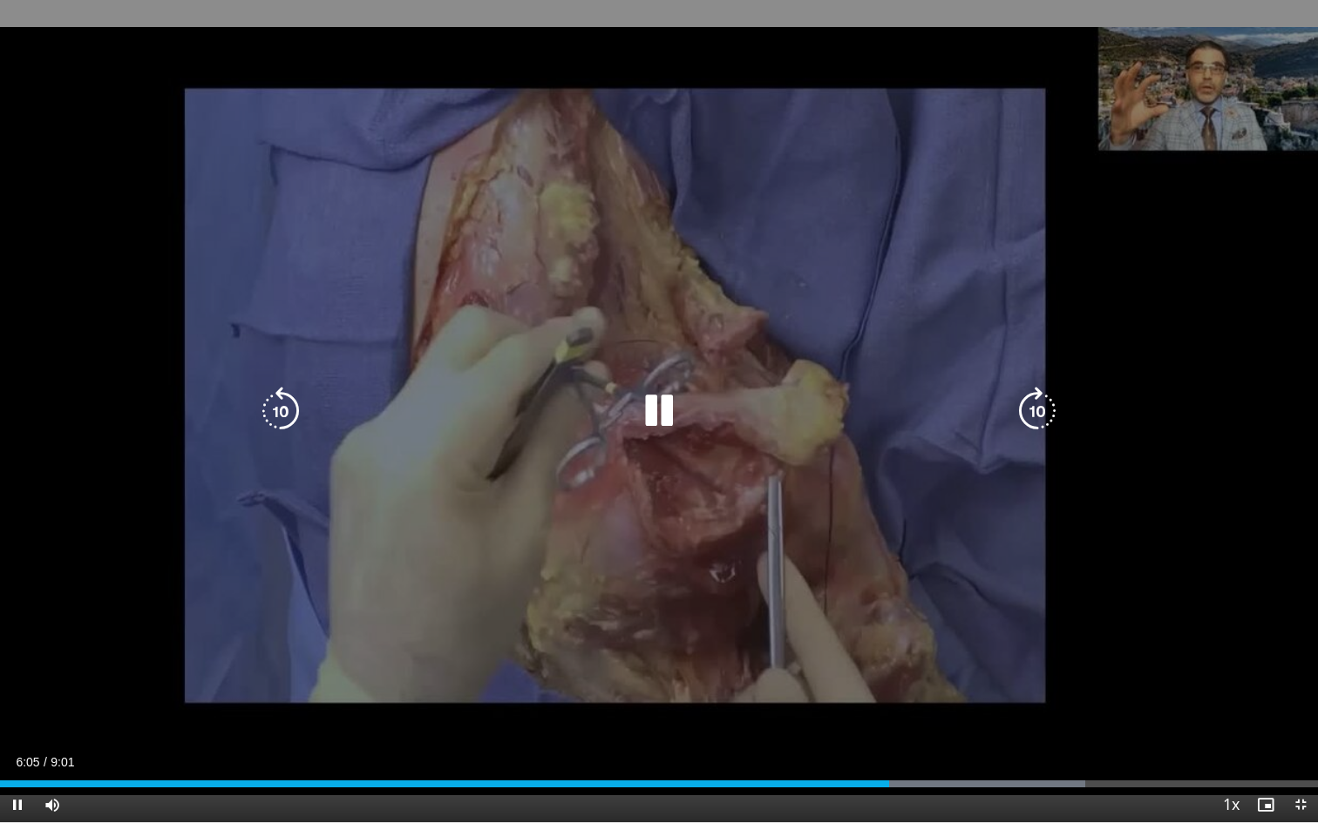
click at [808, 650] on div "10 seconds Tap to unmute" at bounding box center [659, 411] width 1318 height 823
click at [657, 410] on icon "Video Player" at bounding box center [658, 411] width 49 height 49
click at [830, 600] on div "10 seconds Tap to unmute" at bounding box center [659, 411] width 1318 height 823
click at [658, 413] on icon "Video Player" at bounding box center [658, 411] width 49 height 49
click at [785, 516] on div "10 seconds Tap to unmute" at bounding box center [659, 411] width 1318 height 823
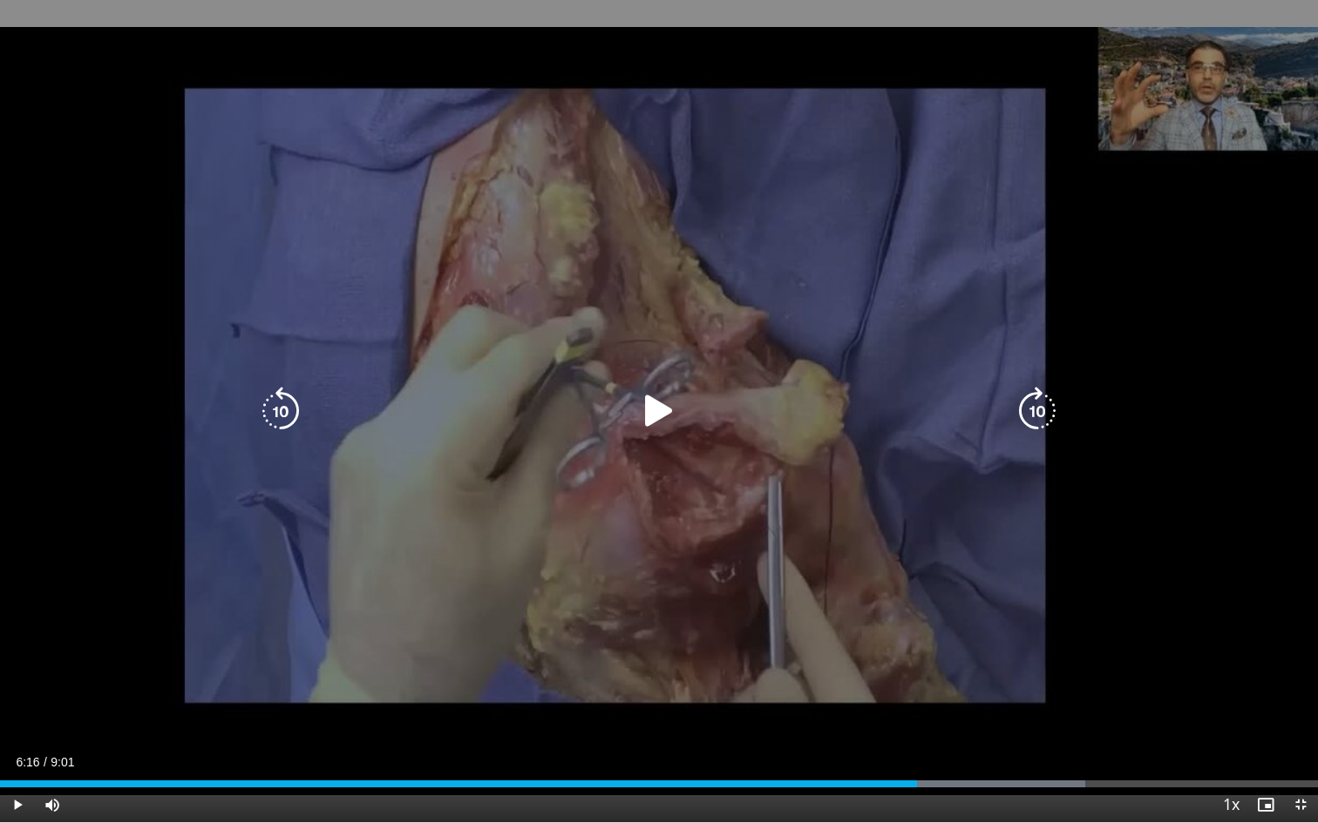
click at [785, 516] on div "10 seconds Tap to unmute" at bounding box center [659, 411] width 1318 height 823
click at [669, 401] on icon "Video Player" at bounding box center [658, 411] width 49 height 49
click at [665, 419] on icon "Video Player" at bounding box center [658, 411] width 49 height 49
click at [787, 443] on div "10 seconds Tap to unmute" at bounding box center [659, 411] width 1318 height 823
click at [772, 460] on div "10 seconds Tap to unmute" at bounding box center [659, 411] width 1318 height 823
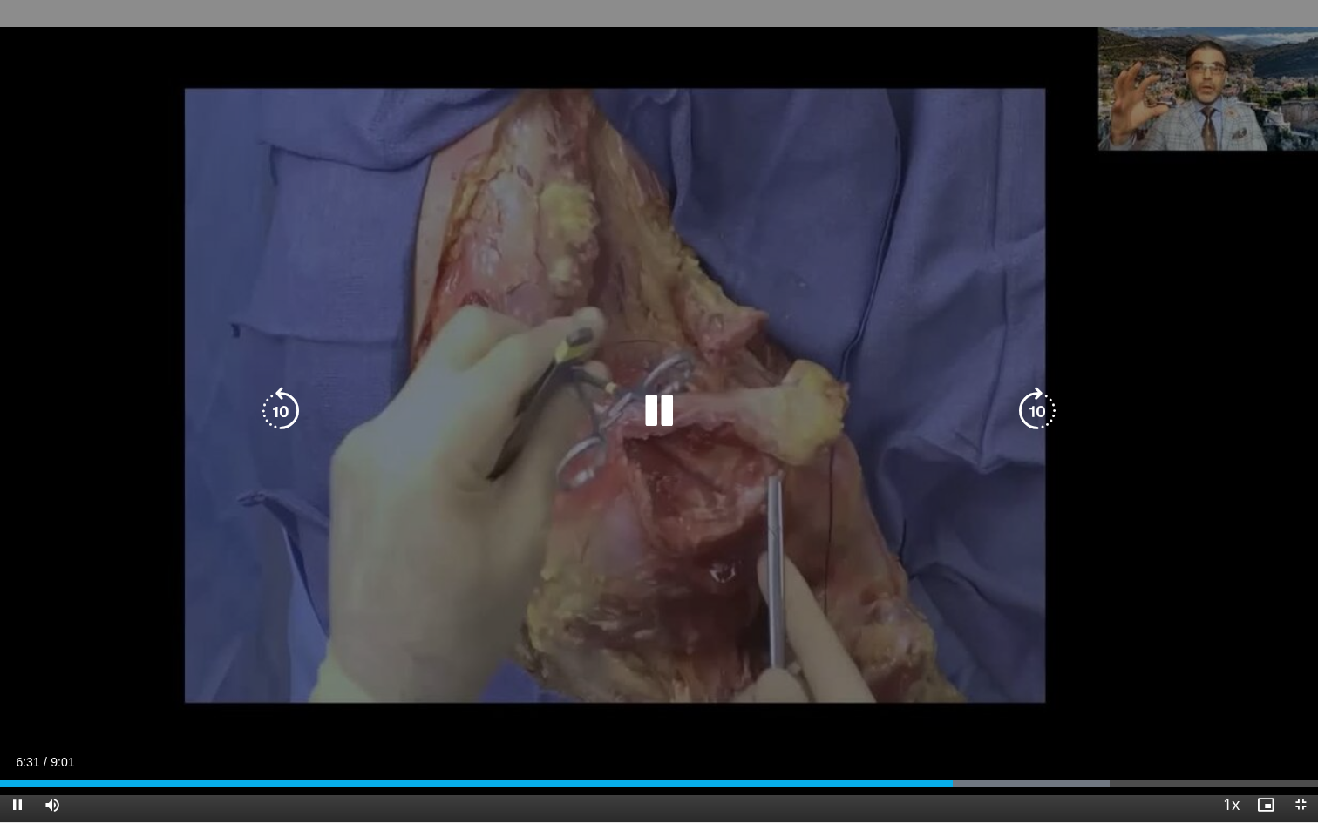
click at [772, 460] on div "10 seconds Tap to unmute" at bounding box center [659, 411] width 1318 height 823
click at [659, 417] on icon "Video Player" at bounding box center [658, 411] width 49 height 49
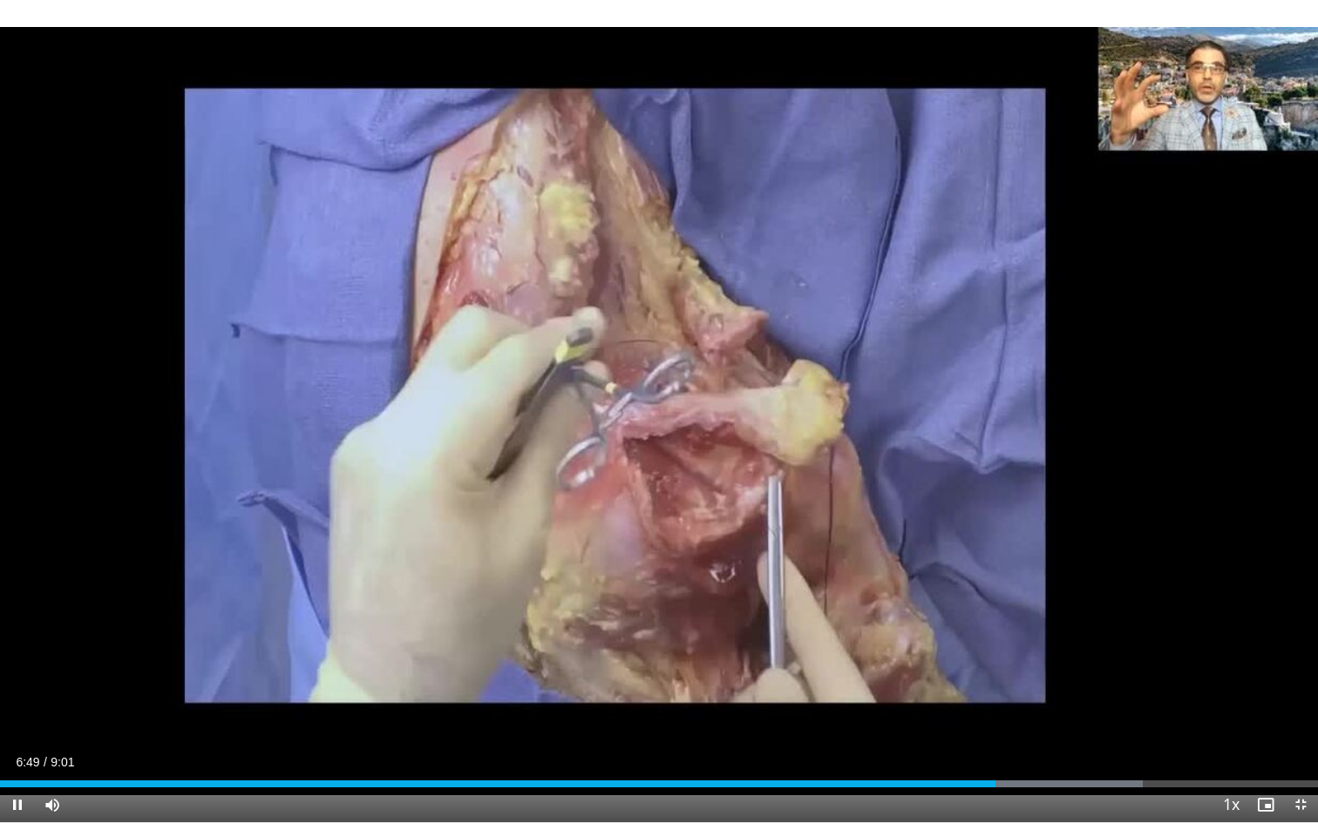
click at [740, 492] on div "10 seconds Tap to unmute" at bounding box center [659, 411] width 1318 height 823
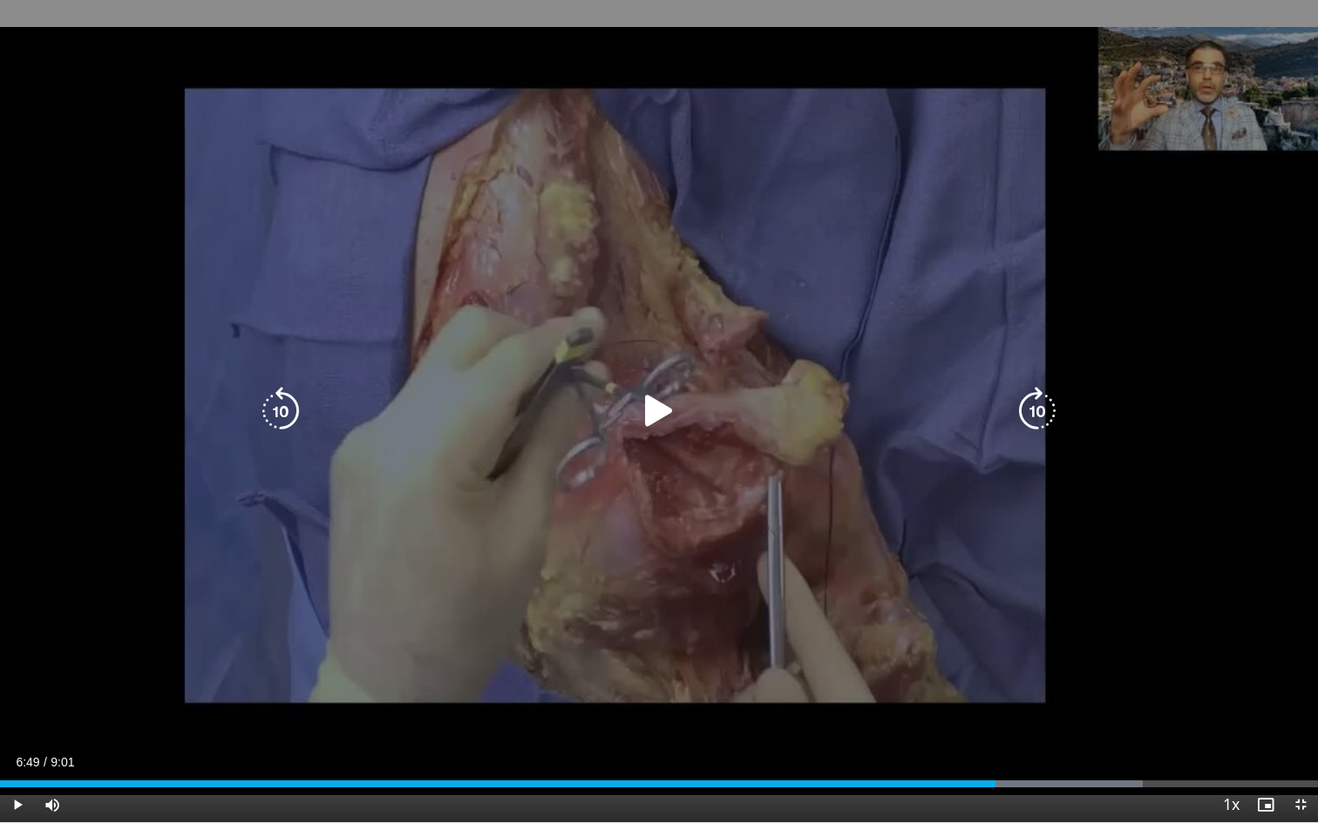
click at [808, 571] on div "10 seconds Tap to unmute" at bounding box center [659, 411] width 1318 height 823
click at [920, 597] on div "10 seconds Tap to unmute" at bounding box center [659, 411] width 1318 height 823
click at [916, 601] on div "10 seconds Tap to unmute" at bounding box center [659, 411] width 1318 height 823
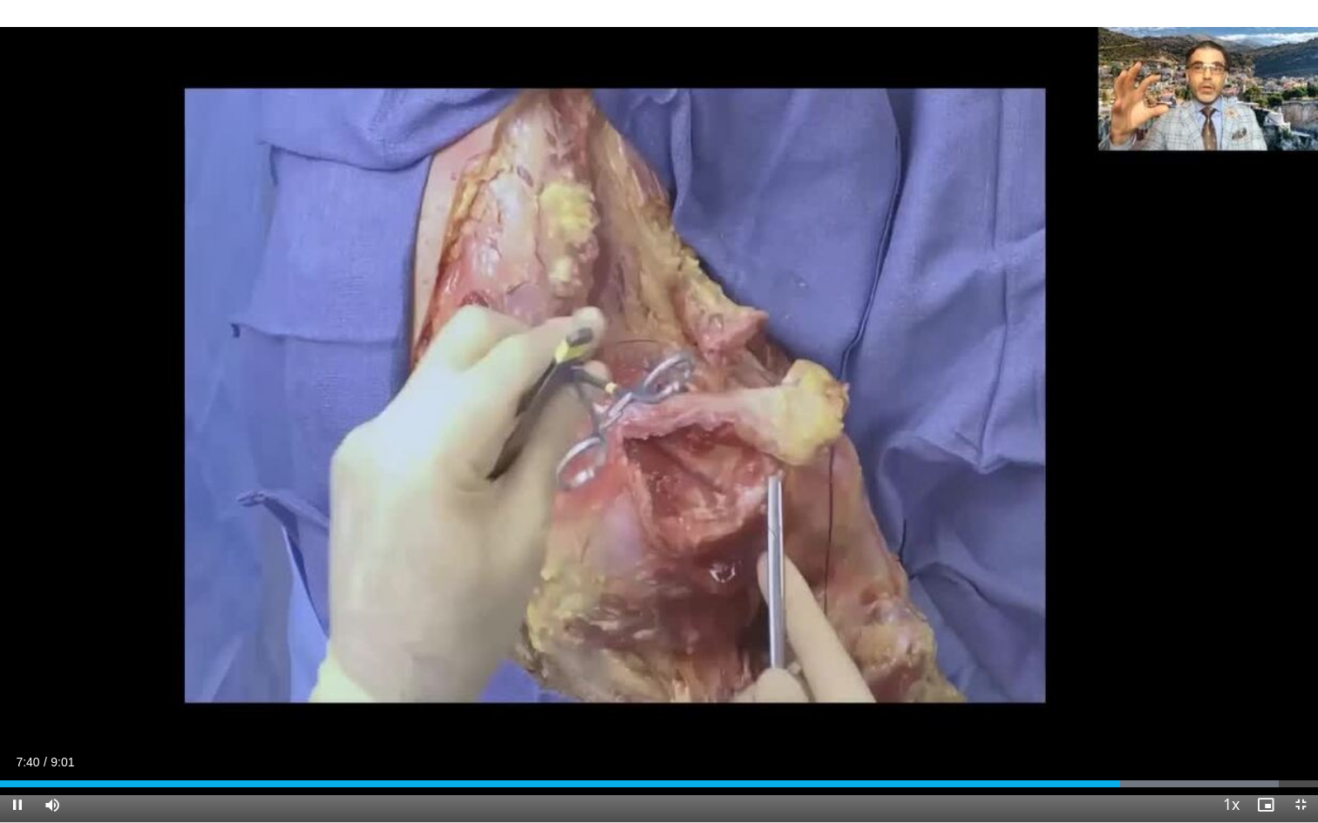
click at [913, 585] on div "10 seconds Tap to unmute" at bounding box center [659, 411] width 1318 height 823
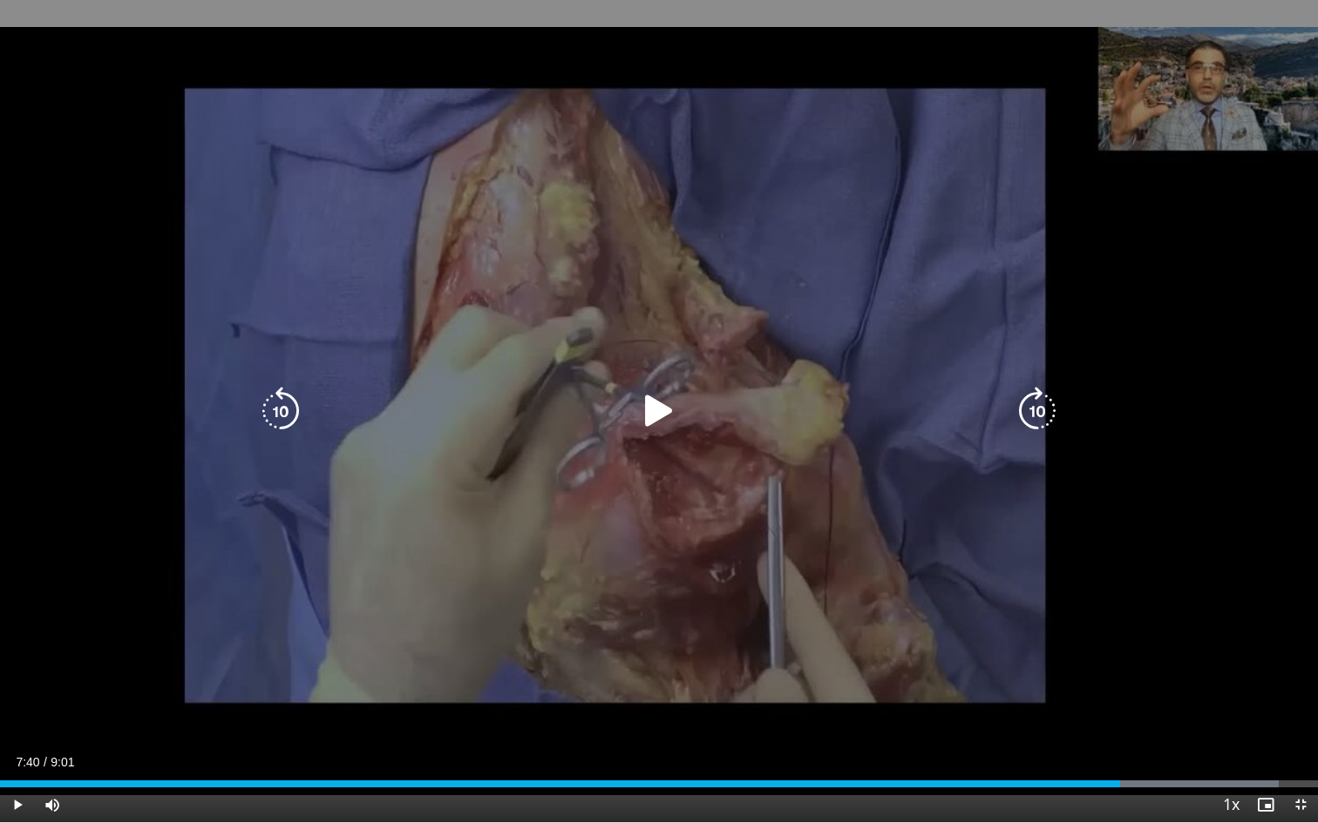
drag, startPoint x: 660, startPoint y: 430, endPoint x: 691, endPoint y: 457, distance: 41.4
click at [661, 431] on icon "Video Player" at bounding box center [658, 411] width 49 height 49
click at [810, 551] on div "10 seconds Tap to unmute" at bounding box center [659, 411] width 1318 height 823
click at [852, 507] on div "10 seconds Tap to unmute" at bounding box center [659, 411] width 1318 height 823
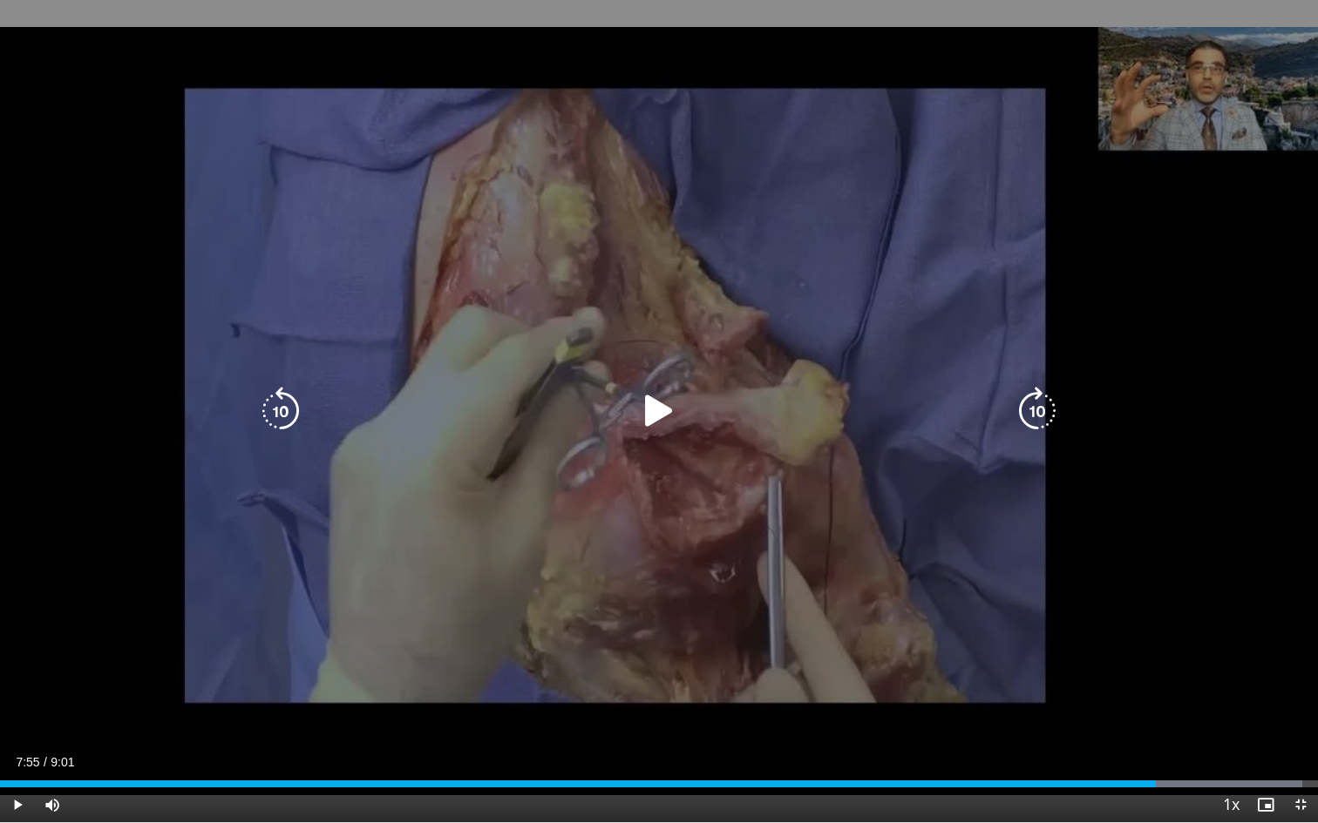
click at [892, 565] on div "10 seconds Tap to unmute" at bounding box center [659, 411] width 1318 height 823
click at [805, 524] on div "10 seconds Tap to unmute" at bounding box center [659, 411] width 1318 height 823
click at [858, 541] on div "10 seconds Tap to unmute" at bounding box center [659, 411] width 1318 height 823
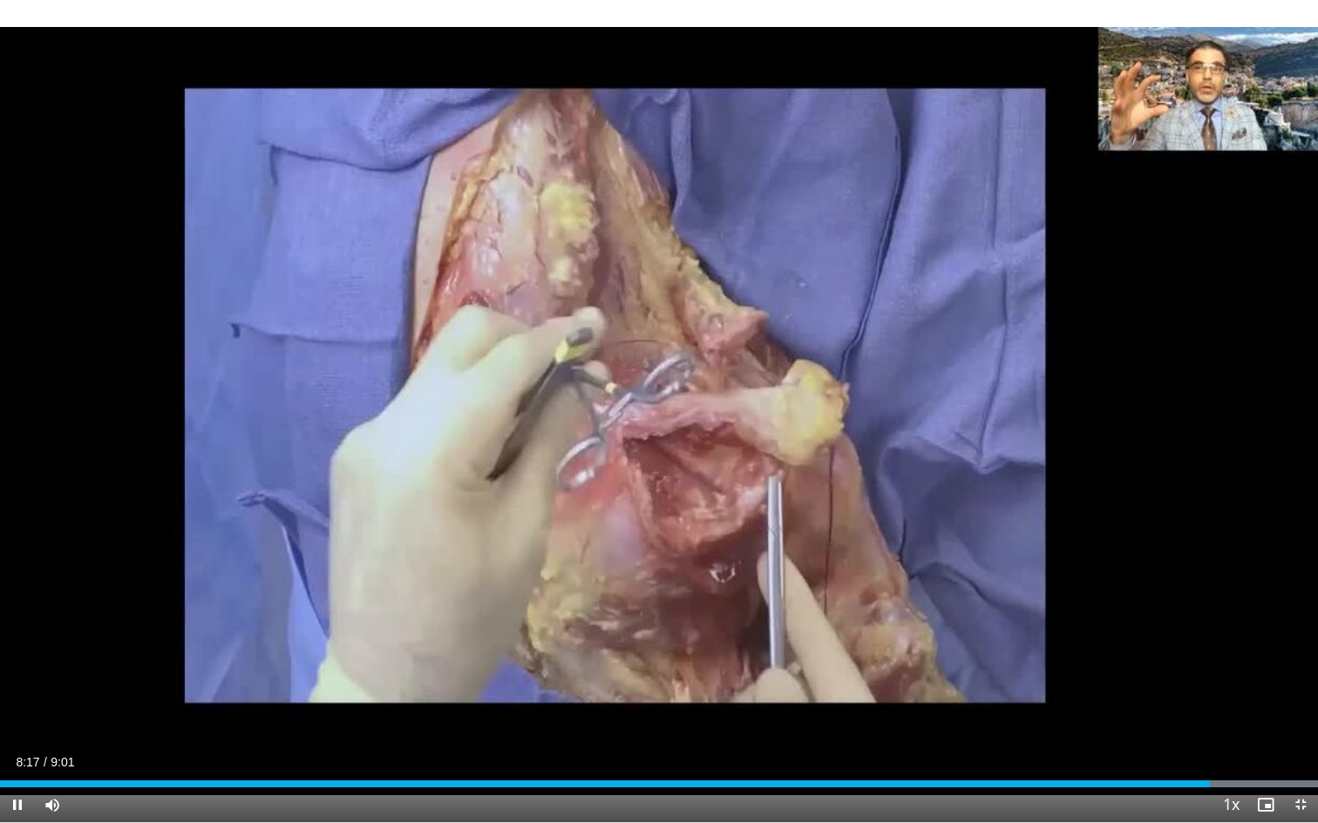
click at [858, 541] on div "10 seconds Tap to unmute" at bounding box center [659, 411] width 1318 height 823
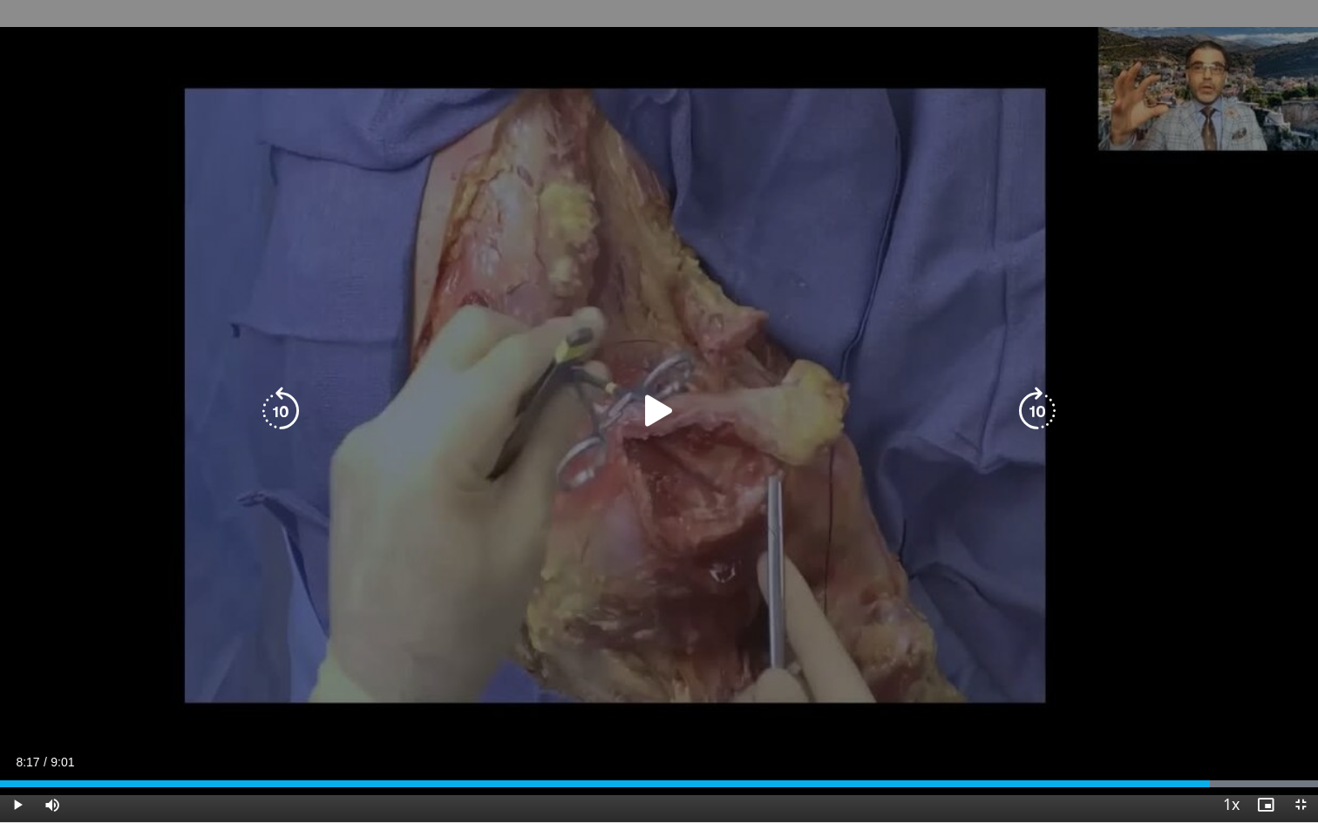
click at [654, 415] on icon "Video Player" at bounding box center [658, 411] width 49 height 49
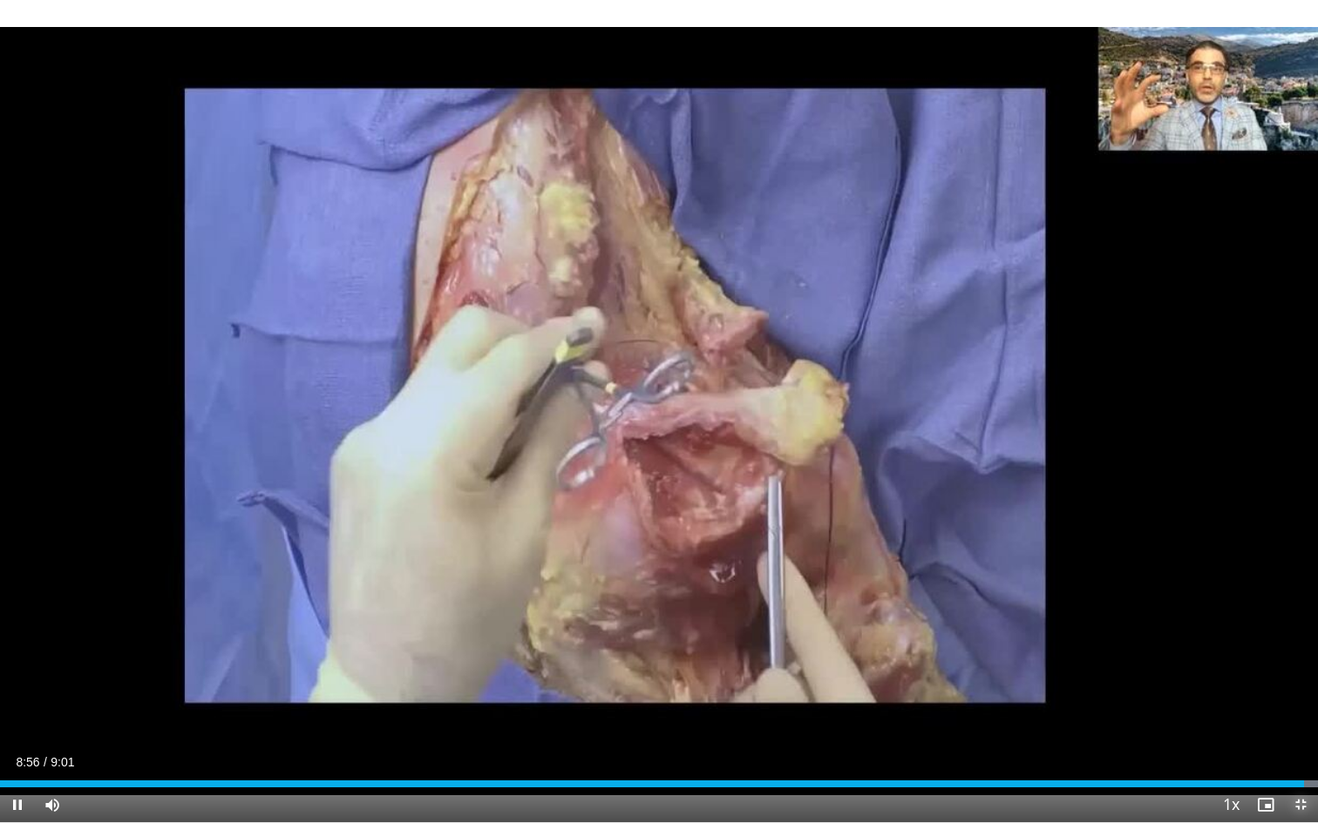
click at [1274, 749] on span "Video Player" at bounding box center [1300, 805] width 35 height 35
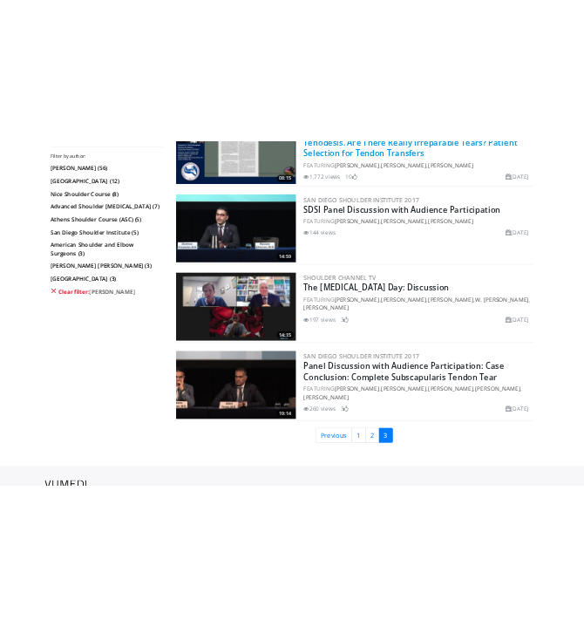
scroll to position [635, 0]
